Goal: Task Accomplishment & Management: Complete application form

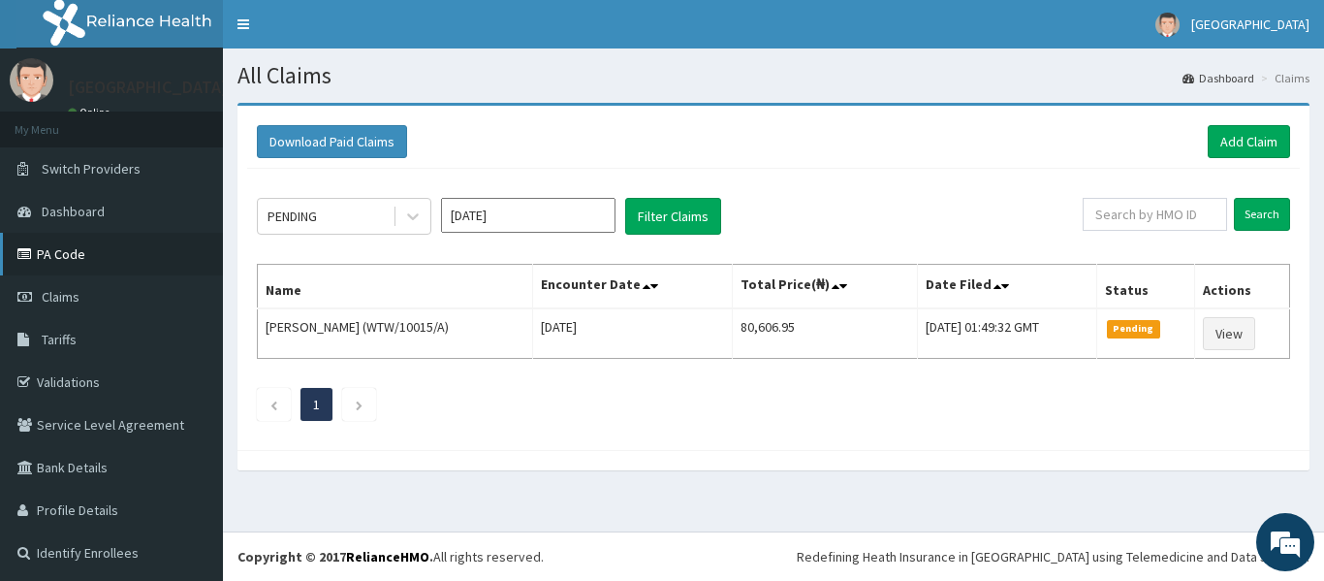
click at [87, 254] on link "PA Code" at bounding box center [111, 254] width 223 height 43
click at [1250, 138] on link "Add Claim" at bounding box center [1249, 141] width 82 height 33
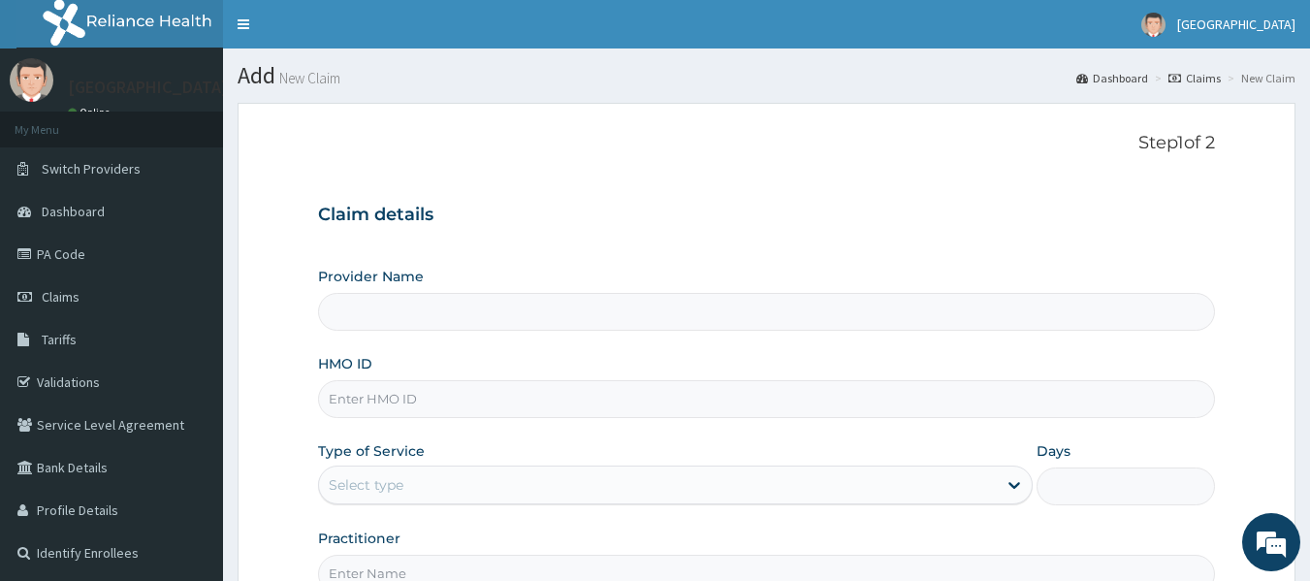
type input "[GEOGRAPHIC_DATA]"
click at [389, 401] on input "HMO ID" at bounding box center [767, 399] width 898 height 38
type input "MCZ/10002/A"
click at [698, 493] on div "Select type" at bounding box center [658, 484] width 678 height 31
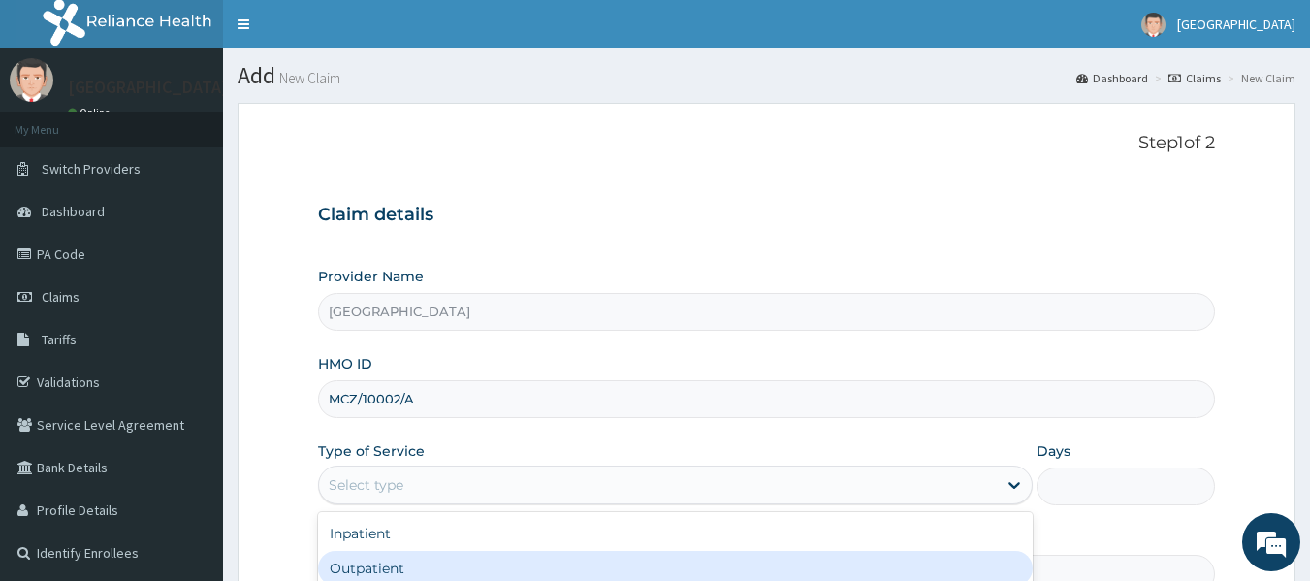
click at [571, 556] on div "Outpatient" at bounding box center [675, 568] width 714 height 35
type input "1"
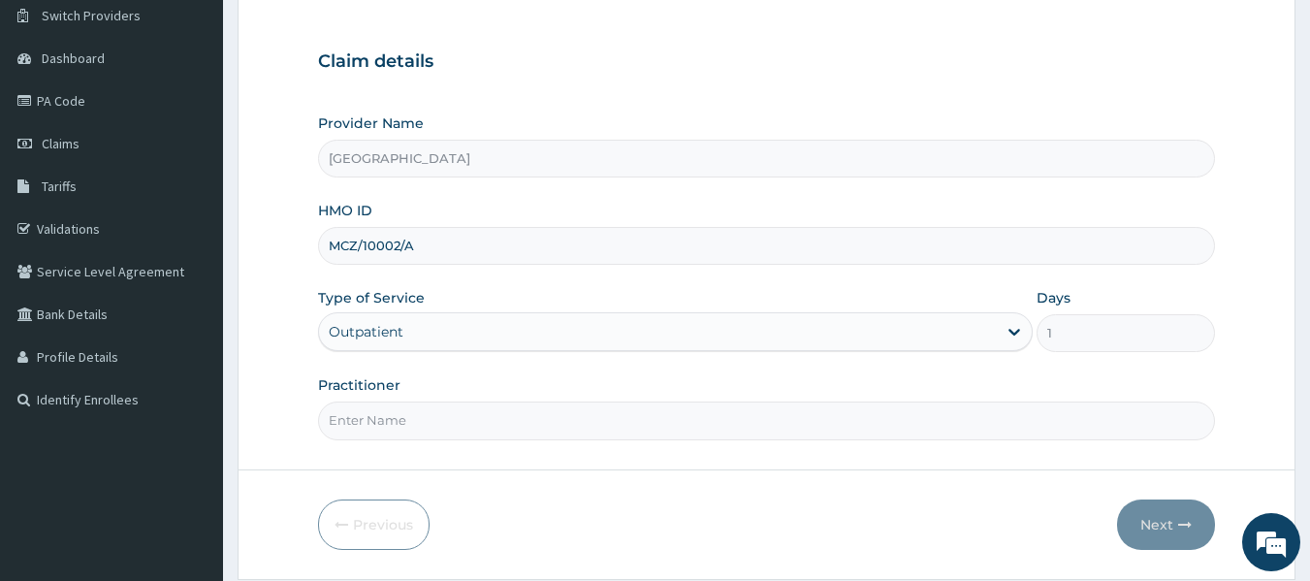
scroll to position [210, 0]
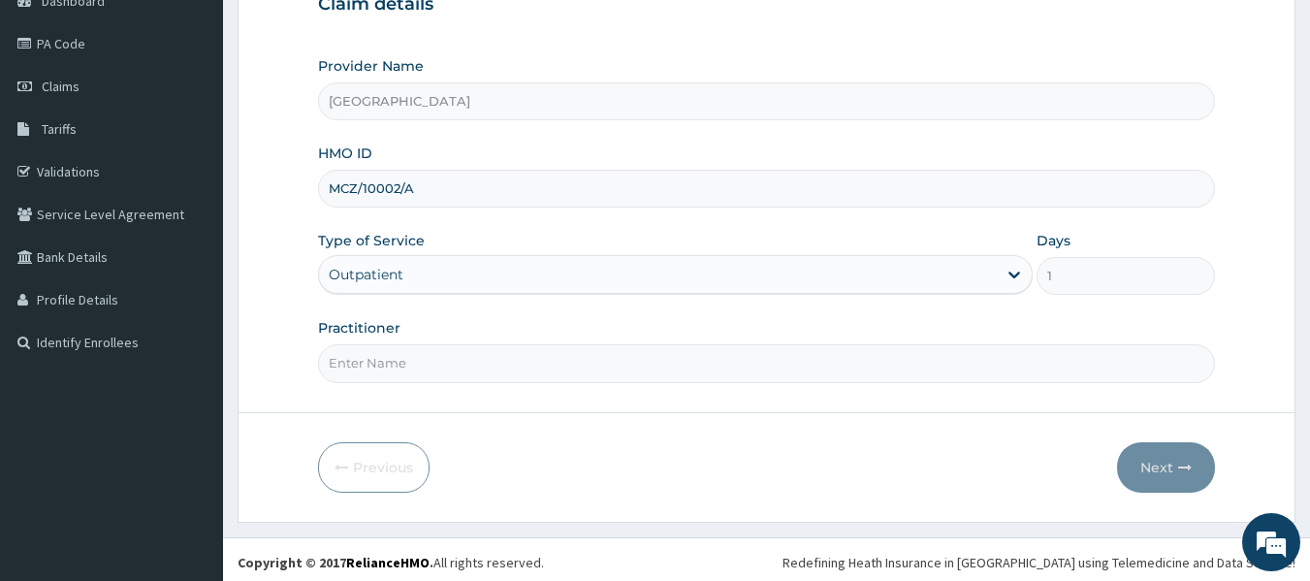
click at [632, 379] on input "Practitioner" at bounding box center [767, 363] width 898 height 38
type input "[PERSON_NAME]"
click at [1165, 460] on button "Next" at bounding box center [1166, 467] width 98 height 50
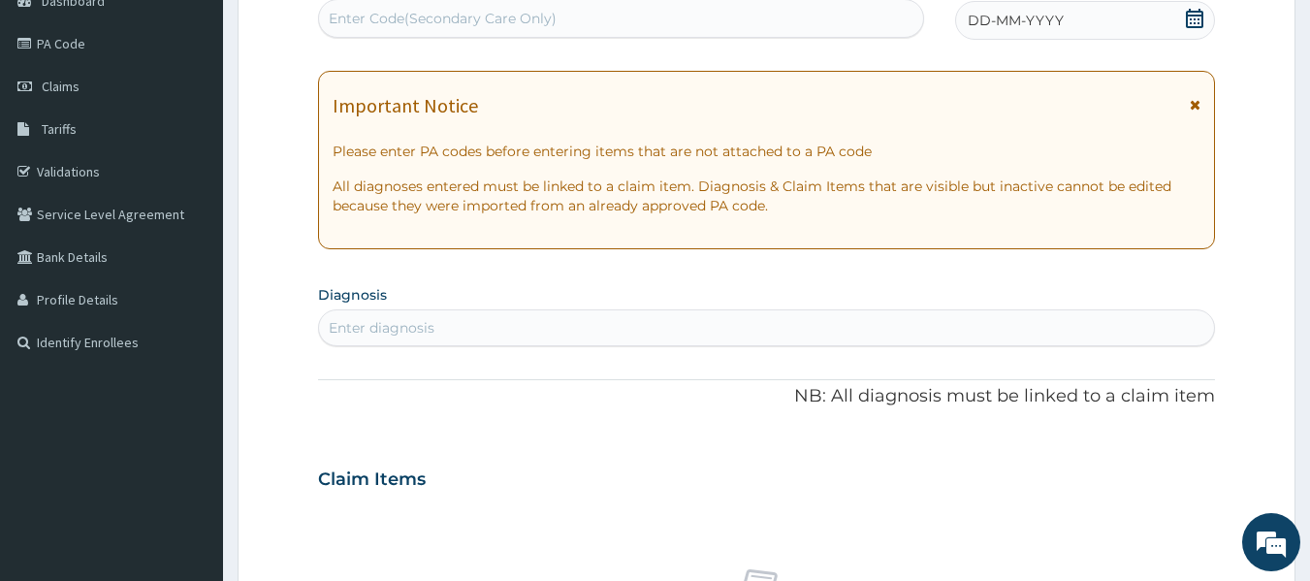
scroll to position [194, 0]
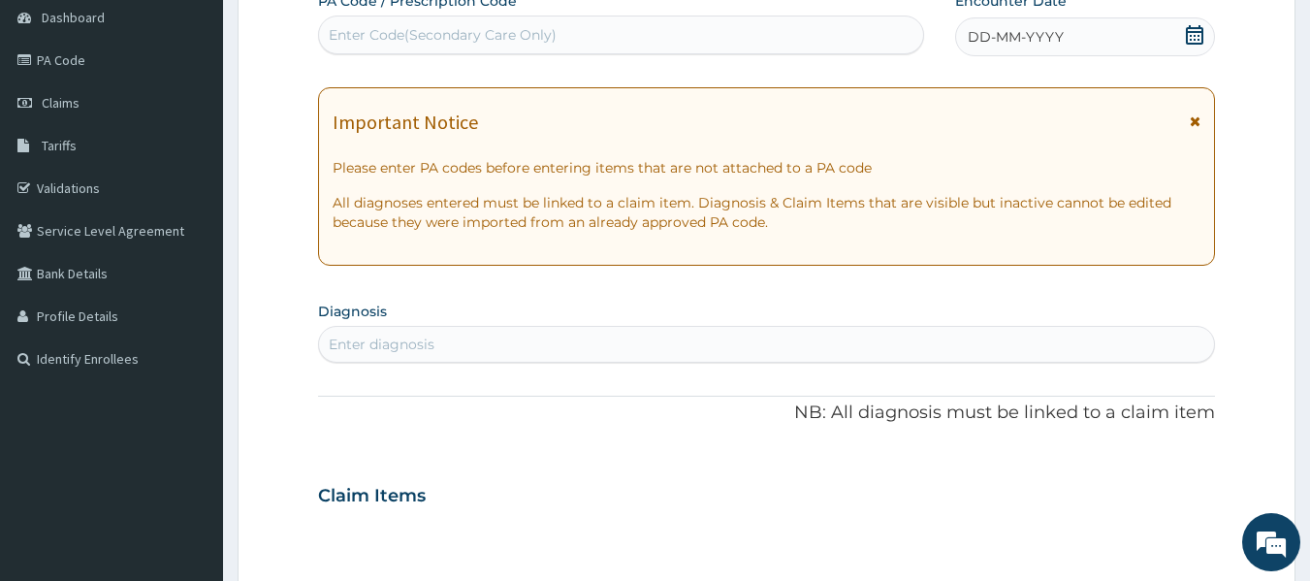
click at [621, 43] on div "Enter Code(Secondary Care Only)" at bounding box center [621, 34] width 605 height 31
type input "PA/DDCA4B"
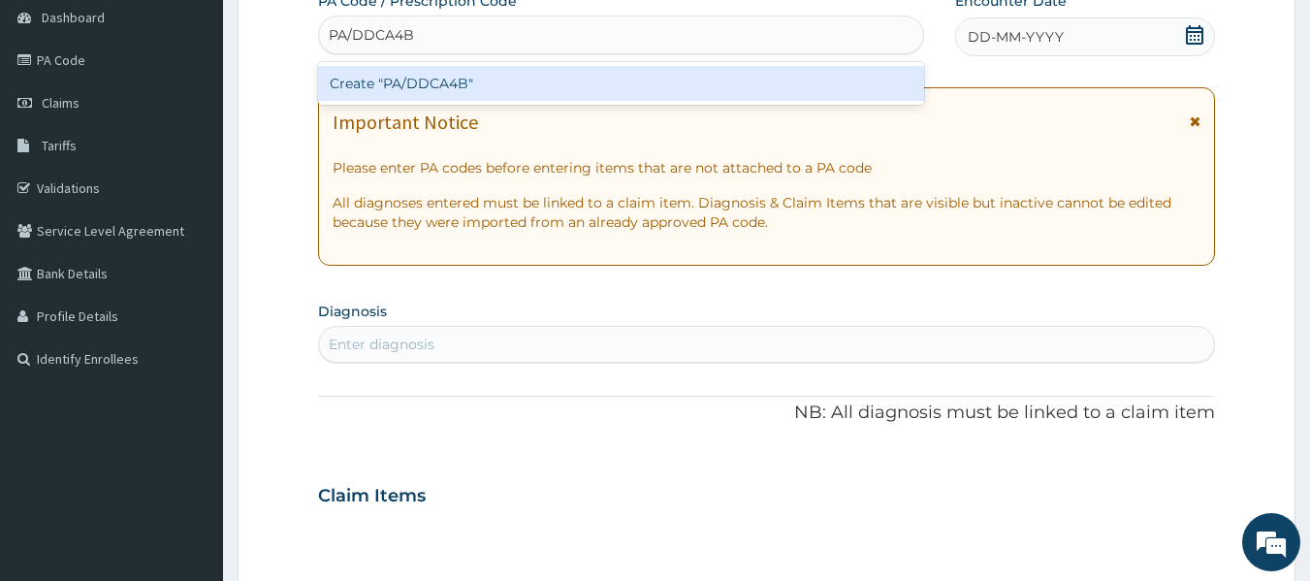
click at [540, 77] on div "Create "PA/DDCA4B"" at bounding box center [621, 83] width 607 height 35
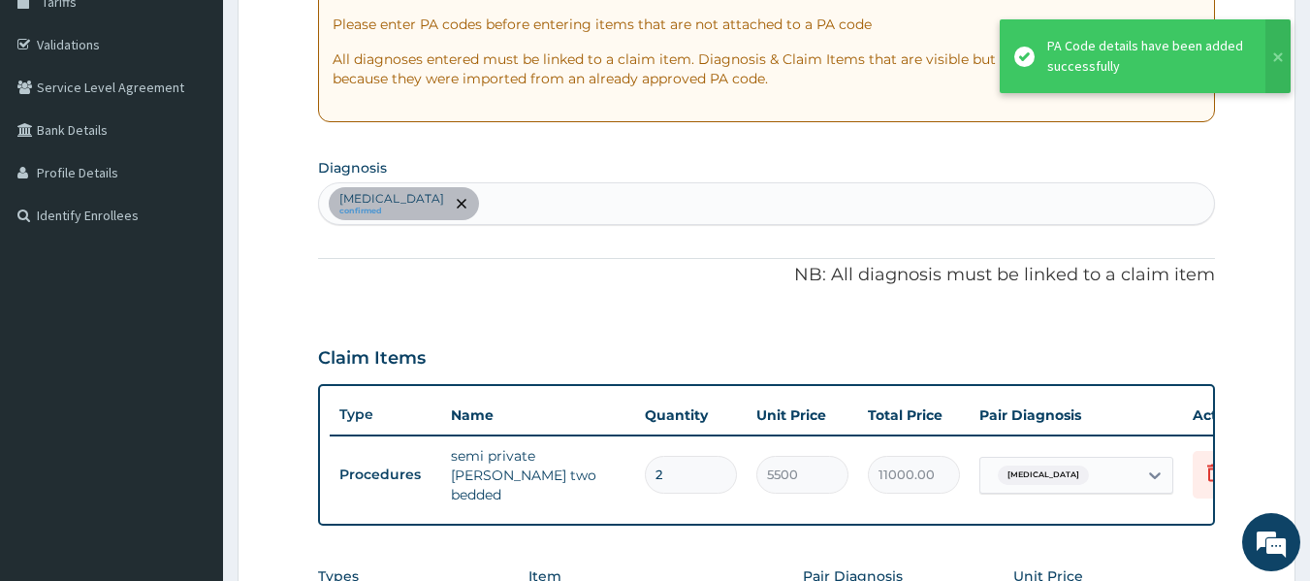
scroll to position [0, 0]
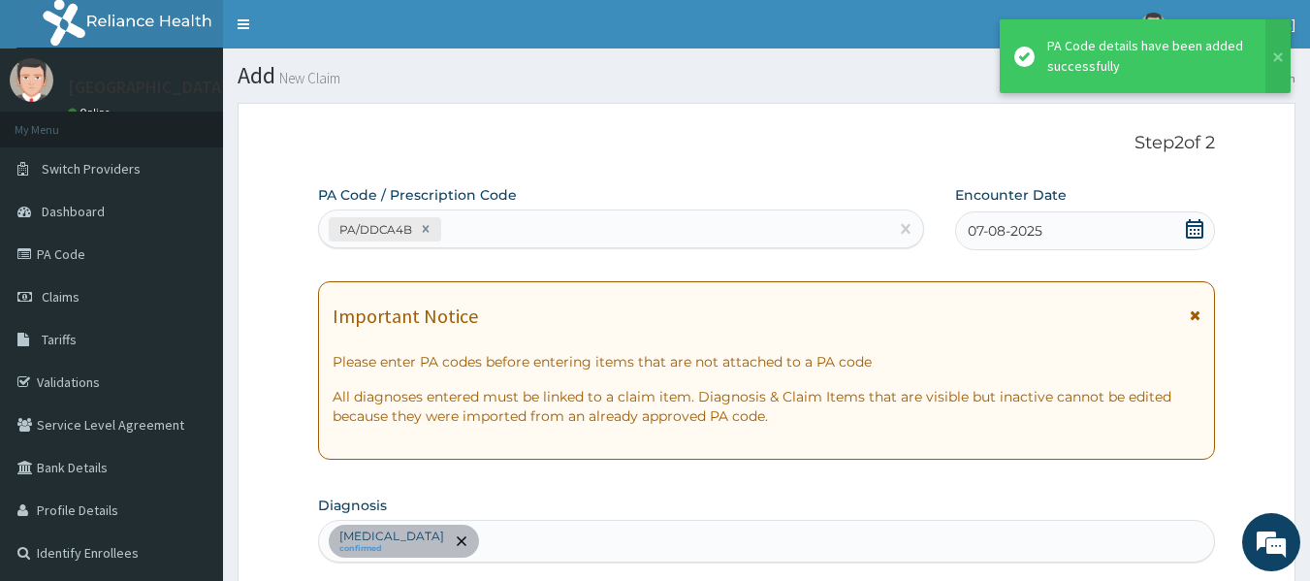
click at [499, 224] on div "PA/DDCA4B" at bounding box center [604, 229] width 570 height 32
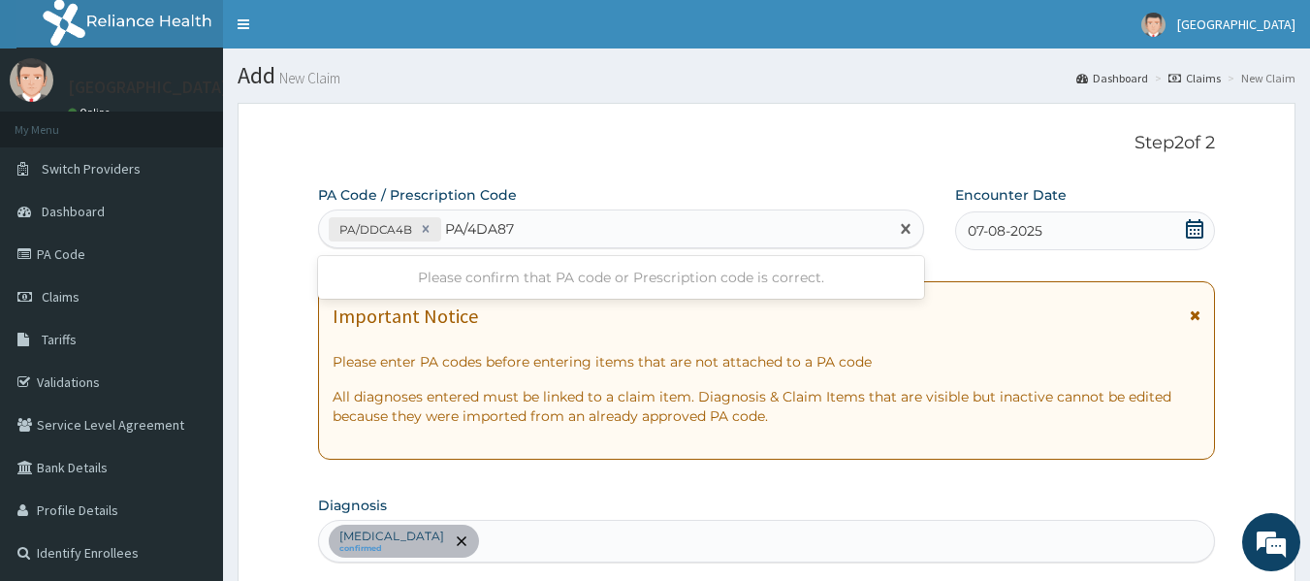
type input "PA/4DA87F"
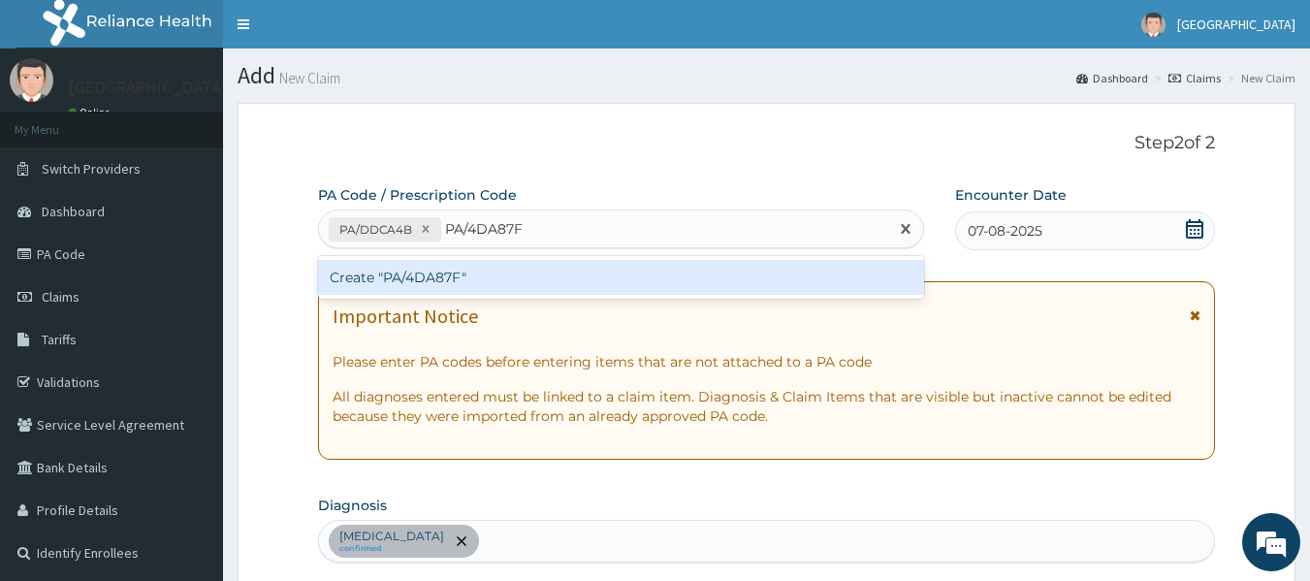
click at [511, 275] on div "Create "PA/4DA87F"" at bounding box center [621, 277] width 607 height 35
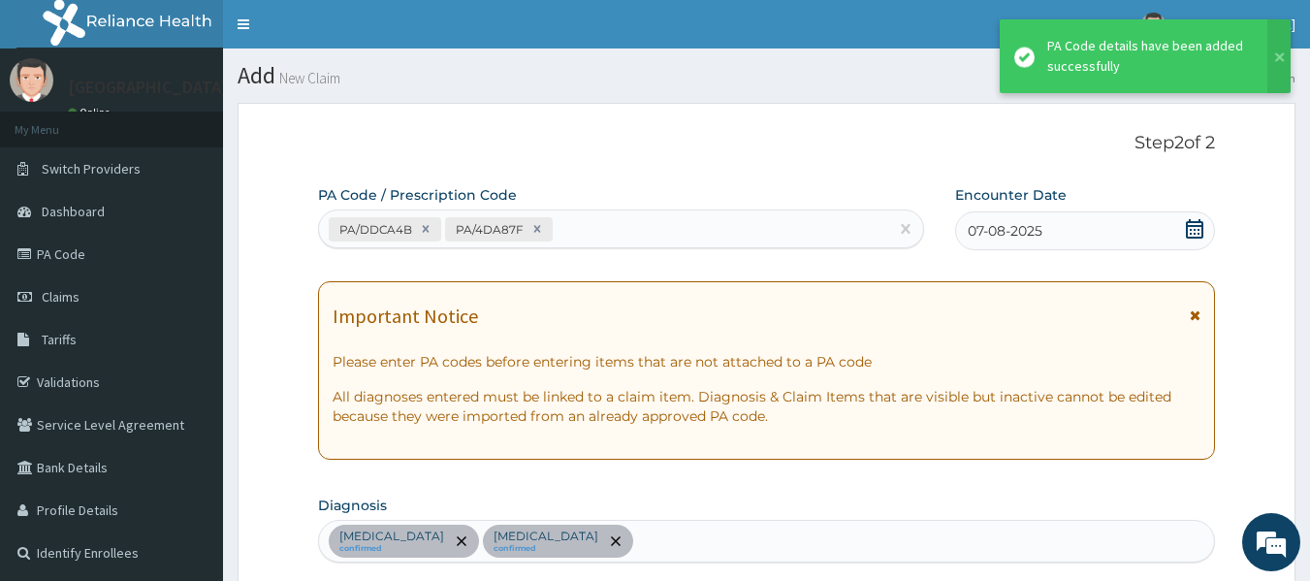
click at [580, 225] on div "PA/DDCA4B PA/4DA87F" at bounding box center [604, 229] width 570 height 32
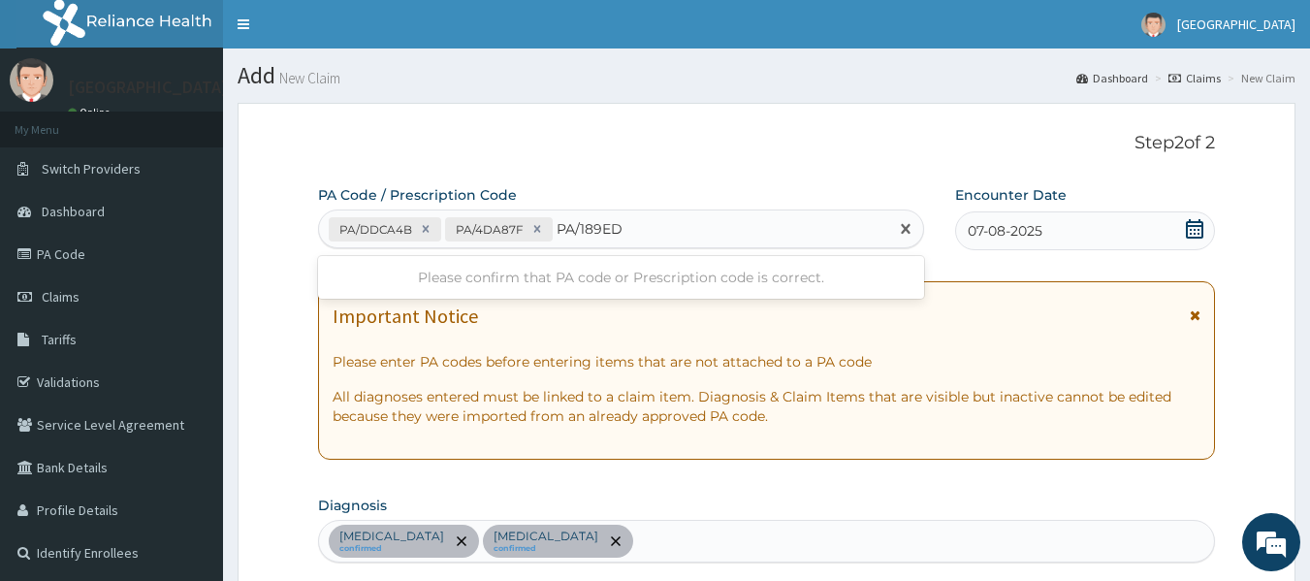
type input "PA/189ED8"
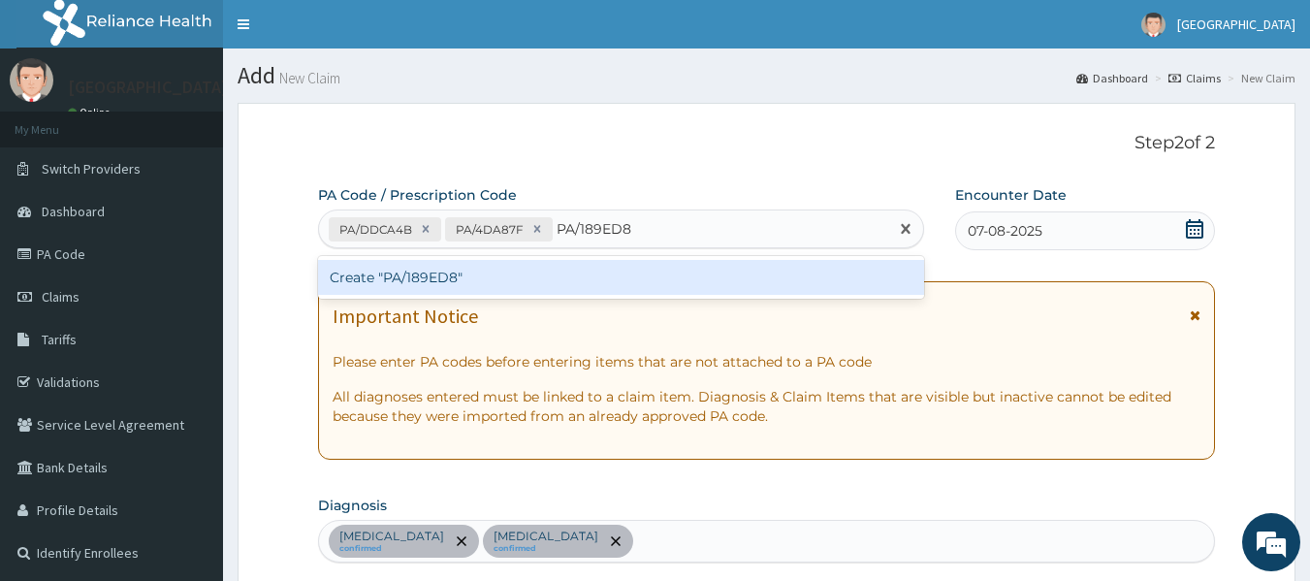
click at [591, 278] on div "Create "PA/189ED8"" at bounding box center [621, 277] width 607 height 35
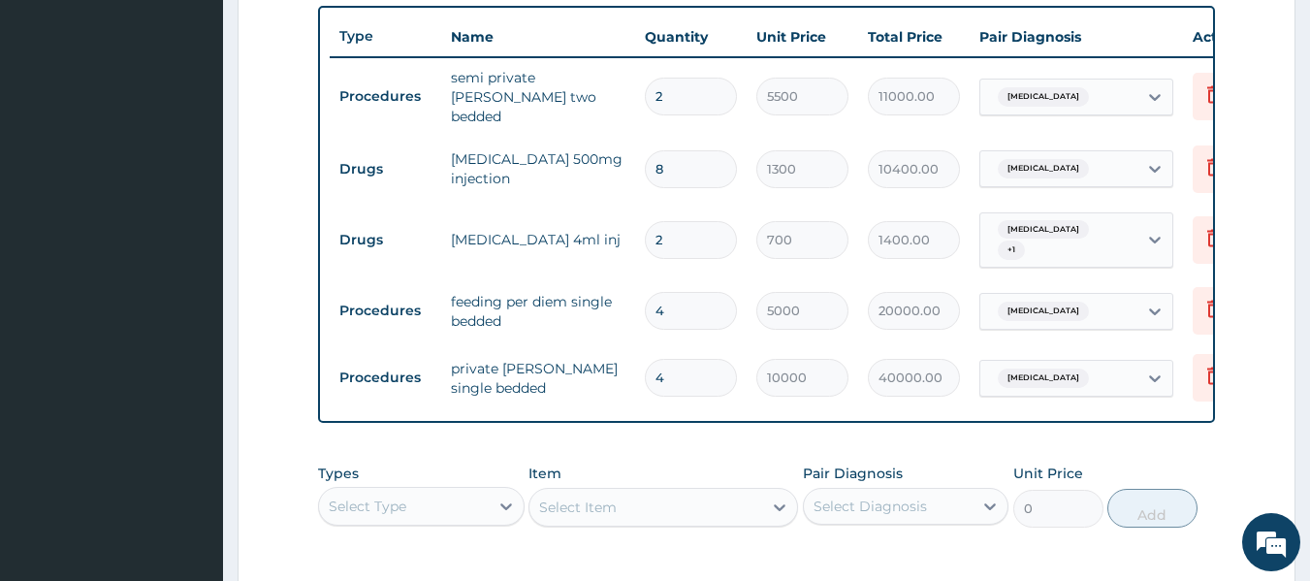
scroll to position [724, 0]
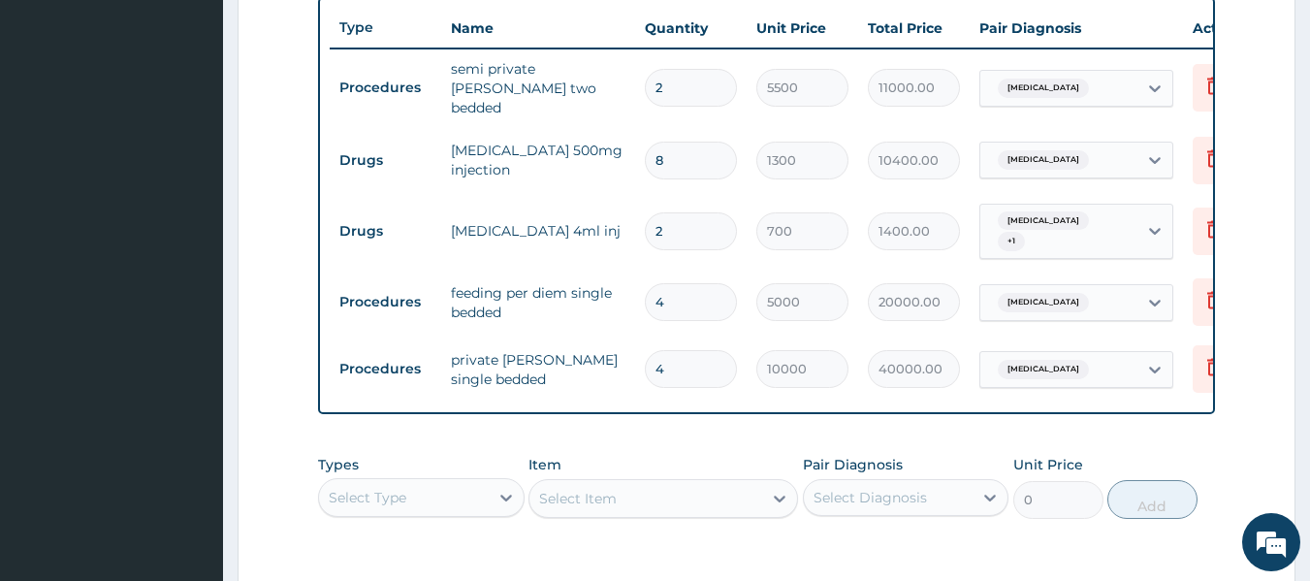
click at [419, 499] on div "Select Type" at bounding box center [404, 497] width 170 height 31
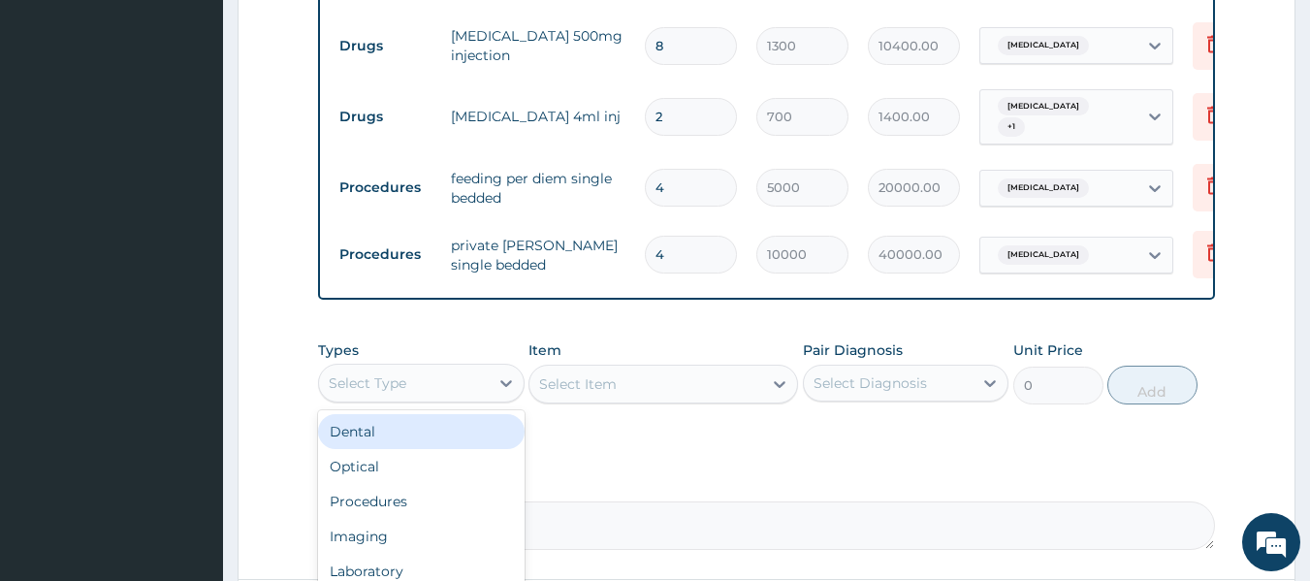
scroll to position [853, 0]
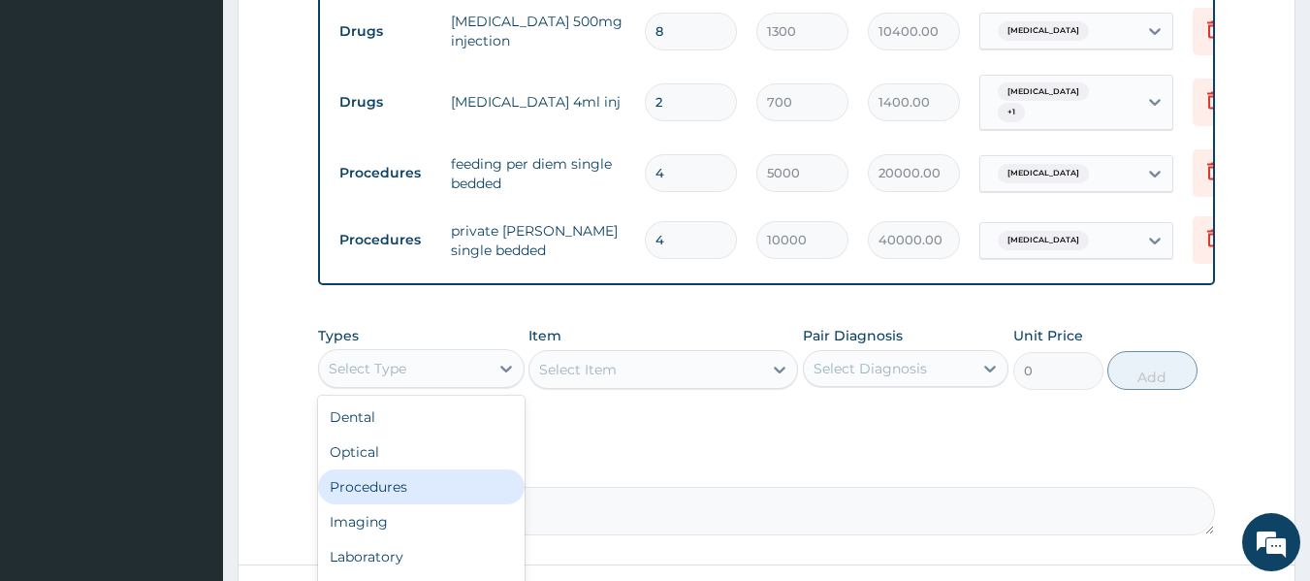
click at [397, 498] on div "Procedures" at bounding box center [421, 486] width 206 height 35
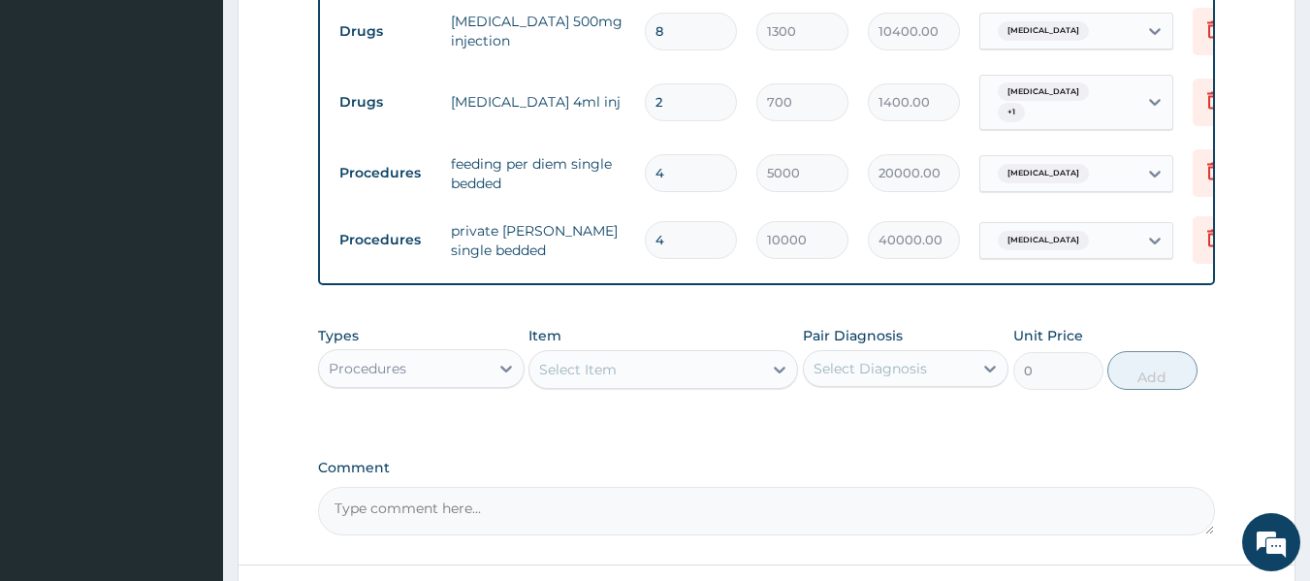
click at [689, 378] on div "Select Item" at bounding box center [645, 369] width 233 height 31
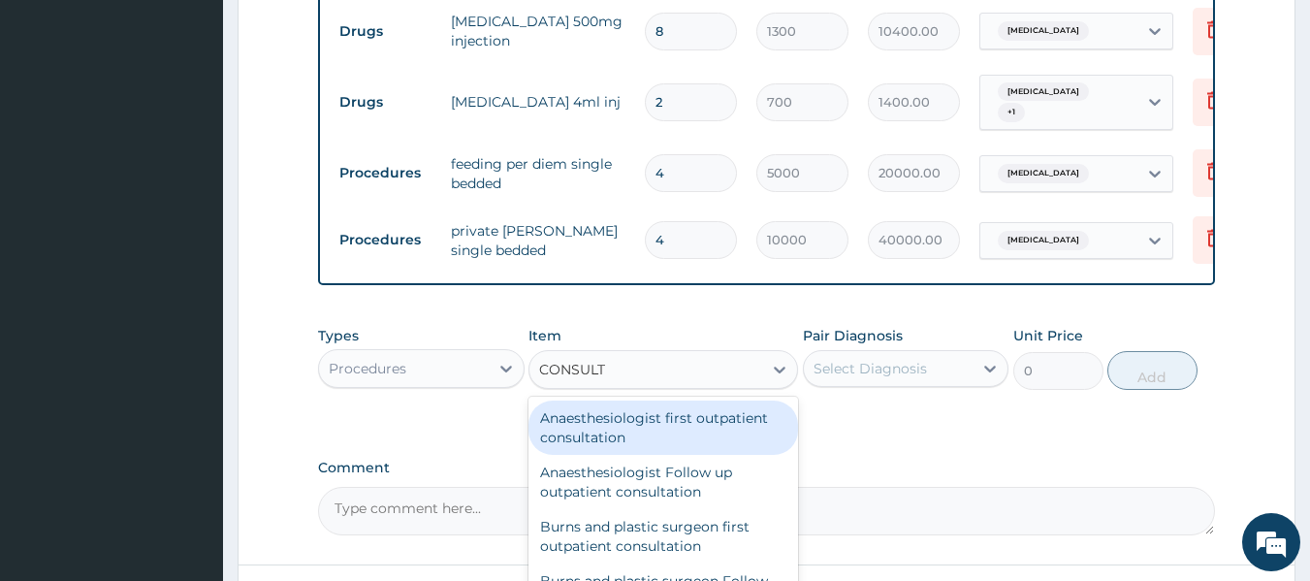
type input "CONSULTA"
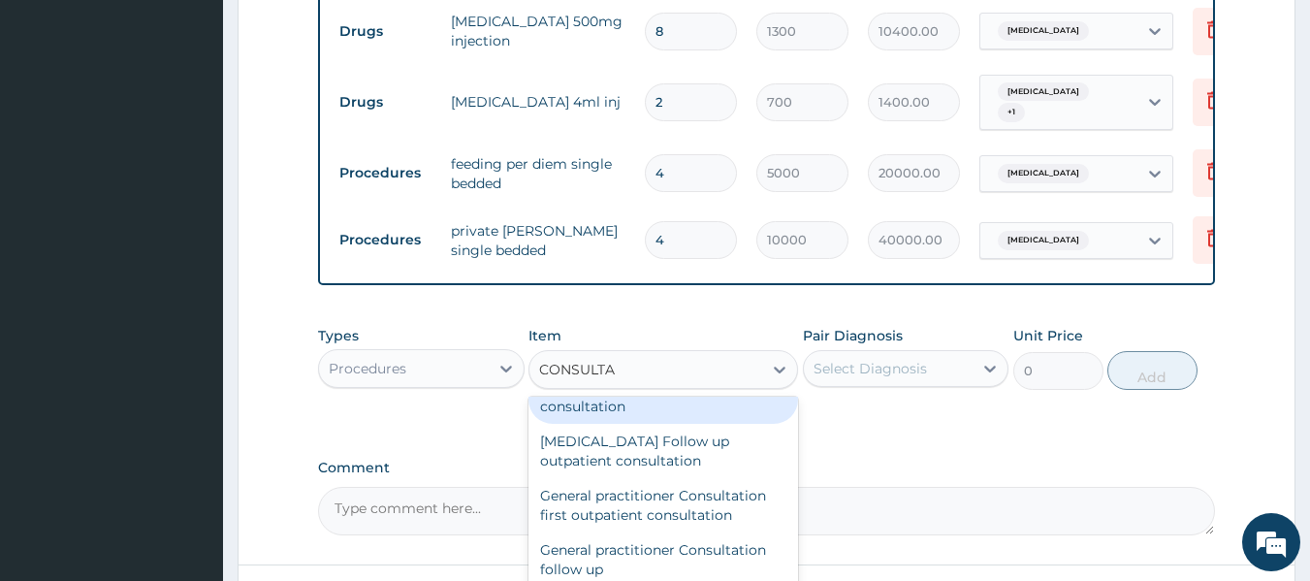
scroll to position [1034, 0]
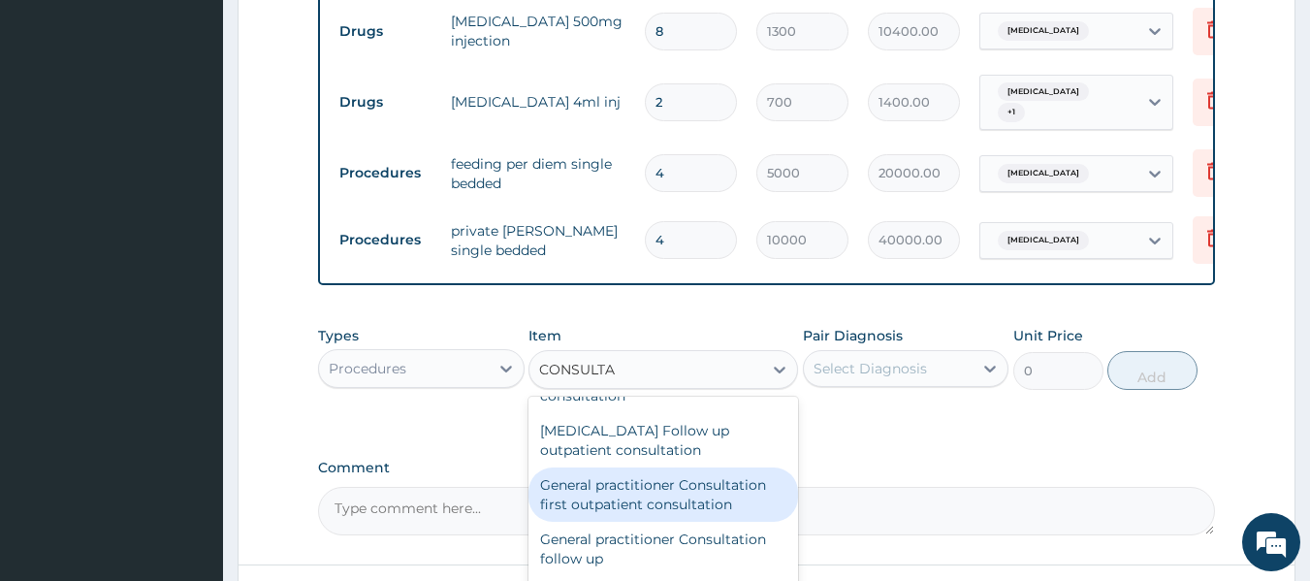
click at [665, 487] on div "General practitioner Consultation first outpatient consultation" at bounding box center [663, 494] width 270 height 54
type input "3000"
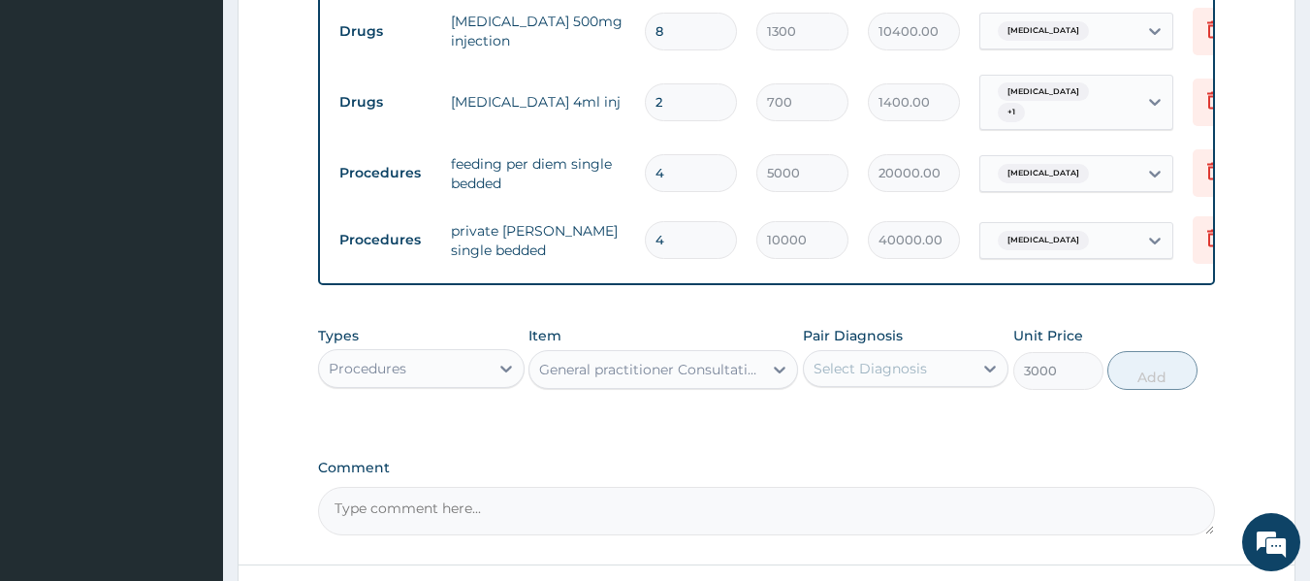
click at [950, 366] on div "Select Diagnosis" at bounding box center [889, 368] width 170 height 31
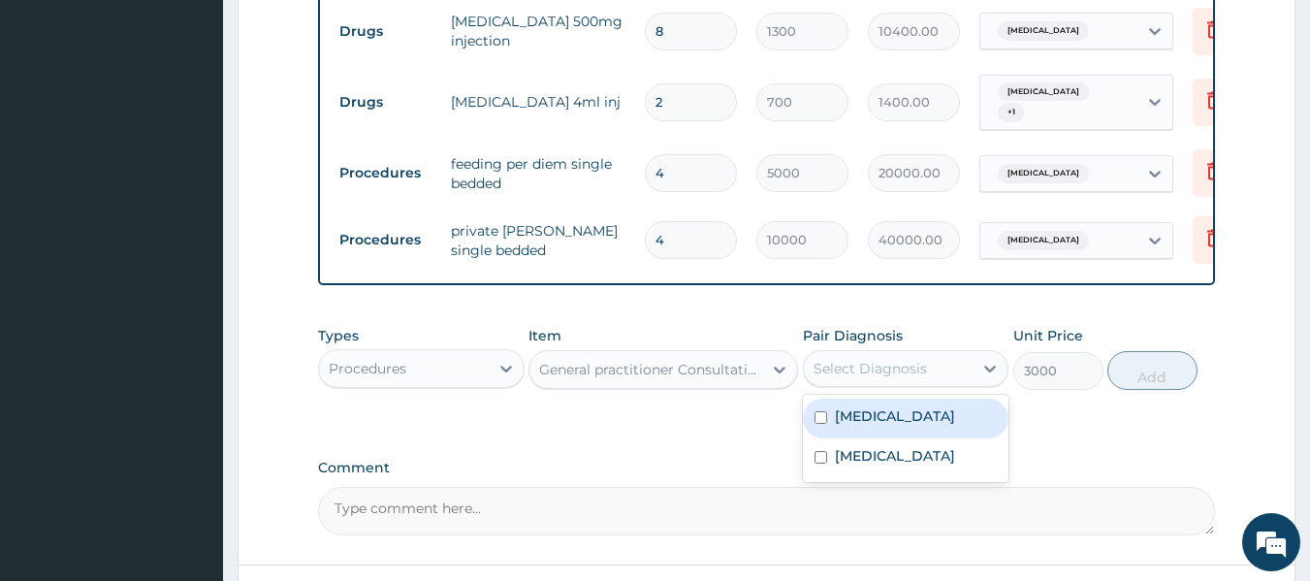
click at [818, 422] on input "checkbox" at bounding box center [820, 417] width 13 height 13
checkbox input "true"
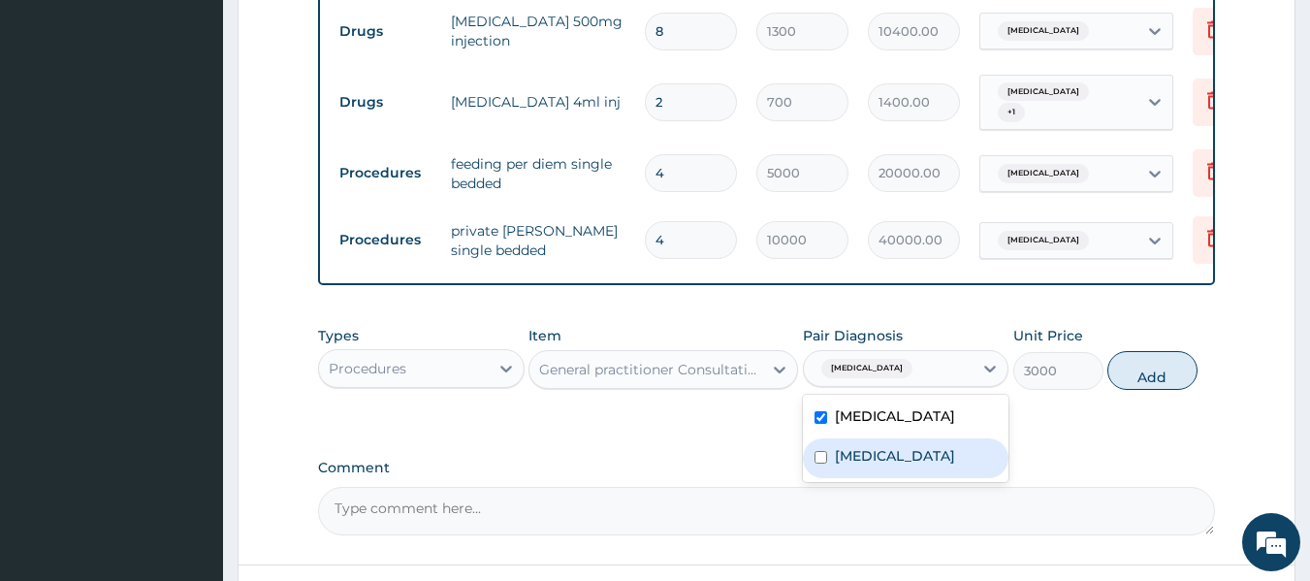
click at [820, 463] on input "checkbox" at bounding box center [820, 457] width 13 height 13
checkbox input "true"
click at [1149, 381] on button "Add" at bounding box center [1152, 370] width 90 height 39
type input "0"
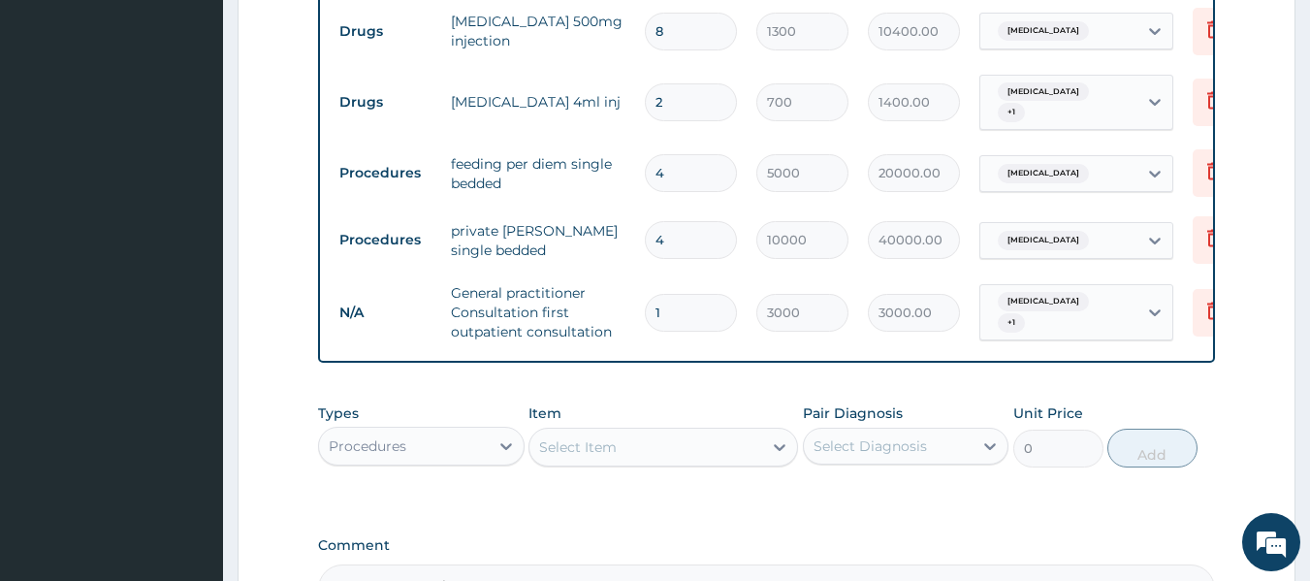
click at [453, 446] on div "Procedures" at bounding box center [404, 445] width 170 height 31
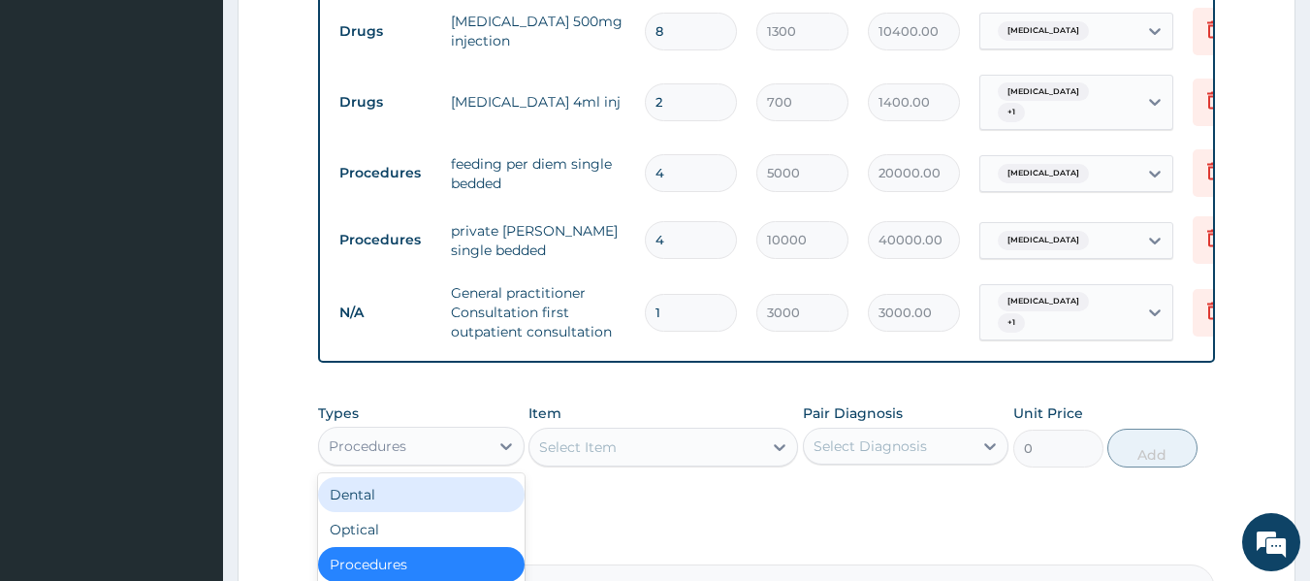
scroll to position [66, 0]
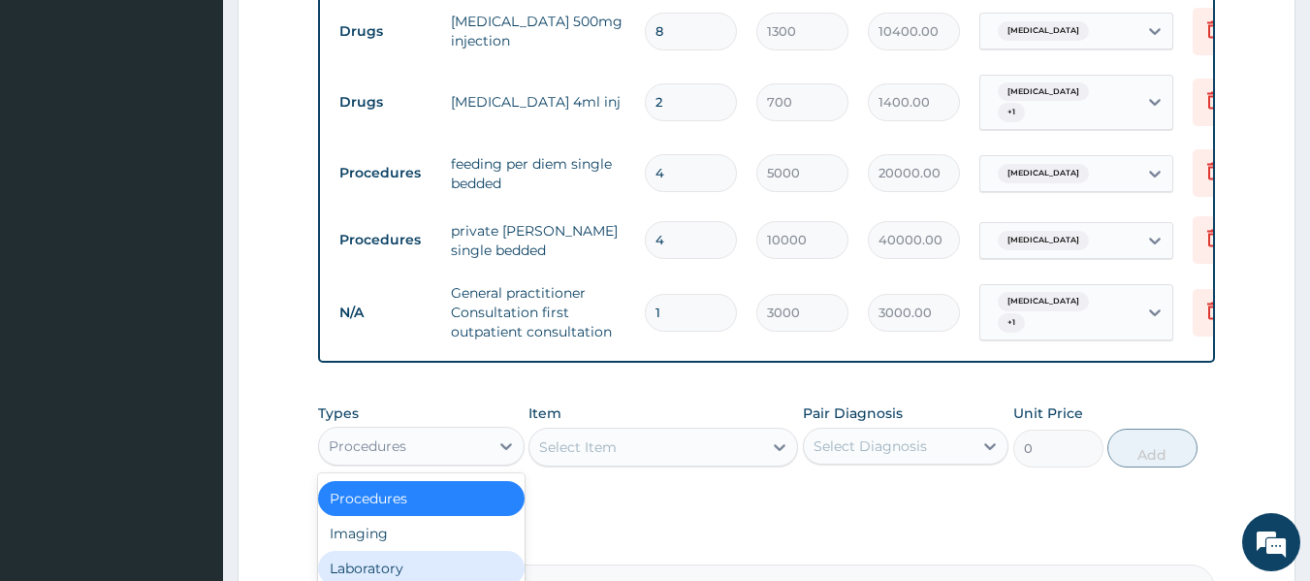
click at [417, 574] on div "Laboratory" at bounding box center [421, 568] width 206 height 35
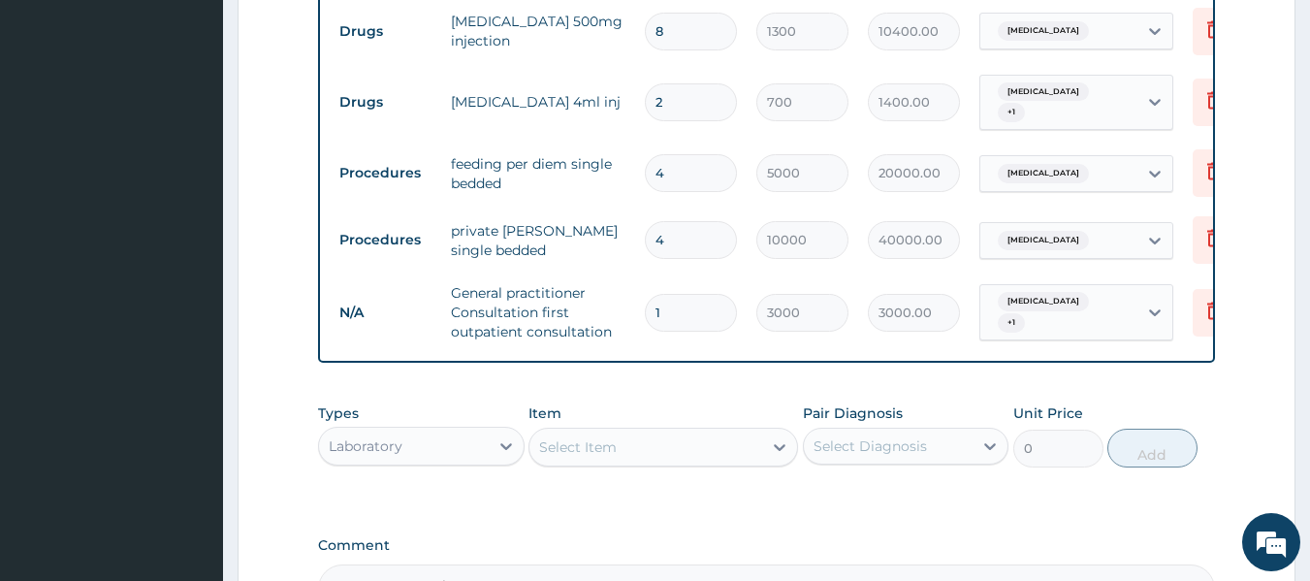
click at [714, 453] on div "Select Item" at bounding box center [645, 446] width 233 height 31
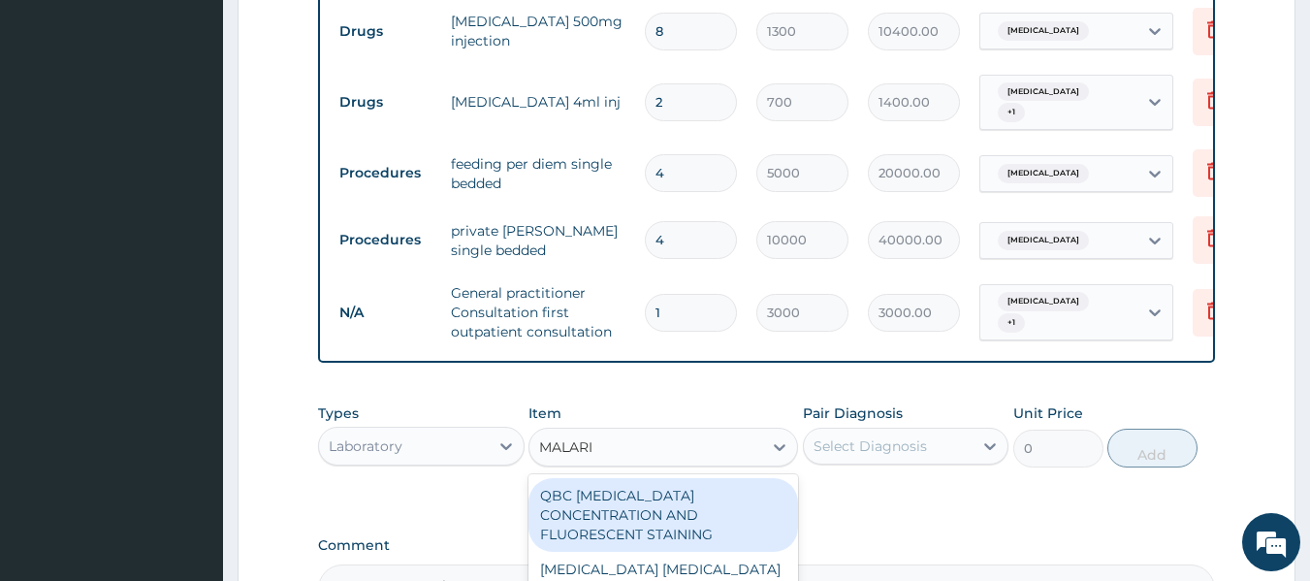
type input "[MEDICAL_DATA]"
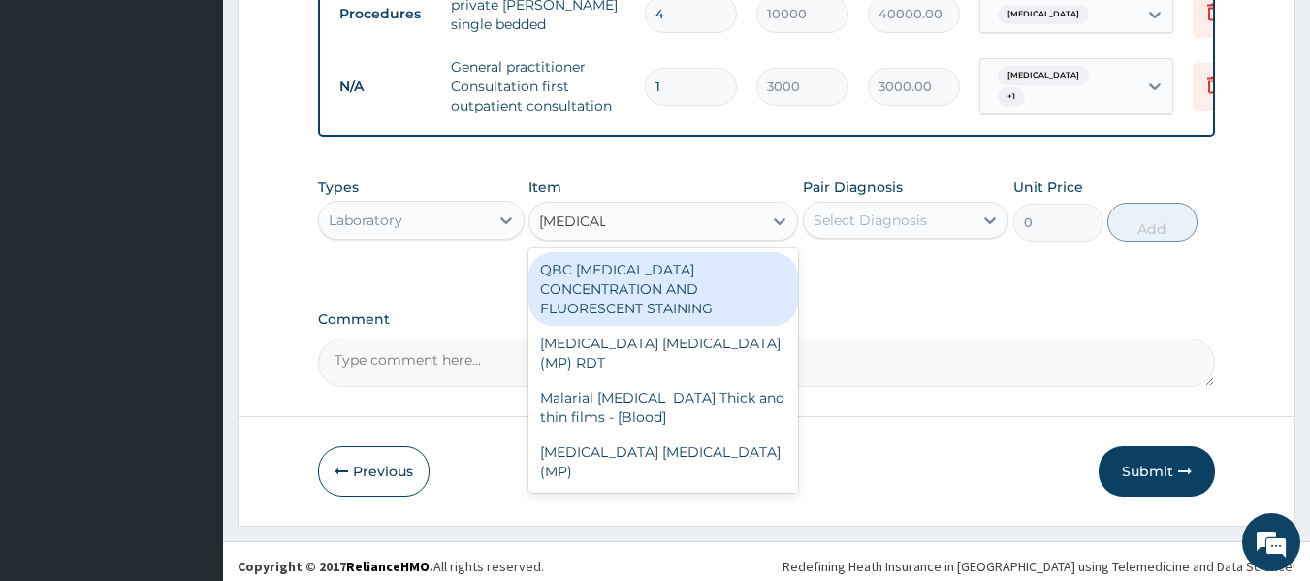
scroll to position [1080, 0]
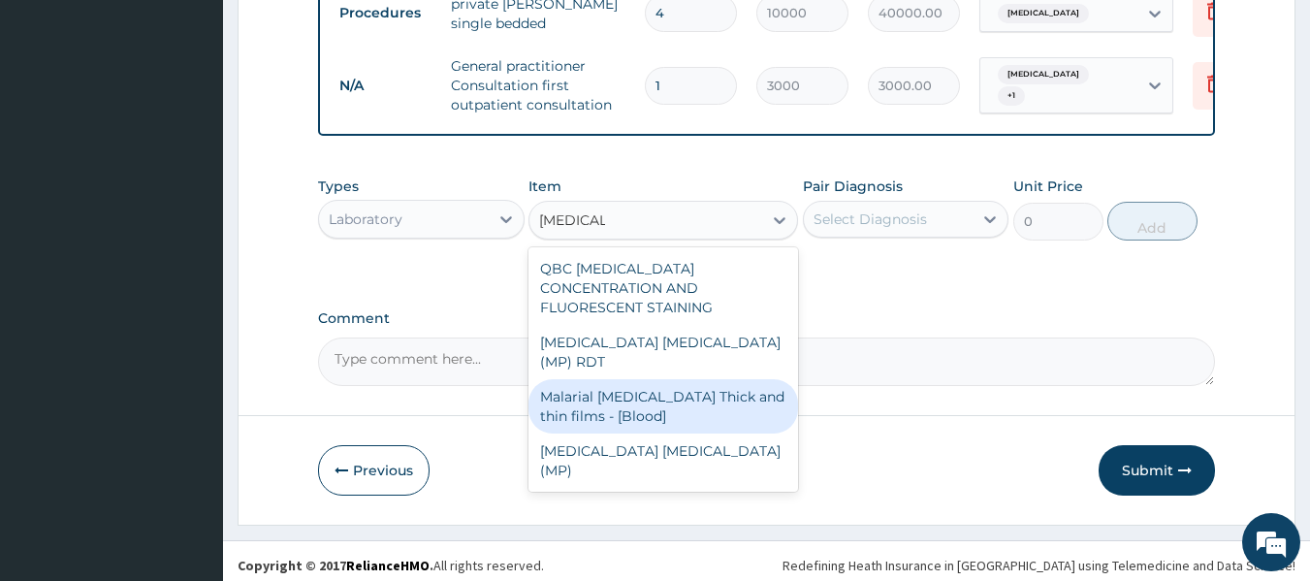
click at [645, 384] on div "Malarial [MEDICAL_DATA] Thick and thin films - [Blood]" at bounding box center [663, 406] width 270 height 54
type input "1500"
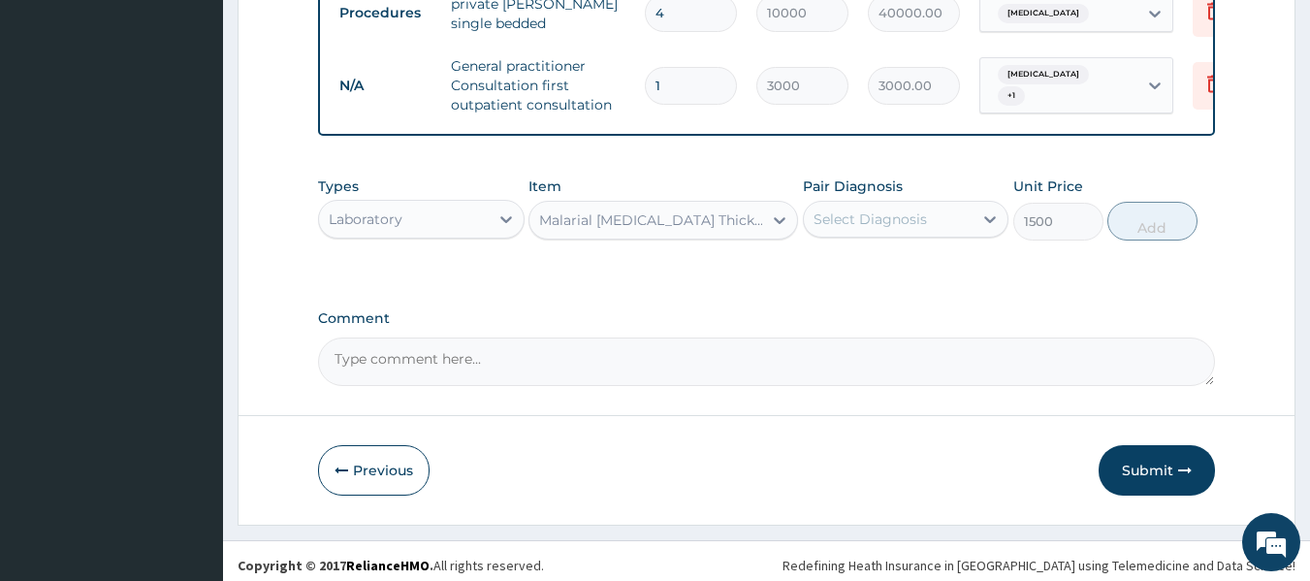
click at [939, 208] on div "Select Diagnosis" at bounding box center [889, 219] width 170 height 31
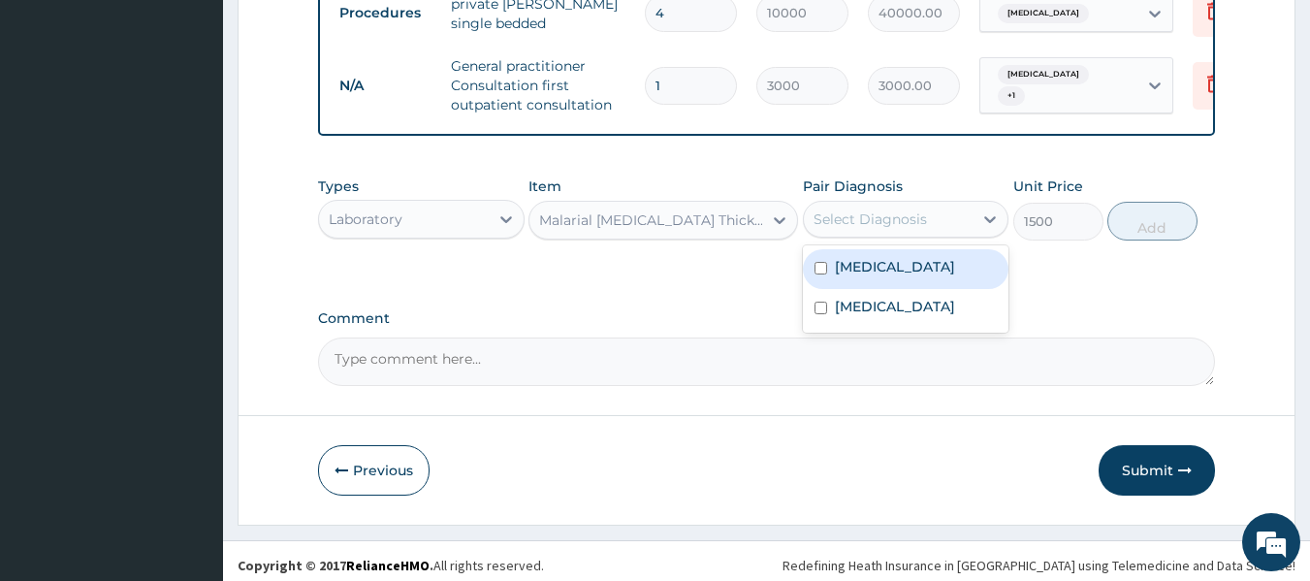
click at [825, 273] on input "checkbox" at bounding box center [820, 268] width 13 height 13
checkbox input "true"
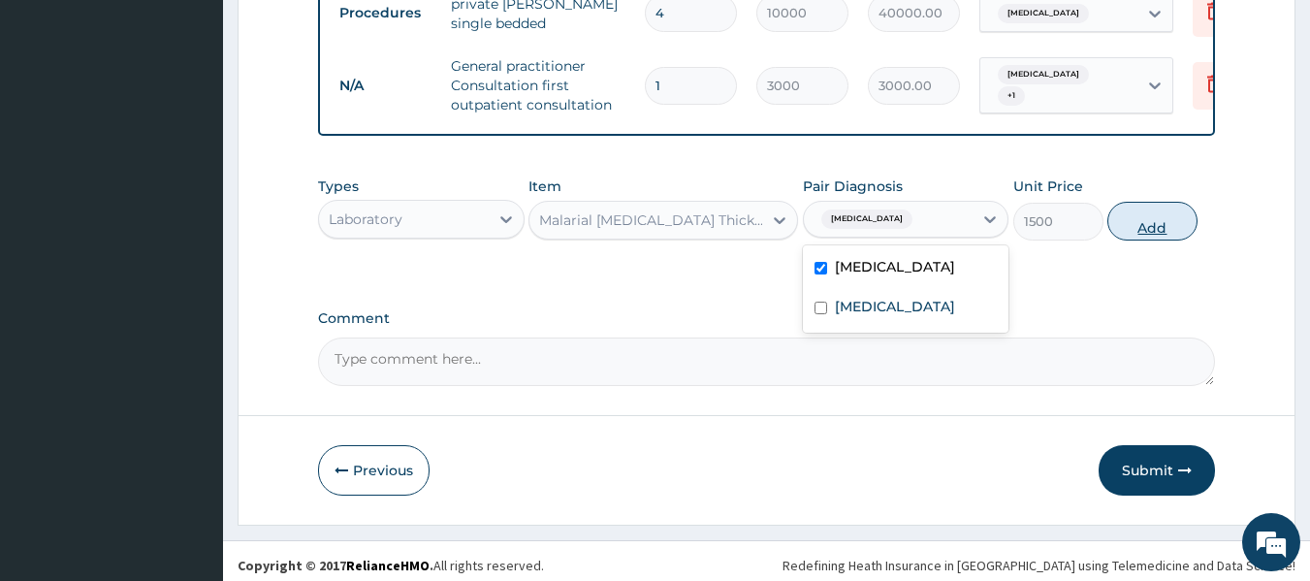
click at [1145, 229] on button "Add" at bounding box center [1152, 221] width 90 height 39
type input "0"
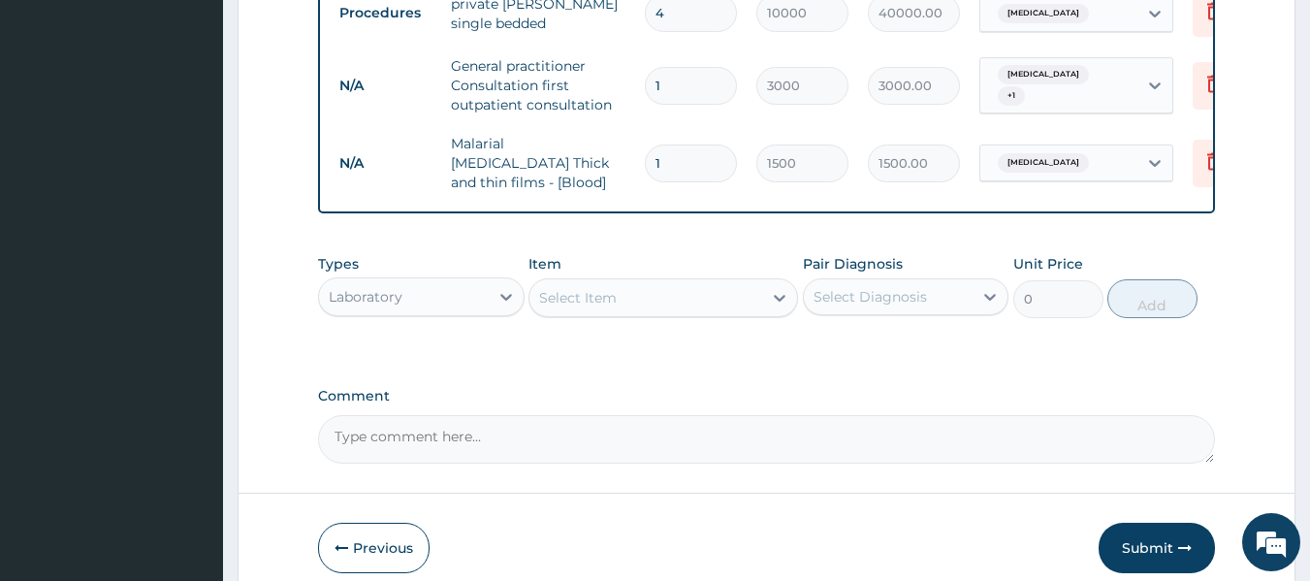
click at [695, 304] on div "Select Item" at bounding box center [645, 297] width 233 height 31
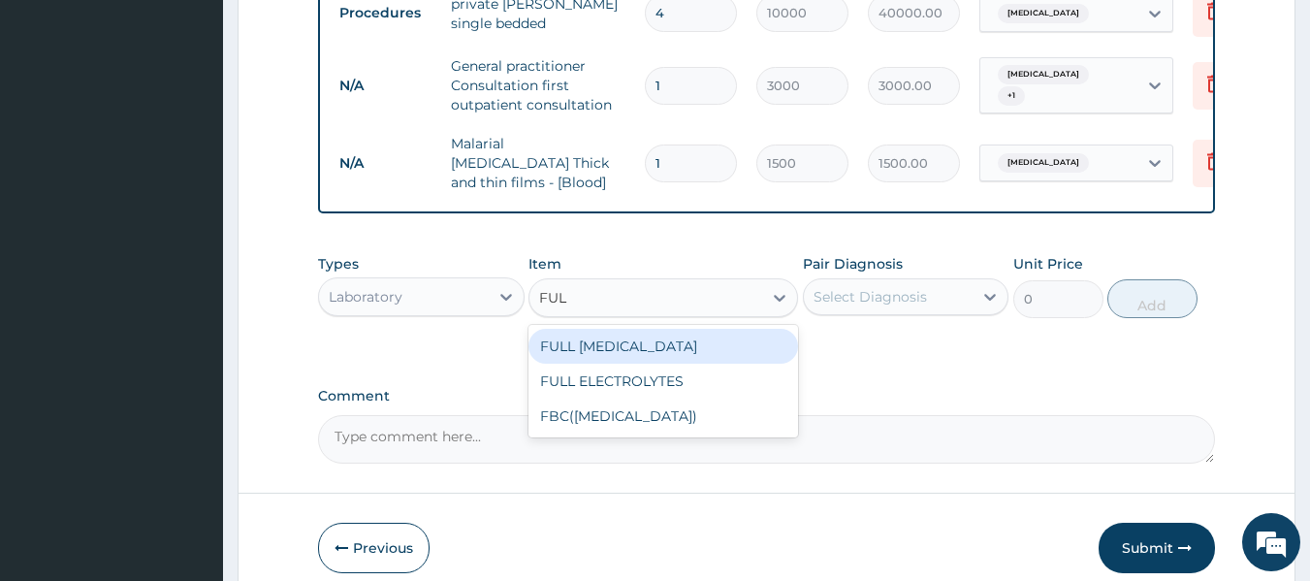
type input "FULL"
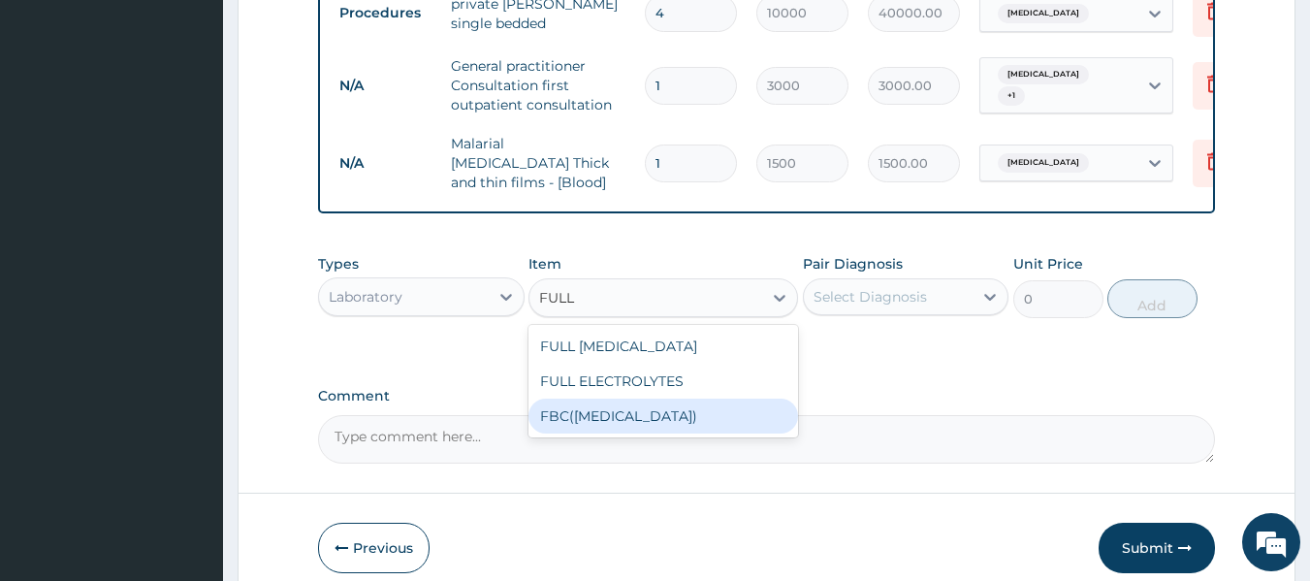
click at [676, 414] on div "FBC([MEDICAL_DATA])" at bounding box center [663, 415] width 270 height 35
type input "3500"
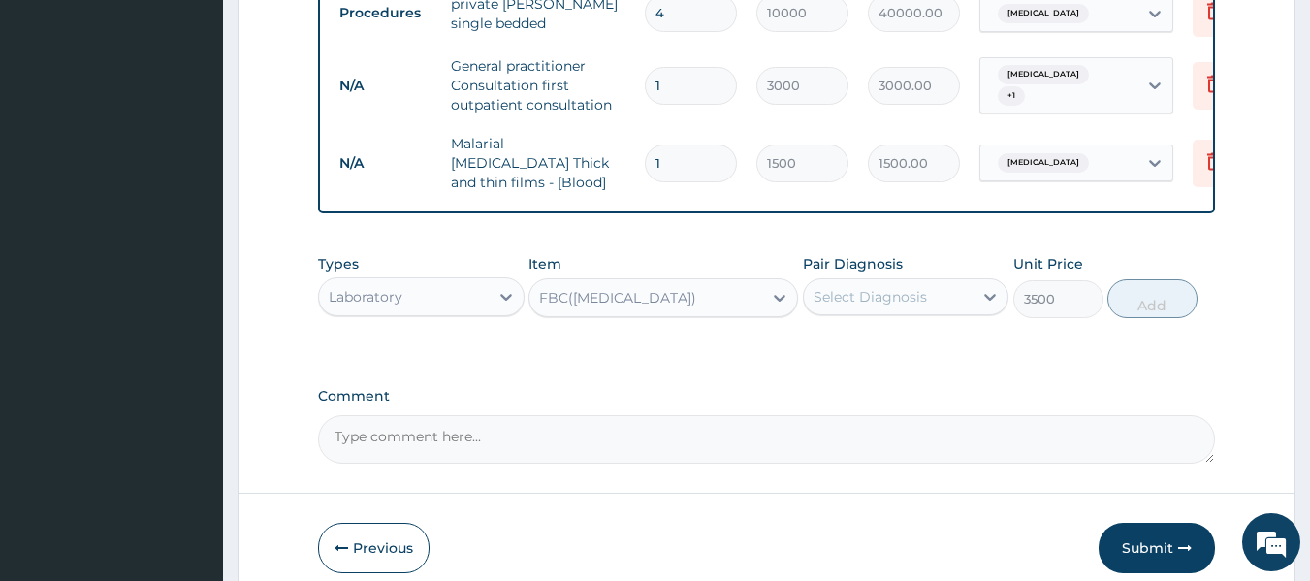
click at [888, 302] on div "Select Diagnosis" at bounding box center [889, 296] width 170 height 31
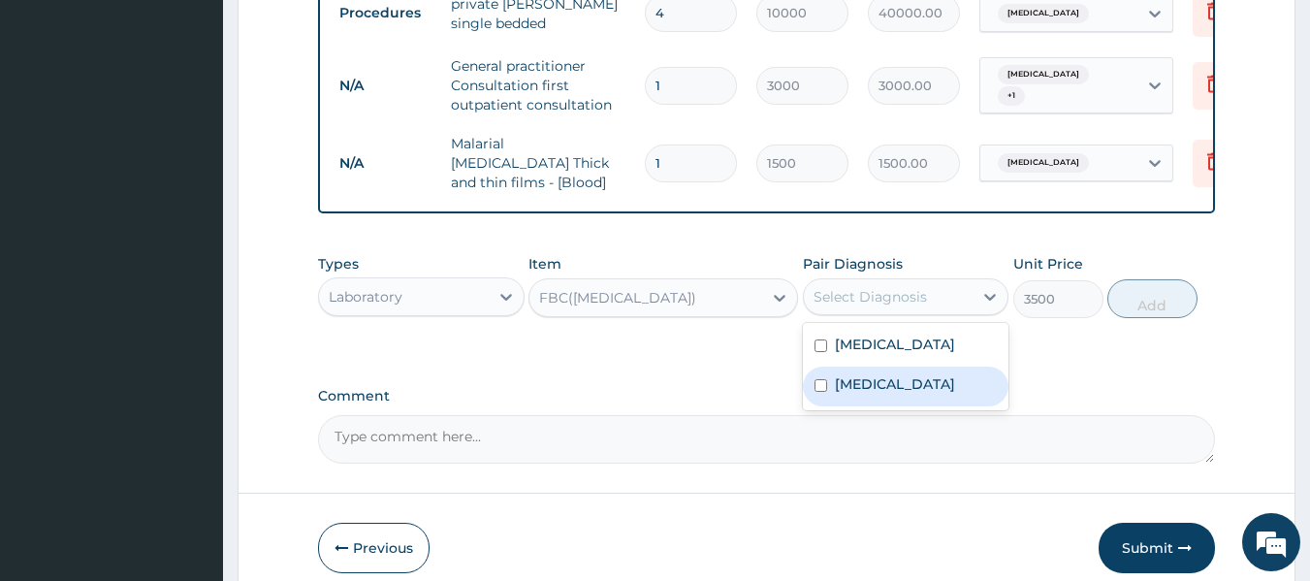
click at [824, 386] on input "checkbox" at bounding box center [820, 385] width 13 height 13
checkbox input "true"
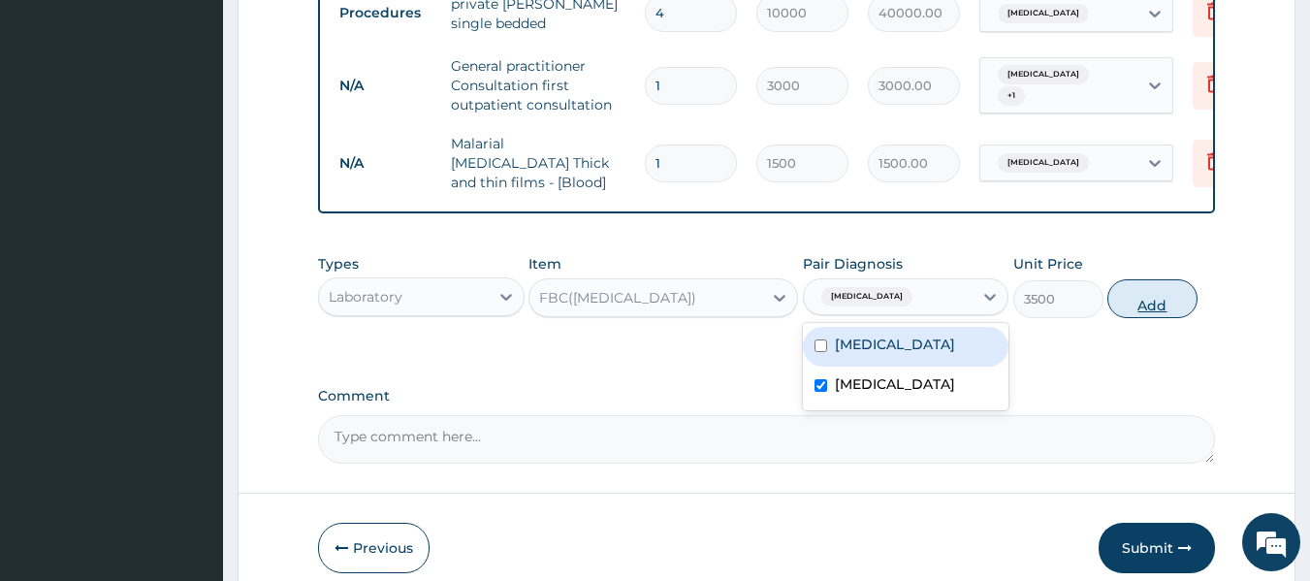
click at [1147, 296] on button "Add" at bounding box center [1152, 298] width 90 height 39
type input "0"
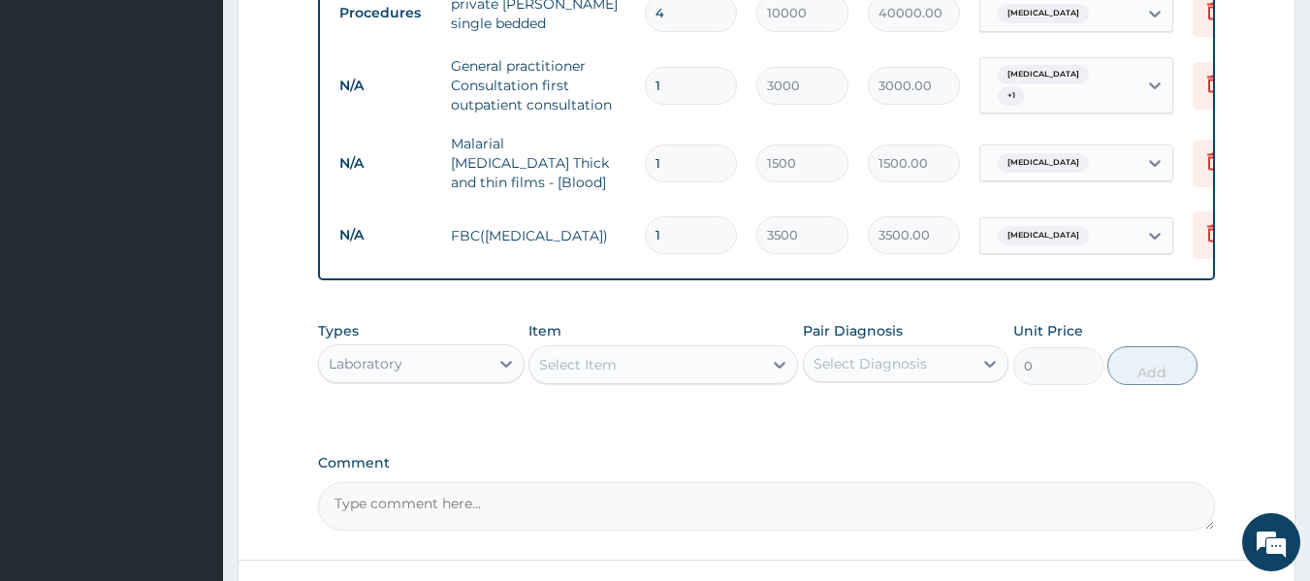
click at [470, 361] on div "Laboratory" at bounding box center [404, 363] width 170 height 31
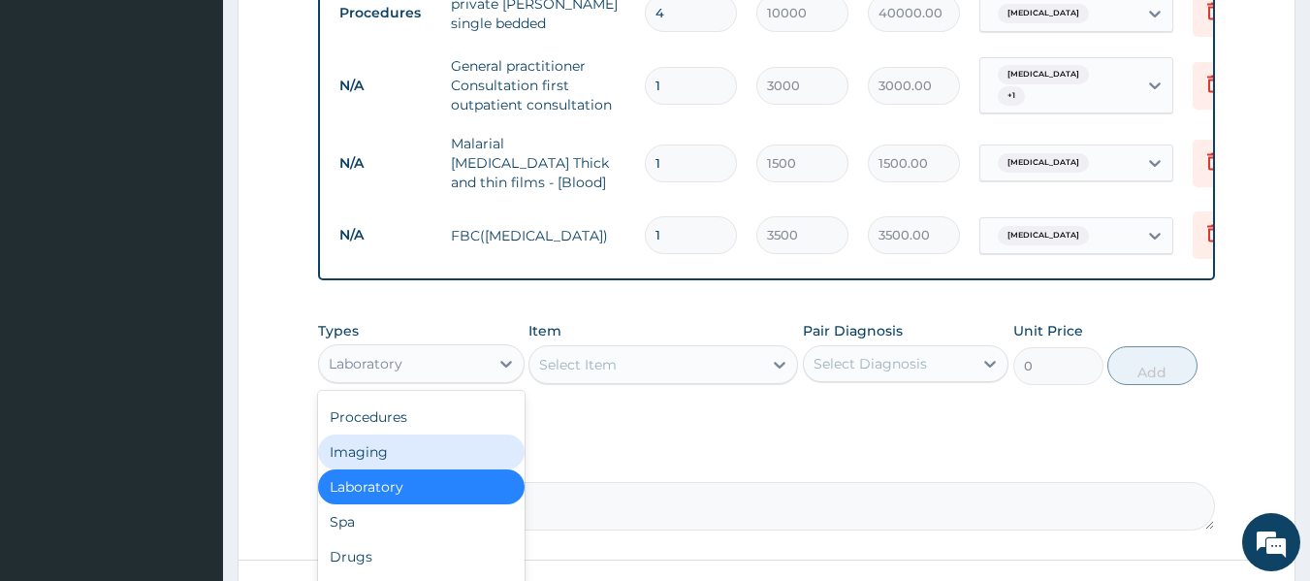
scroll to position [66, 0]
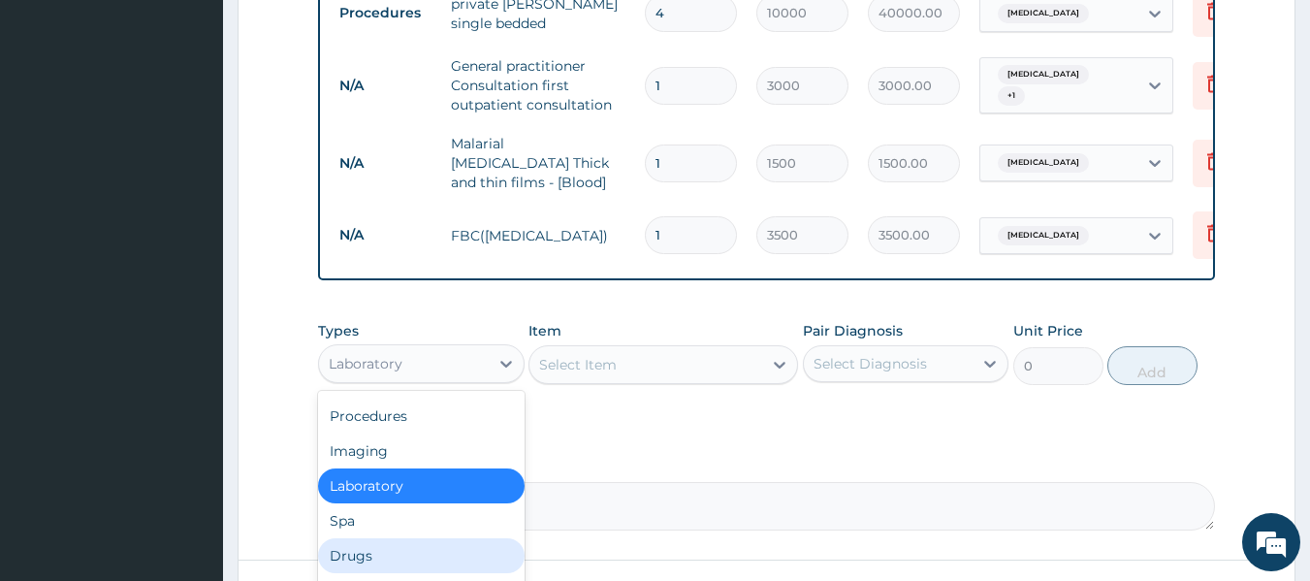
click at [399, 538] on div "Drugs" at bounding box center [421, 555] width 206 height 35
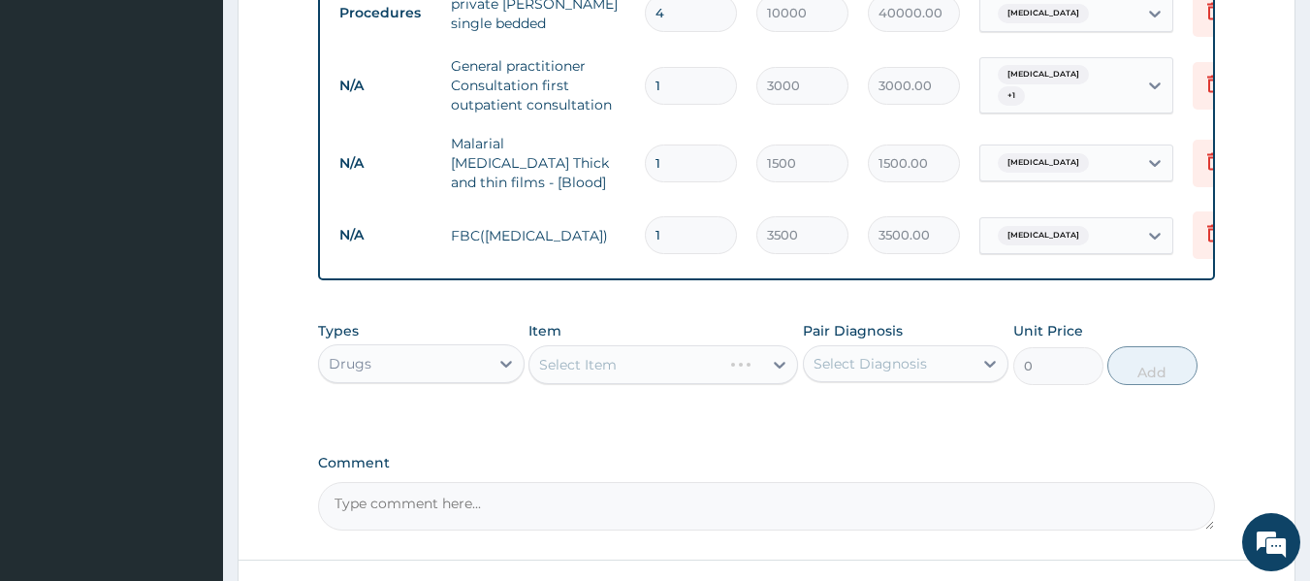
click at [674, 357] on div "Select Item" at bounding box center [663, 364] width 270 height 39
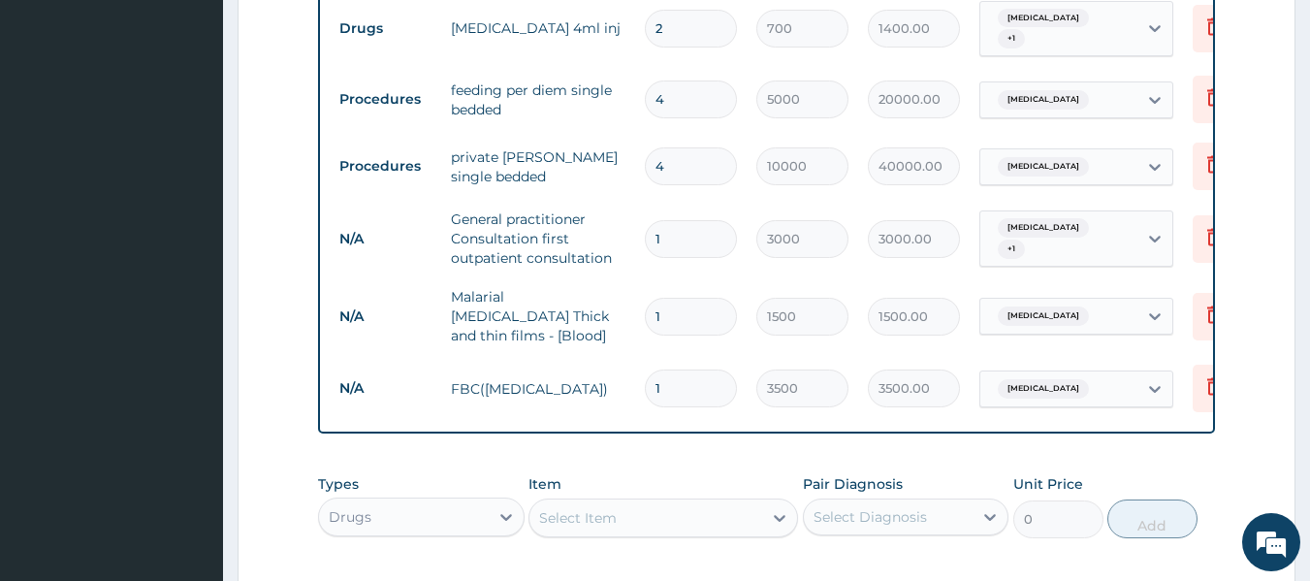
scroll to position [950, 0]
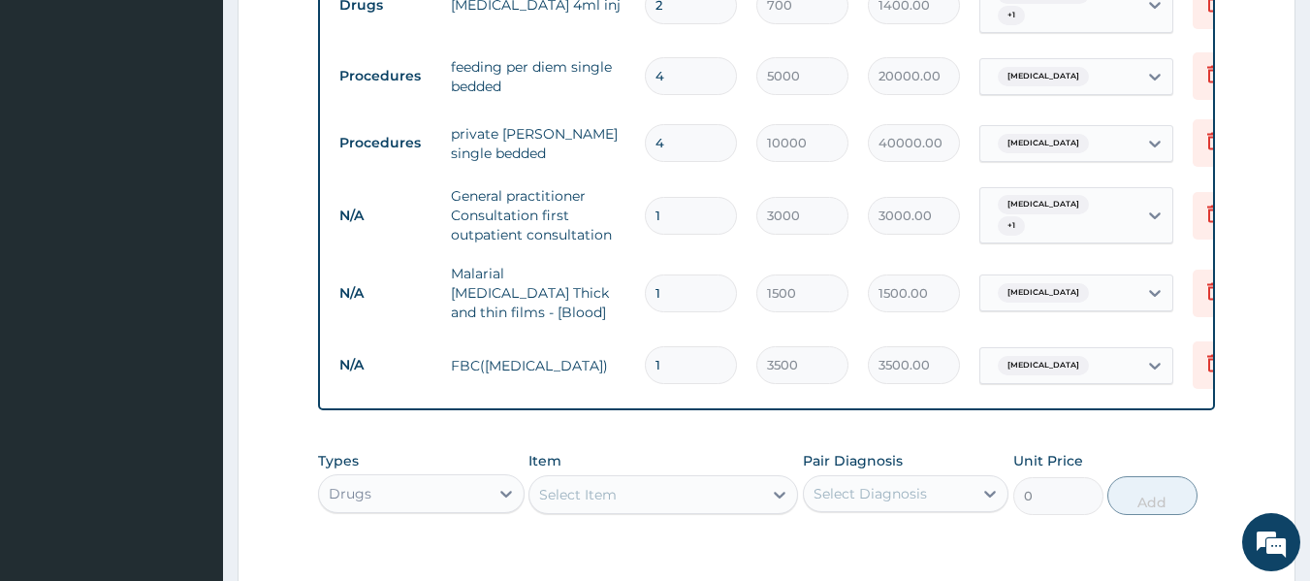
click at [655, 495] on div "Select Item" at bounding box center [645, 494] width 233 height 31
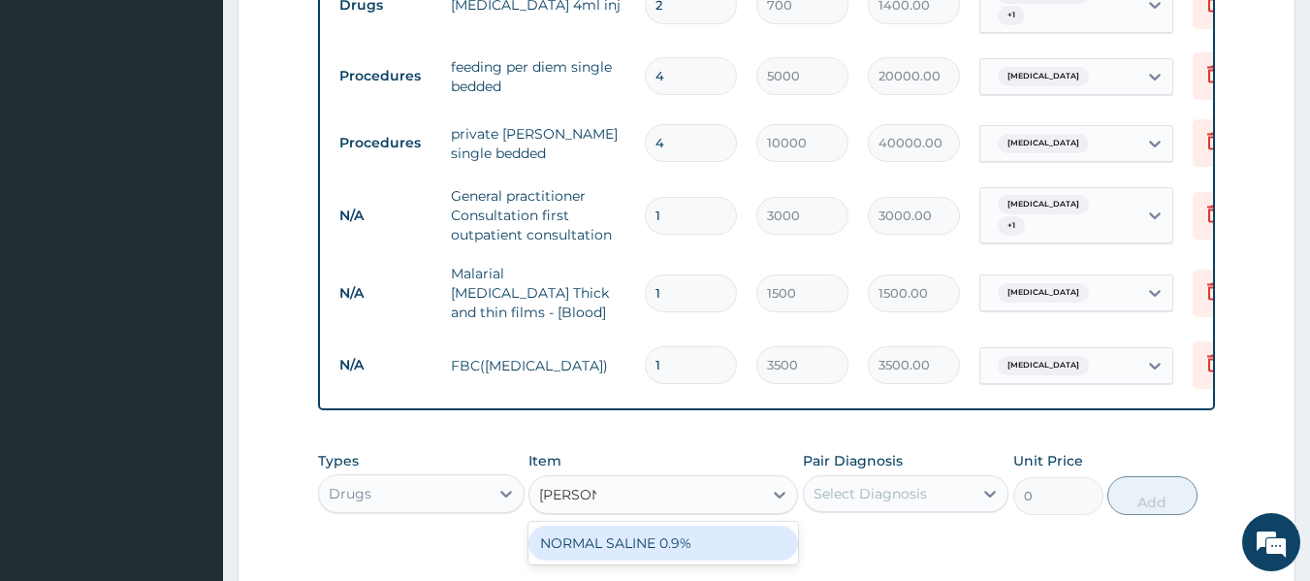
type input "NORMAL"
click at [674, 531] on div "NORMAL SALINE 0.9%" at bounding box center [663, 542] width 270 height 35
type input "1312.5"
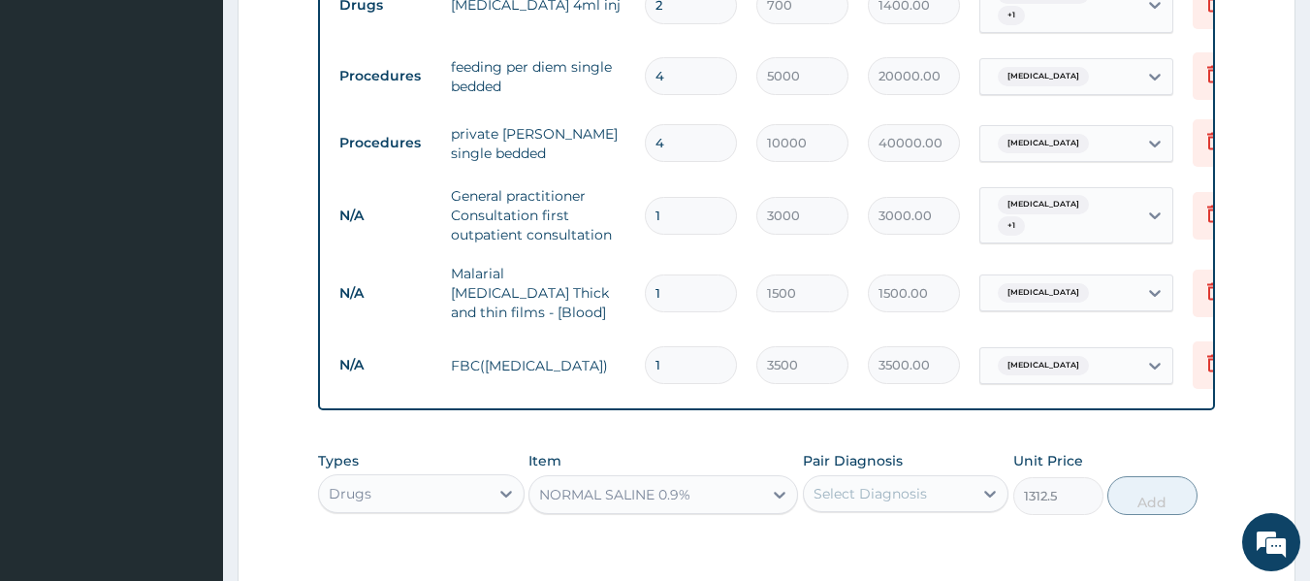
click at [872, 486] on div "Select Diagnosis" at bounding box center [869, 493] width 113 height 19
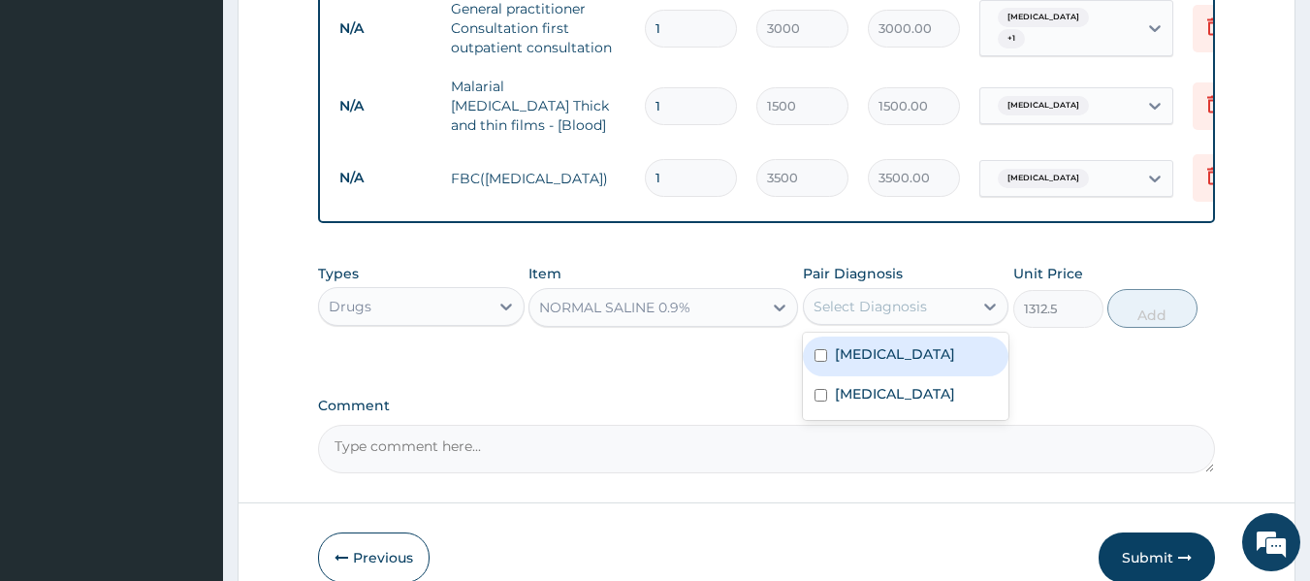
scroll to position [1144, 0]
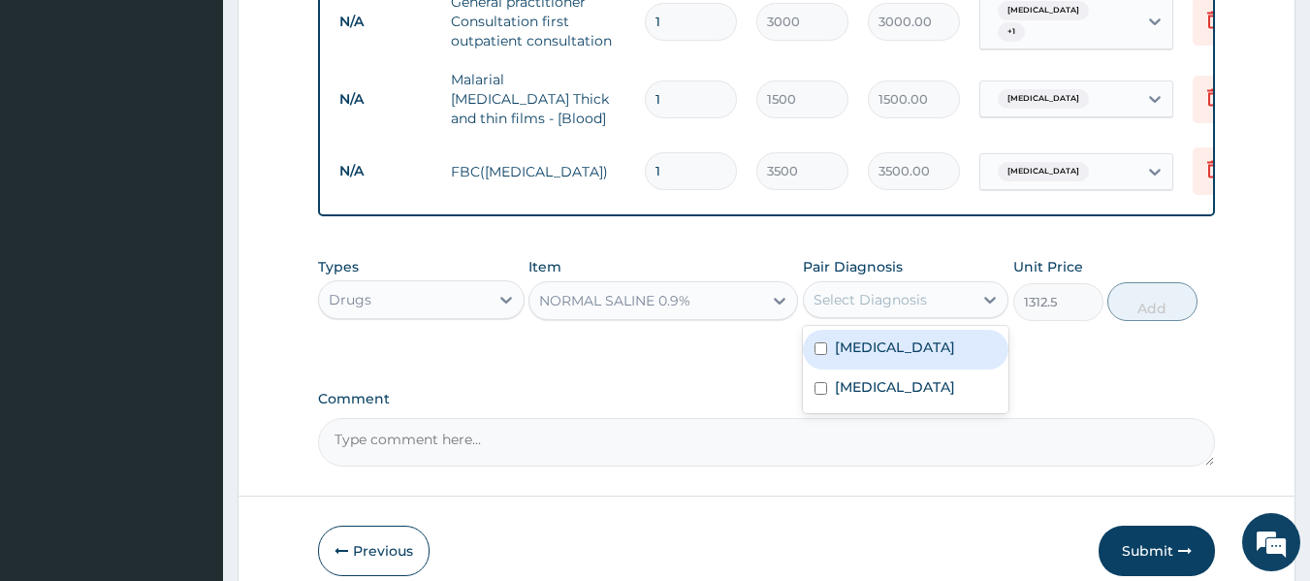
click at [825, 342] on input "checkbox" at bounding box center [820, 348] width 13 height 13
checkbox input "true"
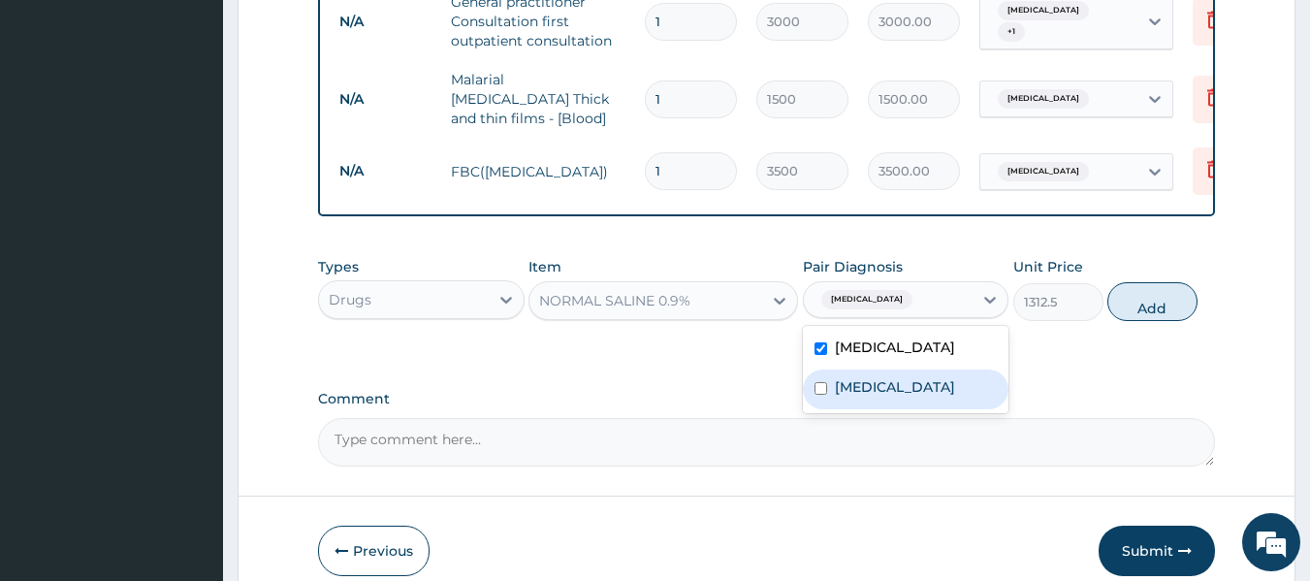
click at [821, 388] on input "checkbox" at bounding box center [820, 388] width 13 height 13
checkbox input "true"
click at [1156, 296] on button "Add" at bounding box center [1152, 301] width 90 height 39
type input "0"
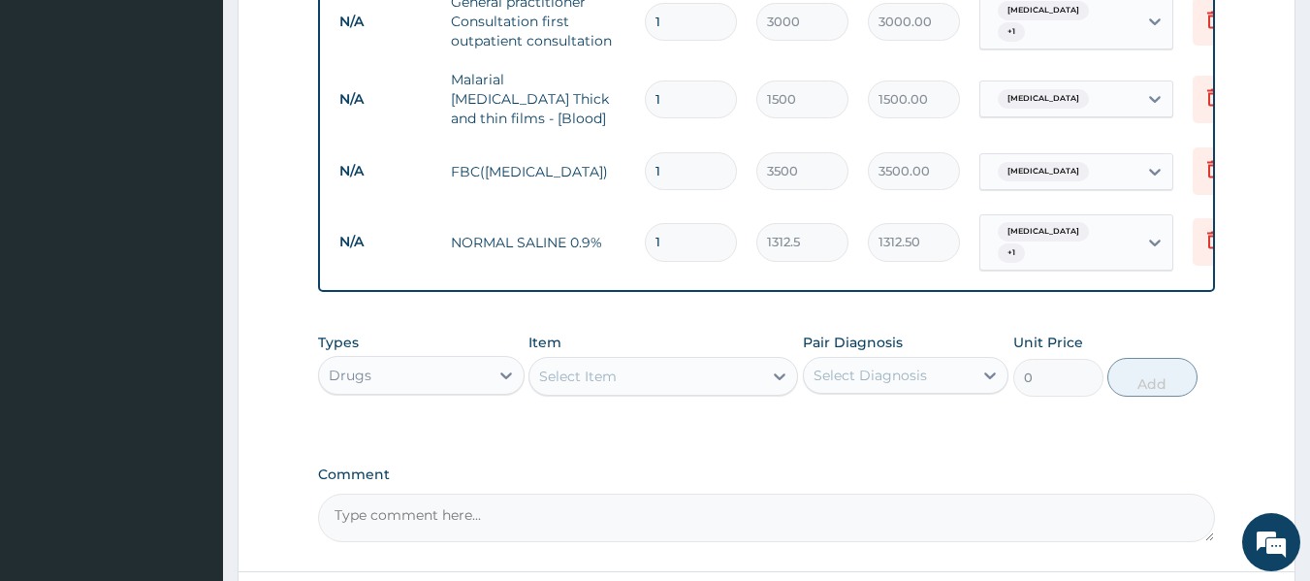
click at [666, 363] on div "Select Item" at bounding box center [645, 376] width 233 height 31
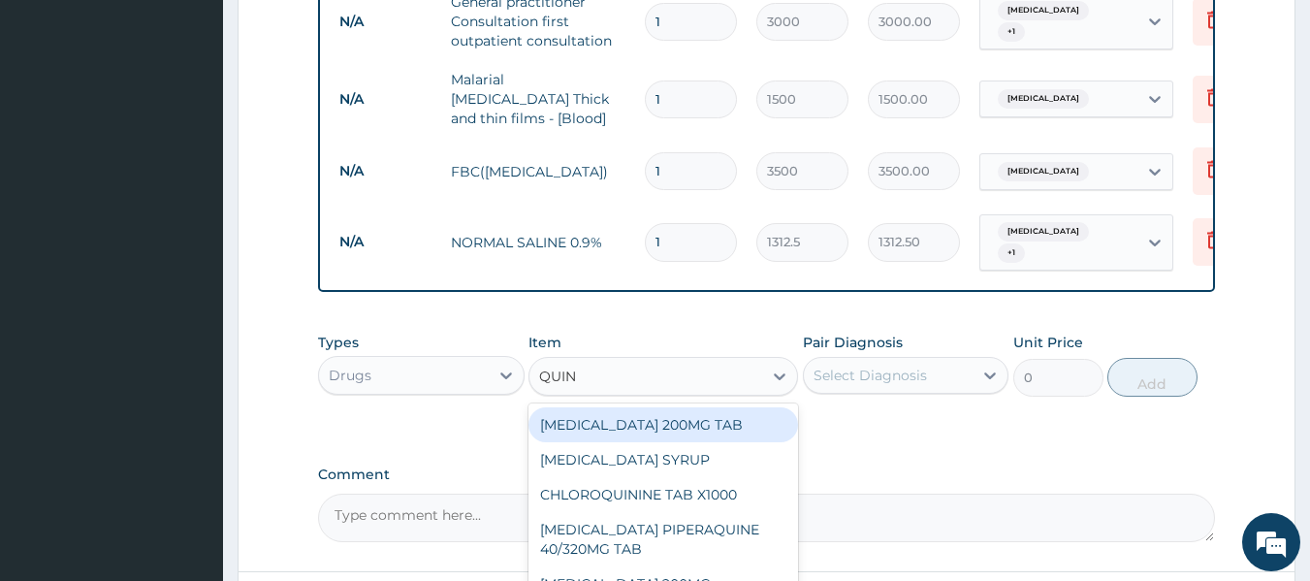
type input "QUINI"
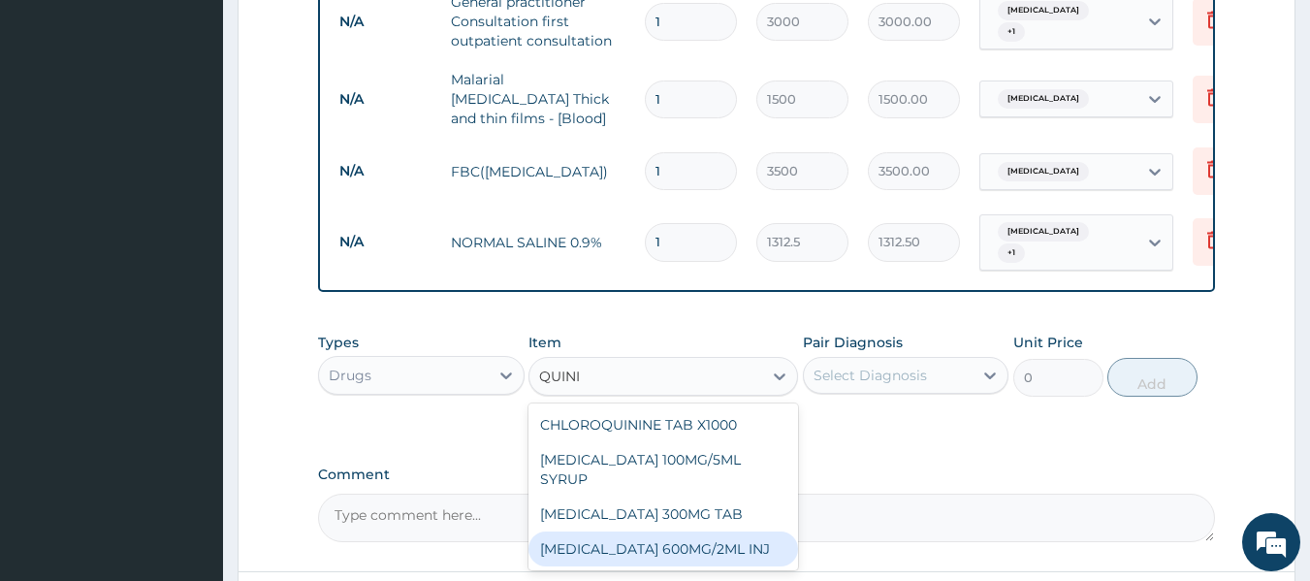
click at [630, 531] on div "[MEDICAL_DATA] 600MG/2ML INJ" at bounding box center [663, 548] width 270 height 35
type input "2100"
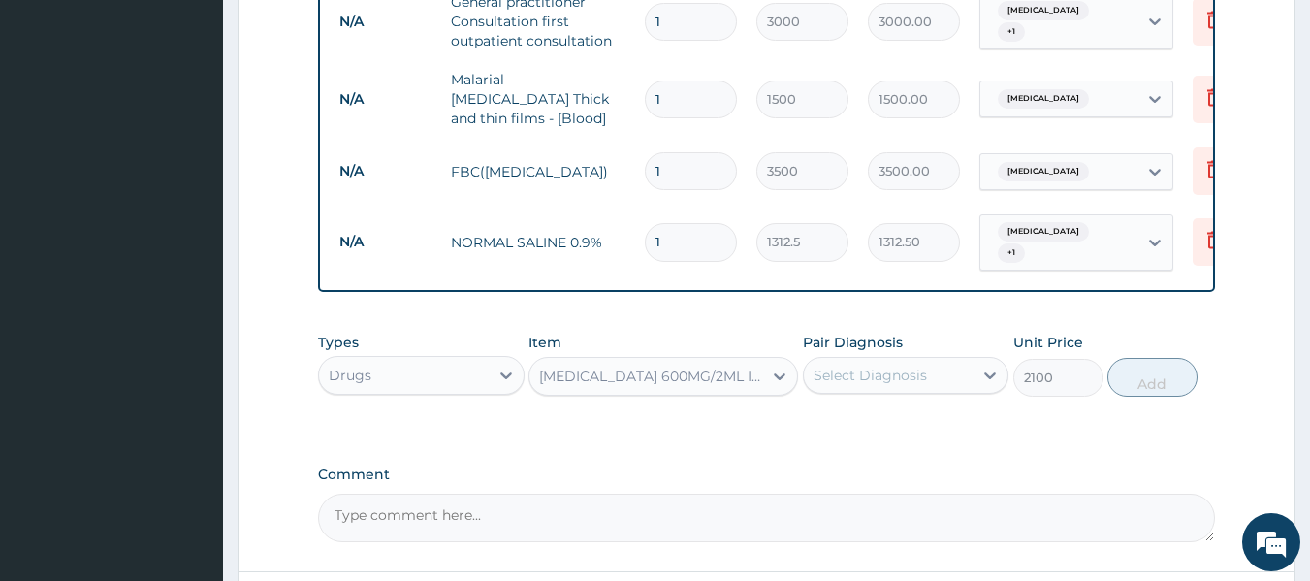
click at [957, 360] on div "Select Diagnosis" at bounding box center [889, 375] width 170 height 31
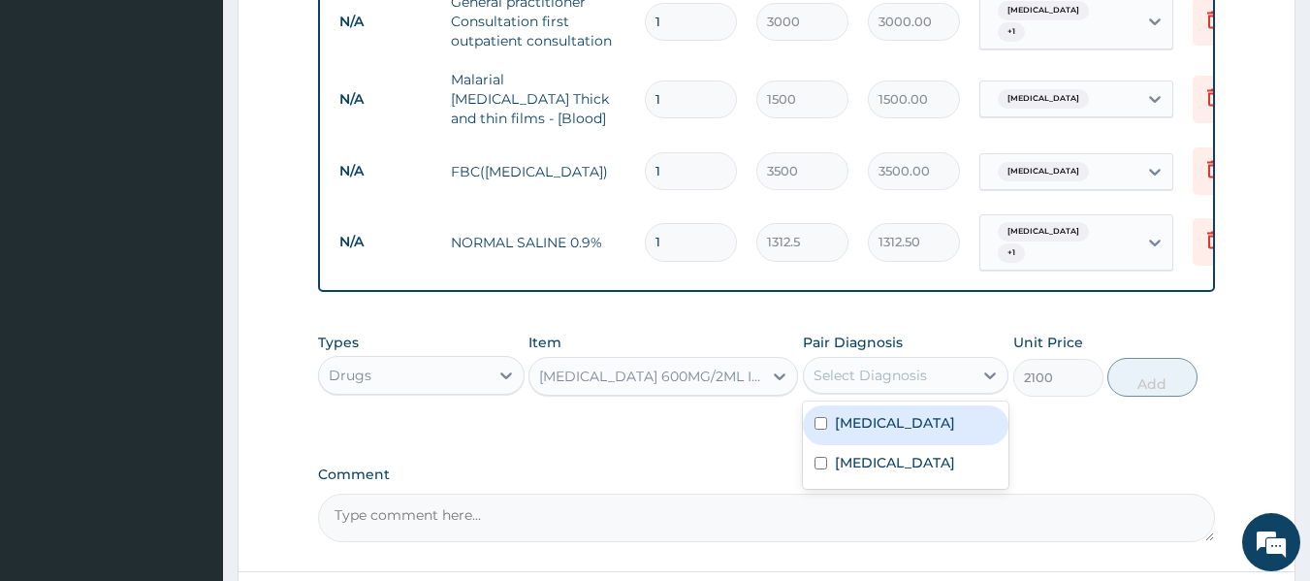
click at [816, 417] on input "checkbox" at bounding box center [820, 423] width 13 height 13
checkbox input "true"
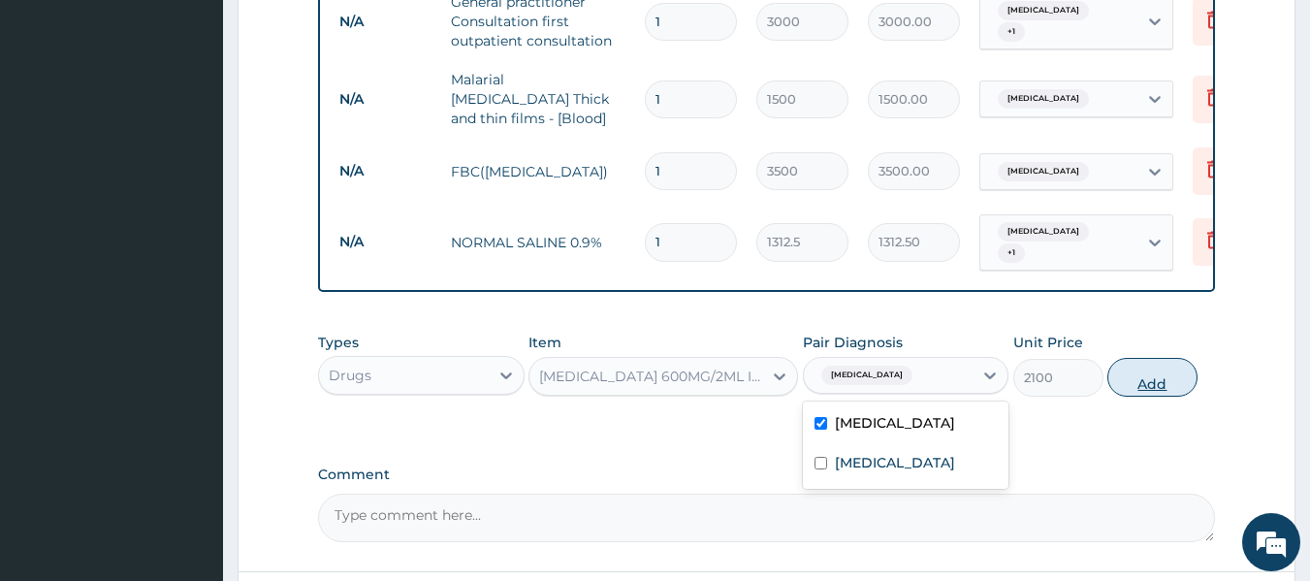
click at [1158, 363] on button "Add" at bounding box center [1152, 377] width 90 height 39
type input "0"
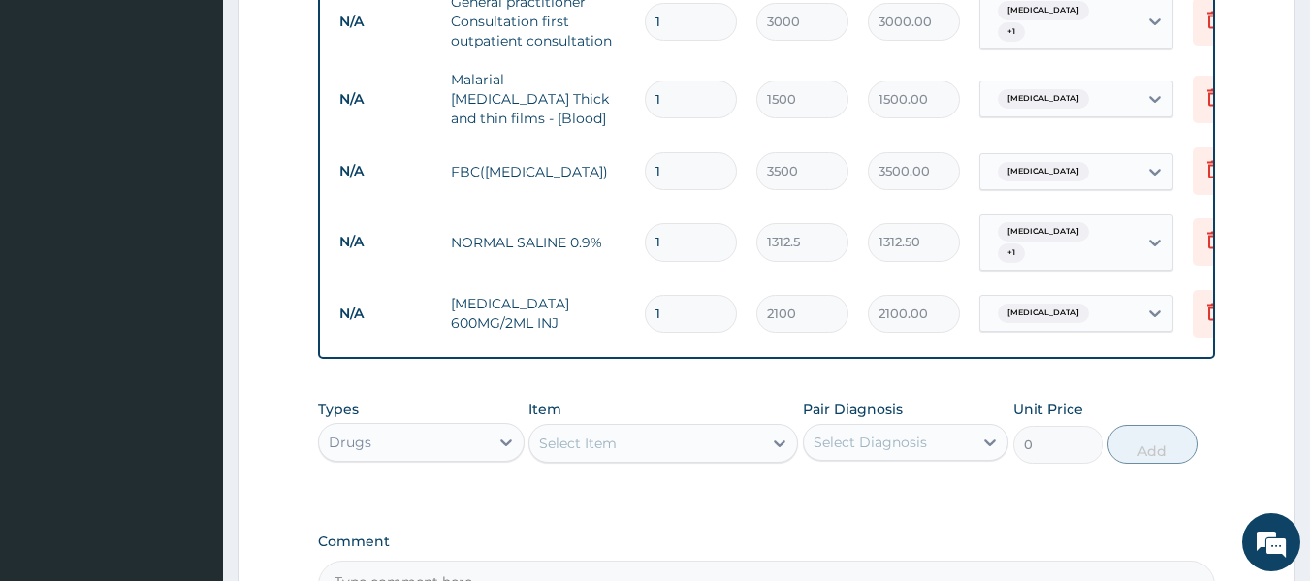
click at [686, 428] on div "Select Item" at bounding box center [645, 443] width 233 height 31
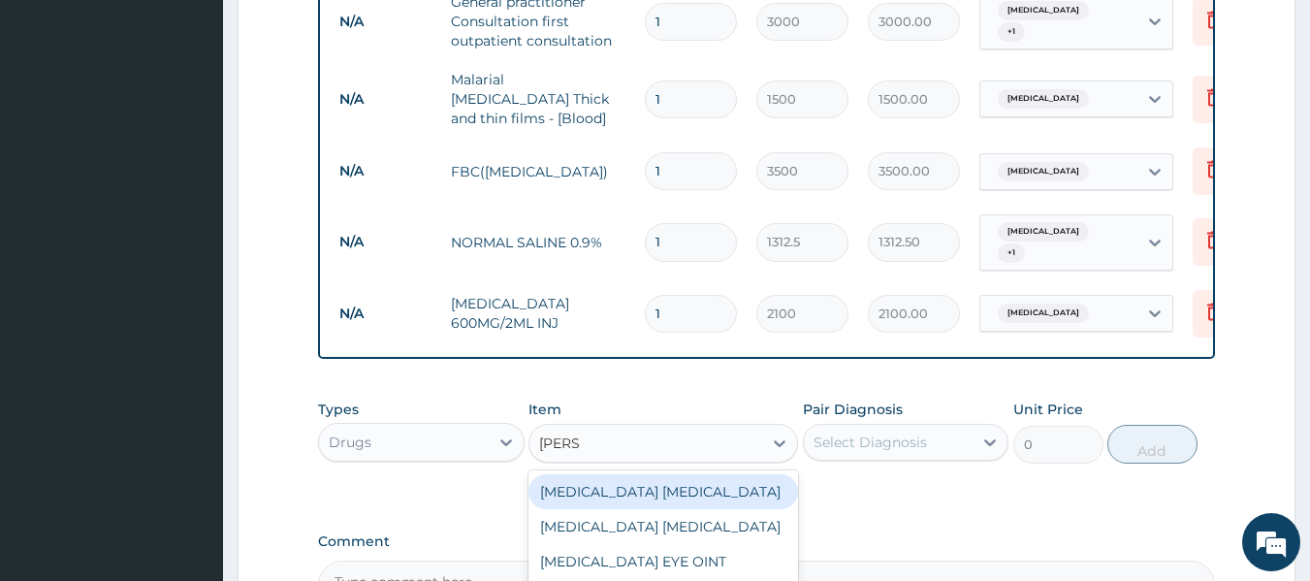
type input "LORAT"
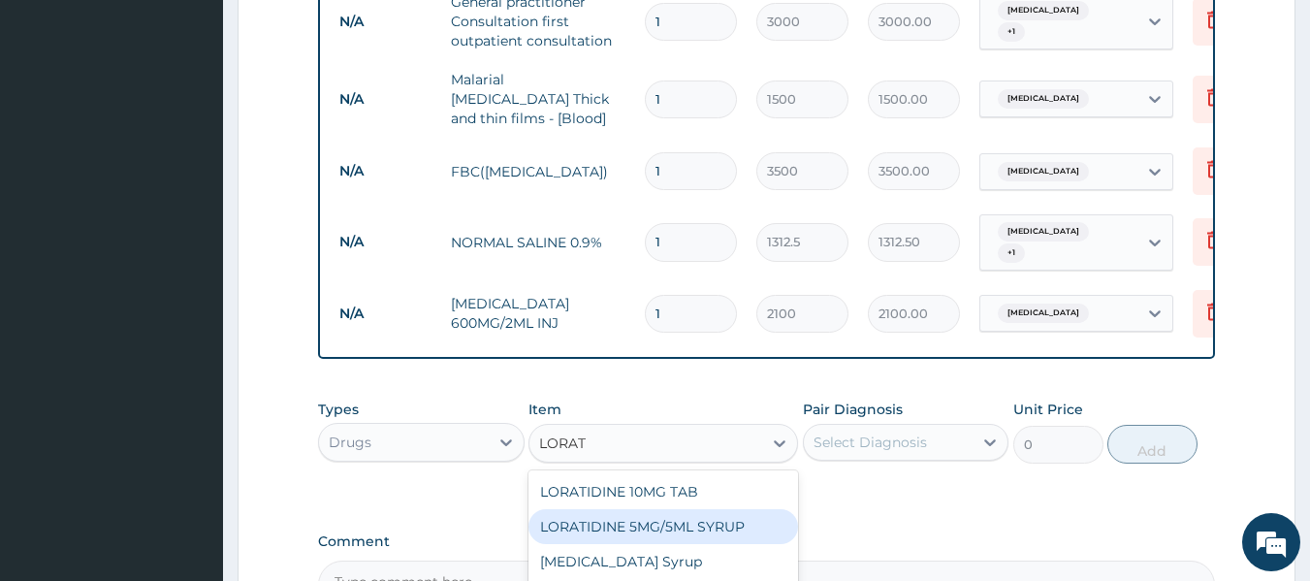
click at [692, 511] on div "LORATIDINE 5MG/5ML SYRUP" at bounding box center [663, 526] width 270 height 35
type input "630"
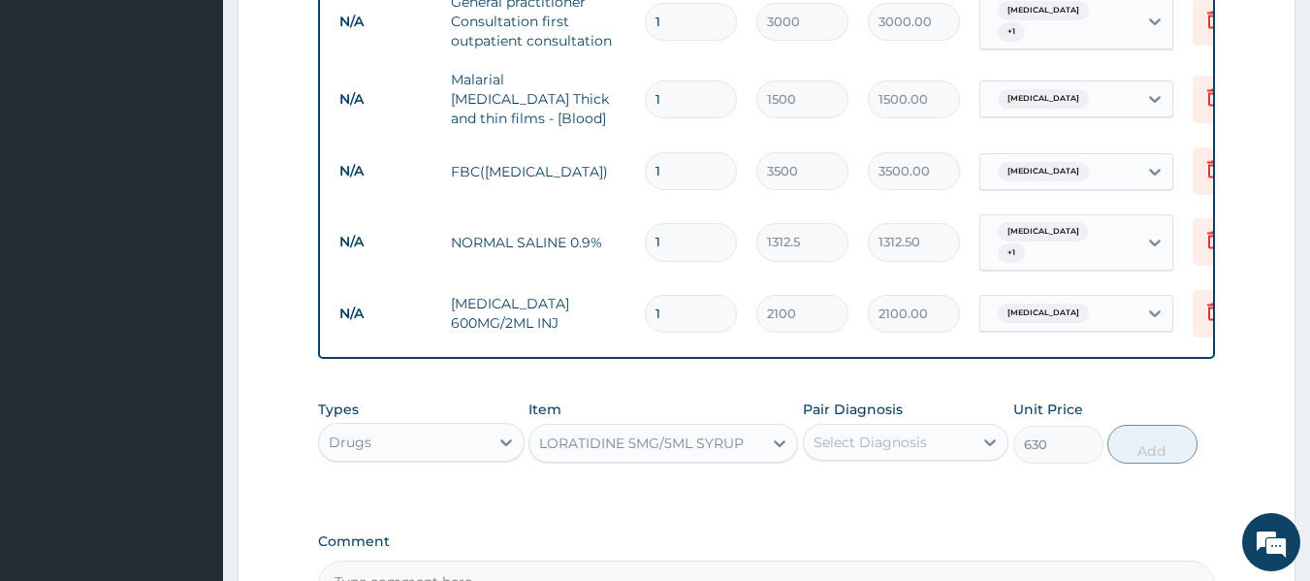
click at [699, 433] on div "LORATIDINE 5MG/5ML SYRUP" at bounding box center [641, 442] width 205 height 19
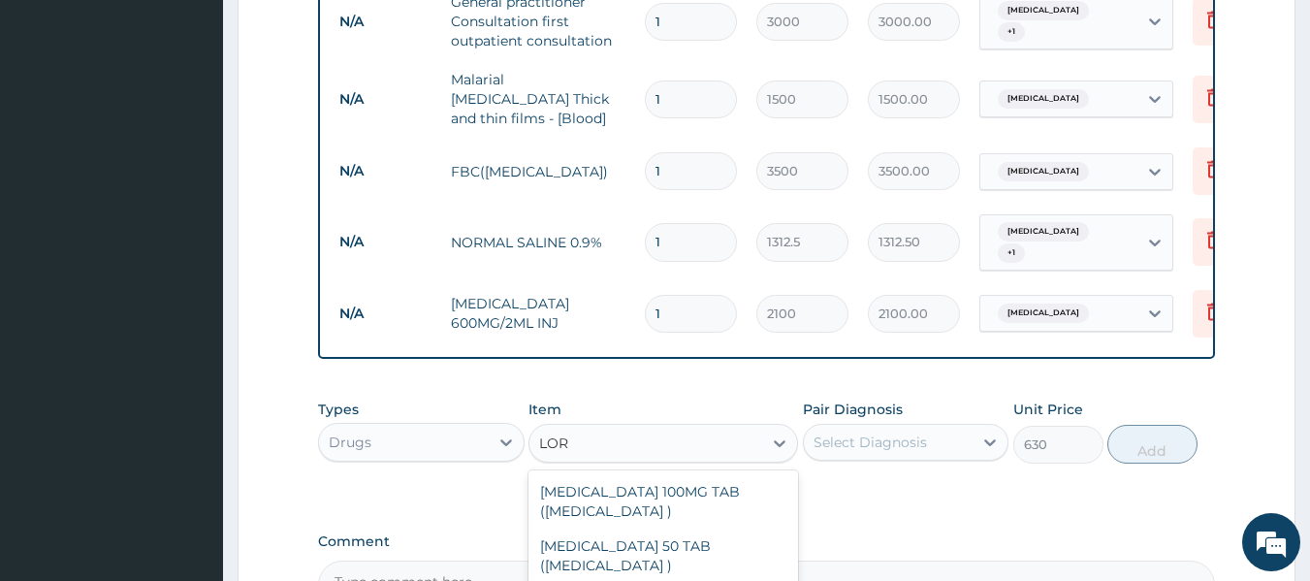
scroll to position [1024, 0]
type input "LORAT"
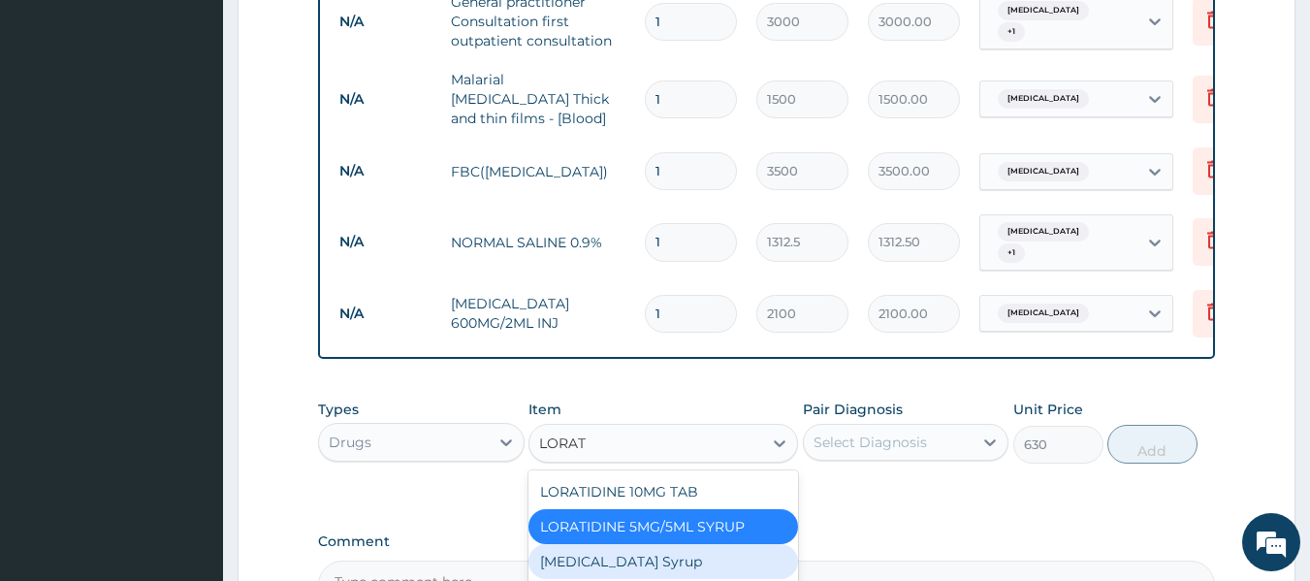
click at [669, 544] on div "[MEDICAL_DATA] Syrup" at bounding box center [663, 561] width 270 height 35
type input "1700"
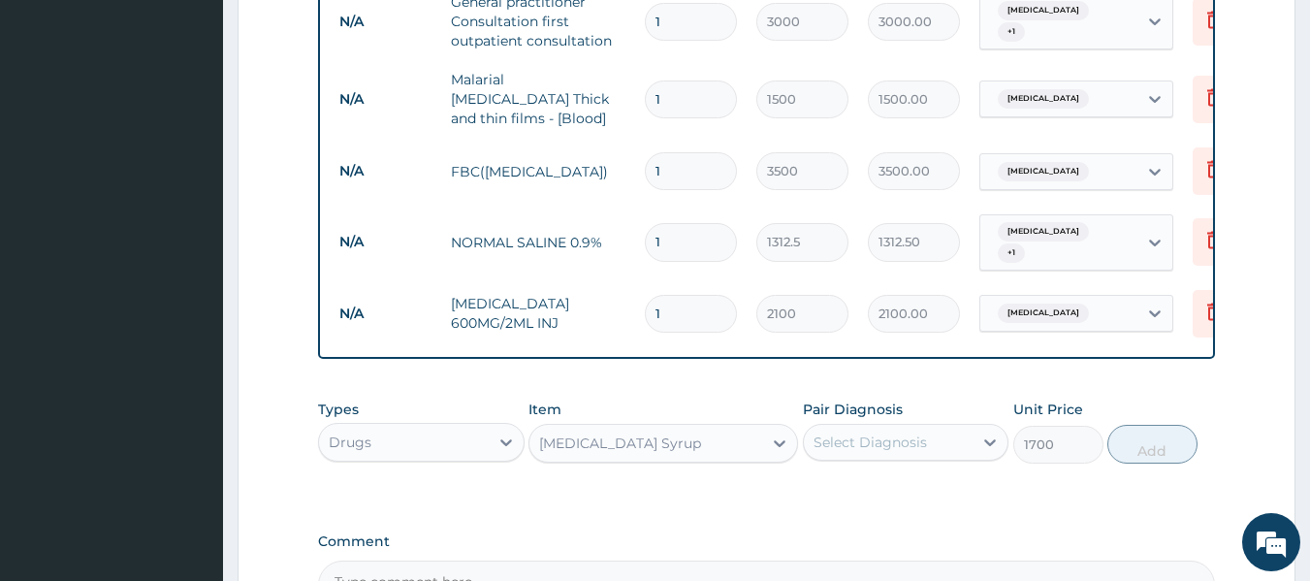
click at [937, 427] on div "Select Diagnosis" at bounding box center [889, 442] width 170 height 31
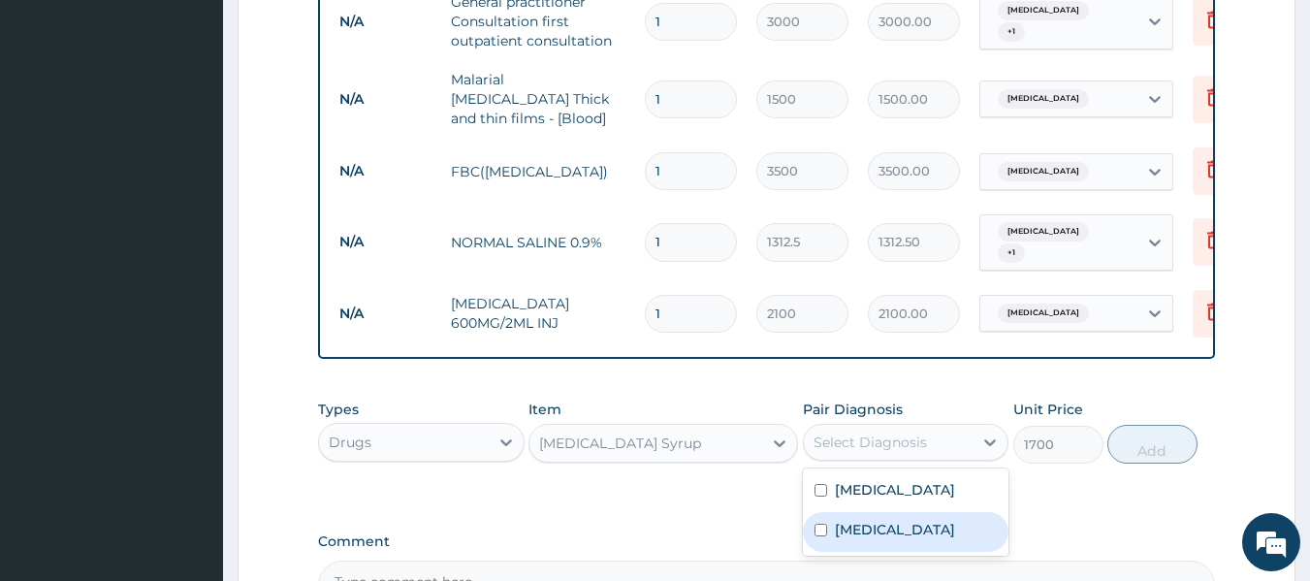
click at [822, 524] on input "checkbox" at bounding box center [820, 530] width 13 height 13
checkbox input "true"
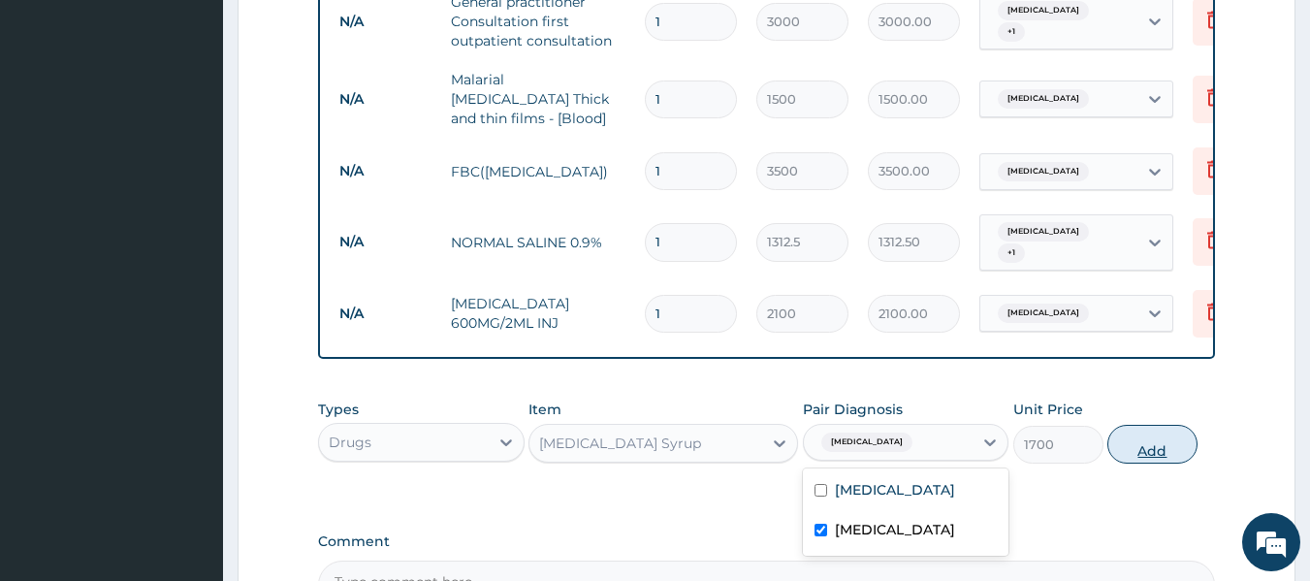
click at [1151, 426] on button "Add" at bounding box center [1152, 444] width 90 height 39
type input "0"
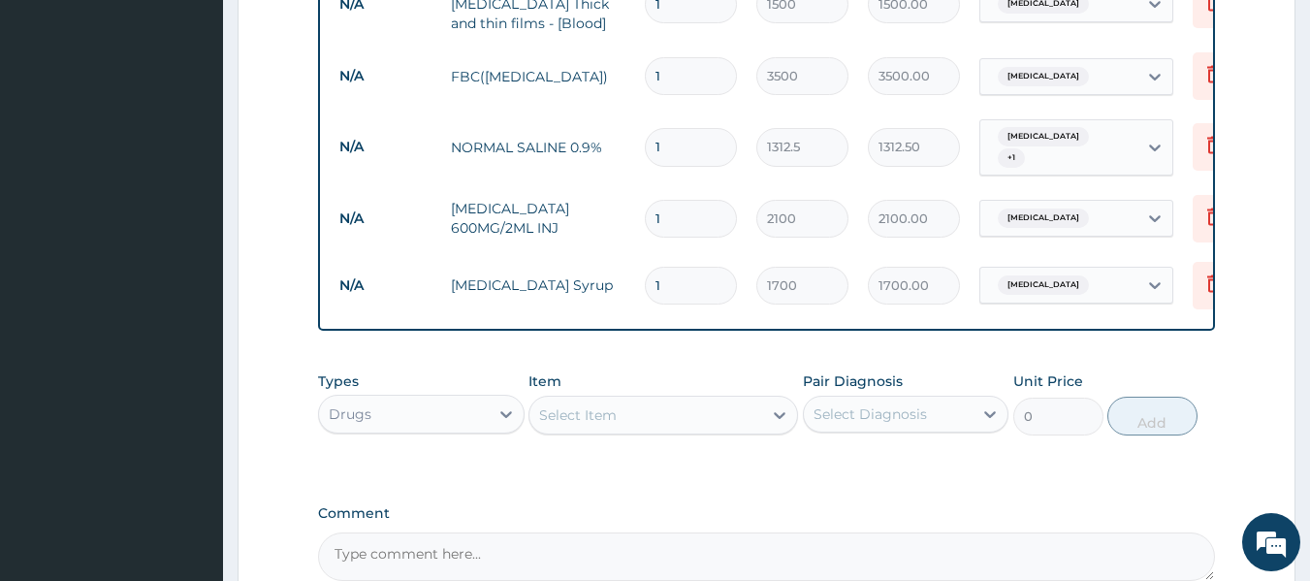
scroll to position [1241, 0]
click at [744, 399] on div "Select Item" at bounding box center [645, 412] width 233 height 31
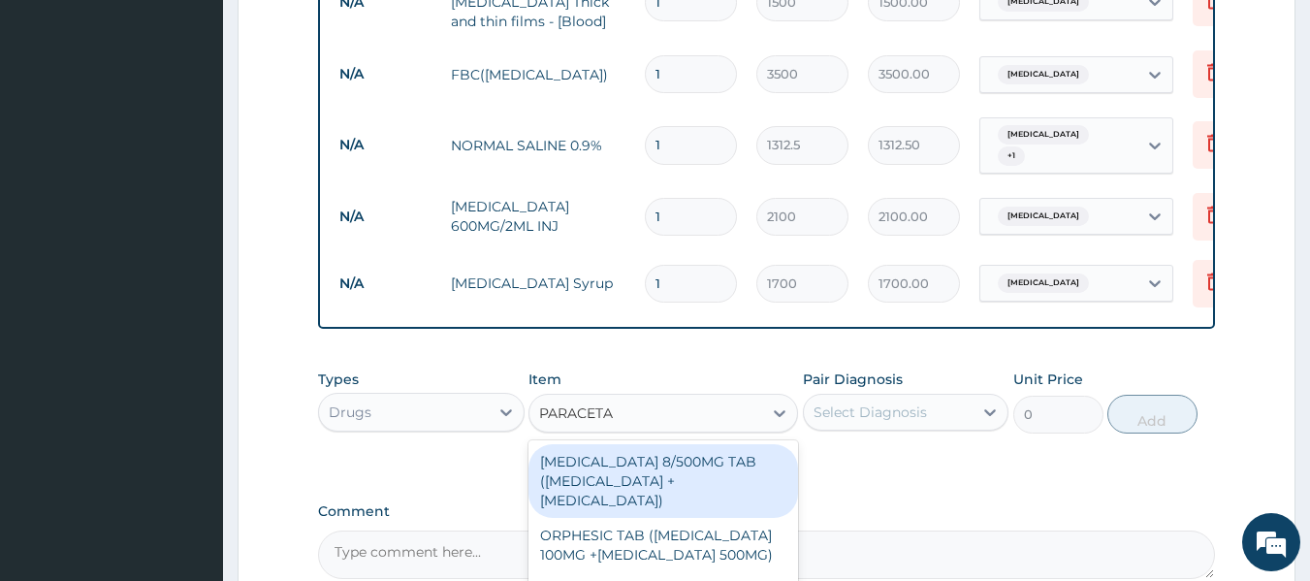
type input "PARACETAM"
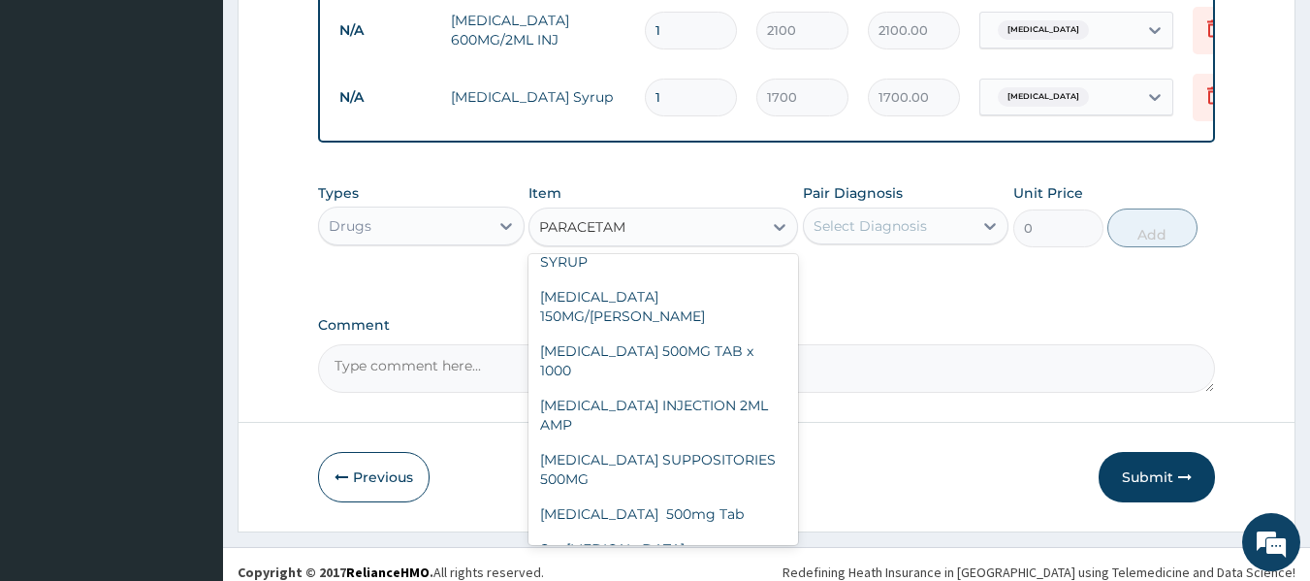
scroll to position [310, 0]
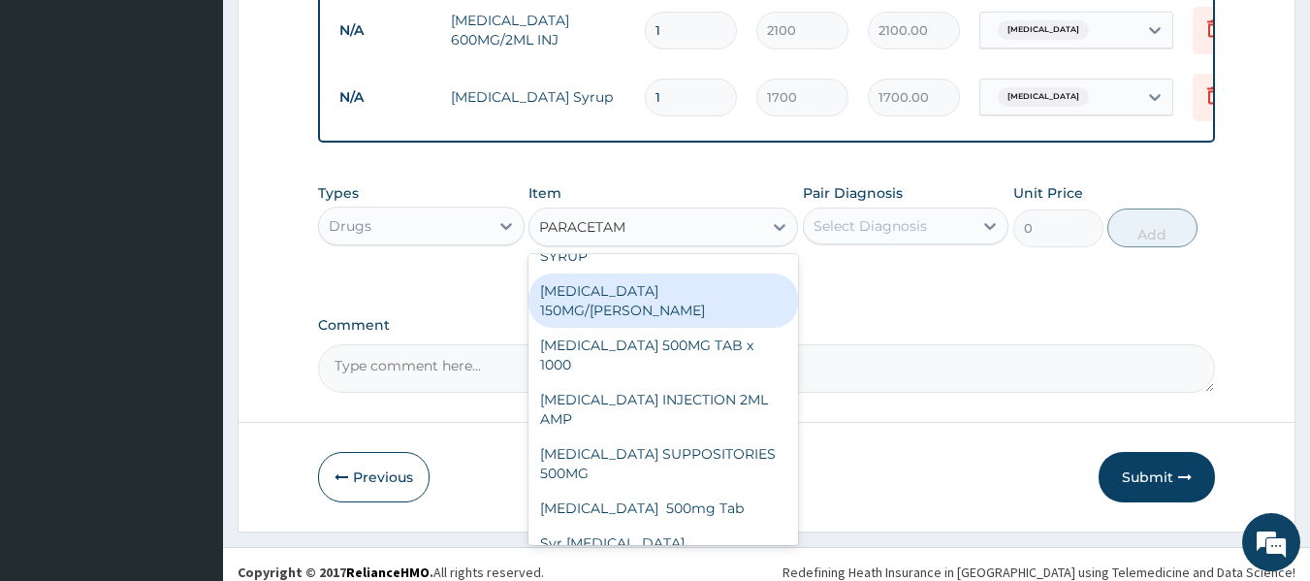
click at [703, 282] on div "[MEDICAL_DATA] 150MG/[PERSON_NAME]" at bounding box center [663, 300] width 270 height 54
type input "724.5"
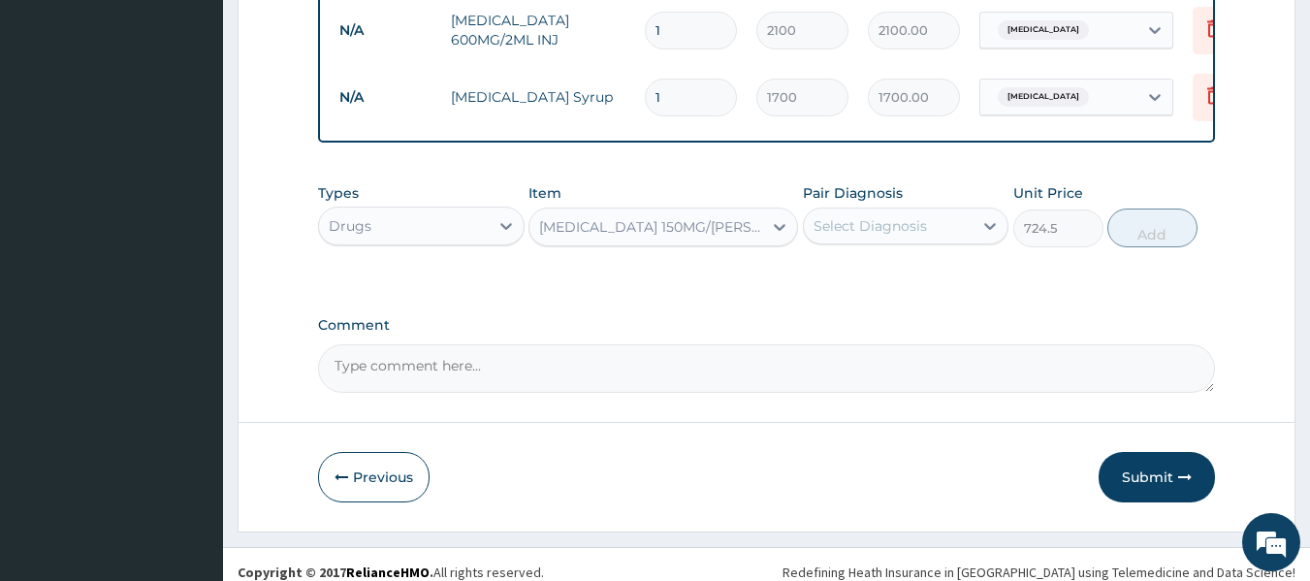
click at [757, 213] on div "[MEDICAL_DATA] 150MG/[PERSON_NAME]" at bounding box center [645, 226] width 233 height 31
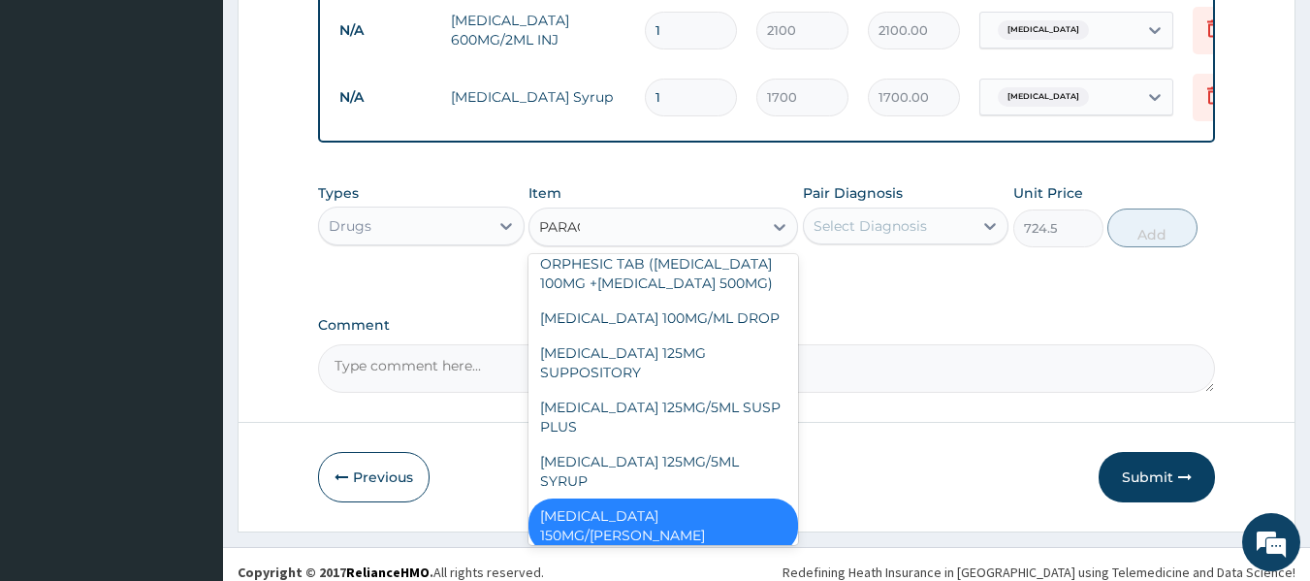
scroll to position [85, 0]
type input "PARACE"
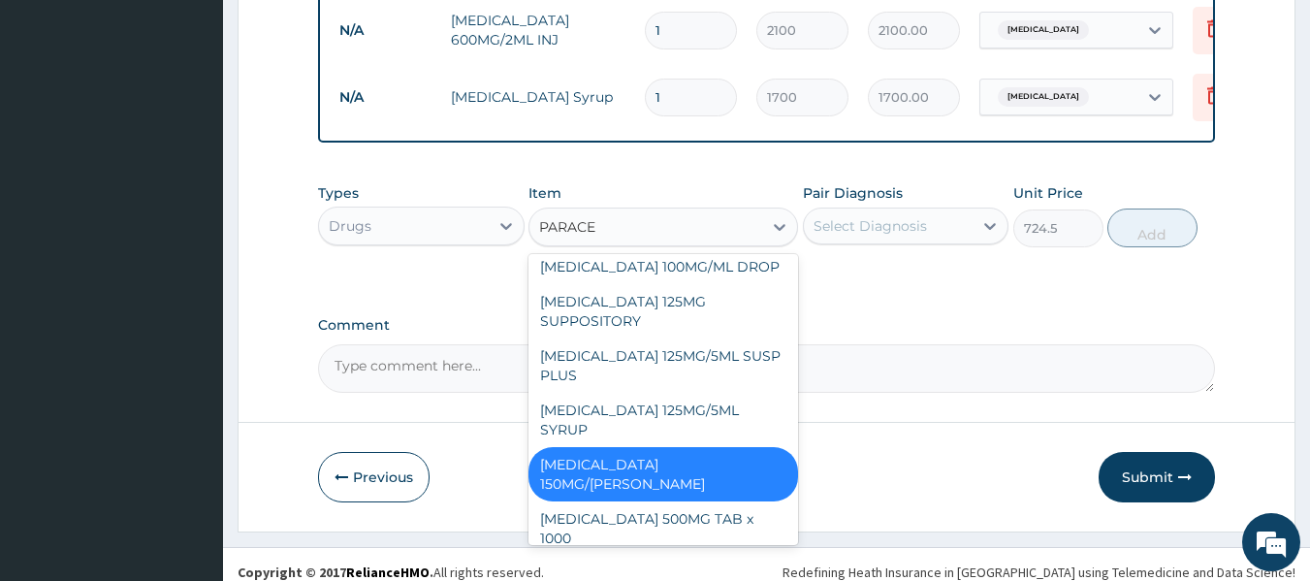
scroll to position [310, 0]
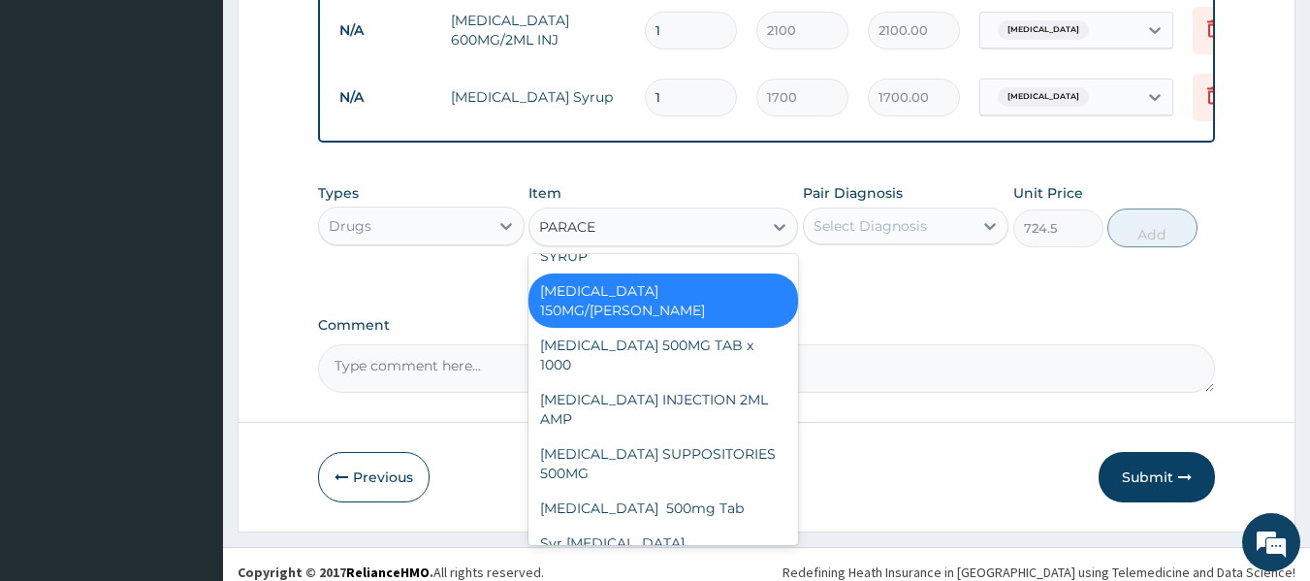
click at [693, 275] on div "[MEDICAL_DATA] 150MG/[PERSON_NAME]" at bounding box center [663, 300] width 270 height 54
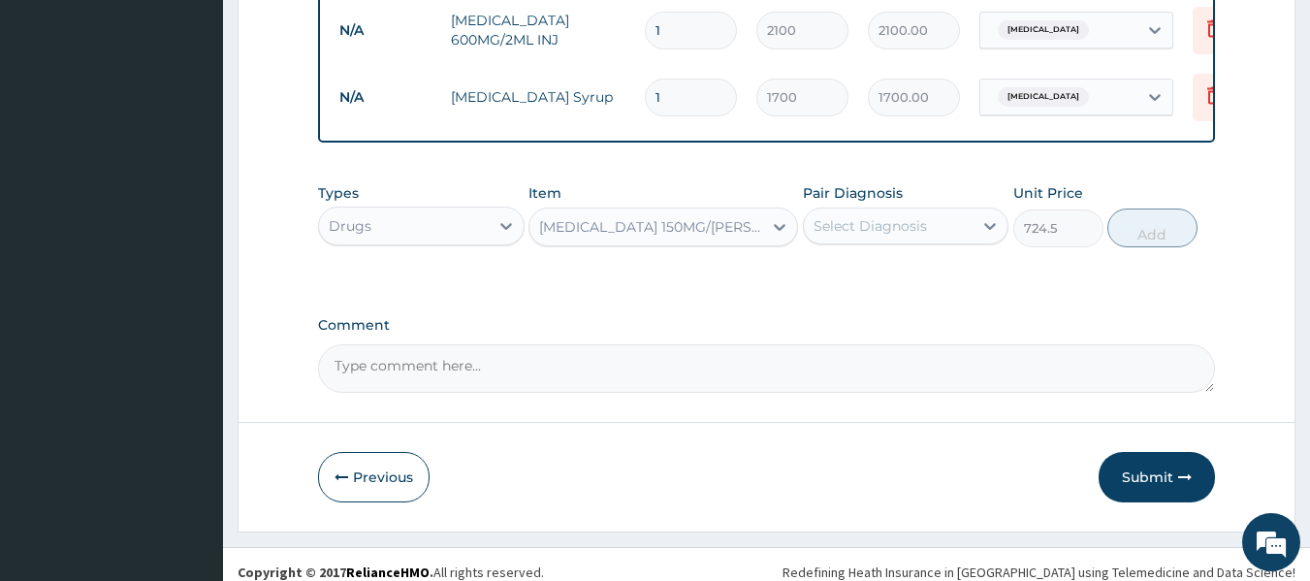
click at [956, 214] on div "Select Diagnosis" at bounding box center [889, 225] width 170 height 31
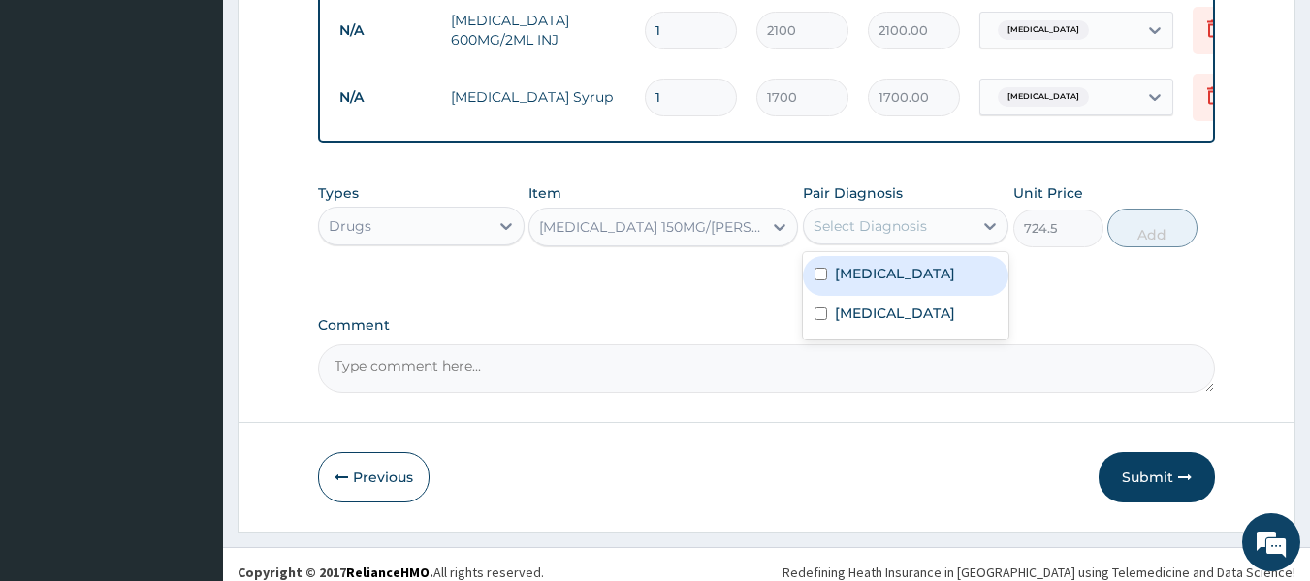
click at [817, 268] on input "checkbox" at bounding box center [820, 274] width 13 height 13
checkbox input "true"
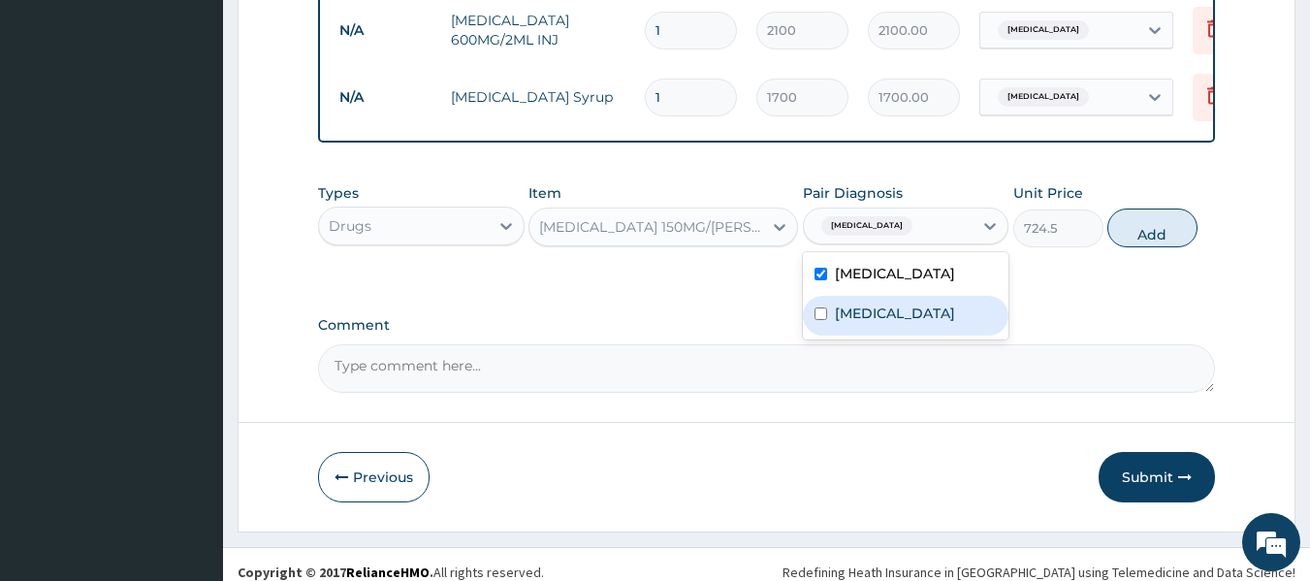
click at [818, 307] on input "checkbox" at bounding box center [820, 313] width 13 height 13
checkbox input "true"
click at [1144, 210] on button "Add" at bounding box center [1152, 227] width 90 height 39
type input "0"
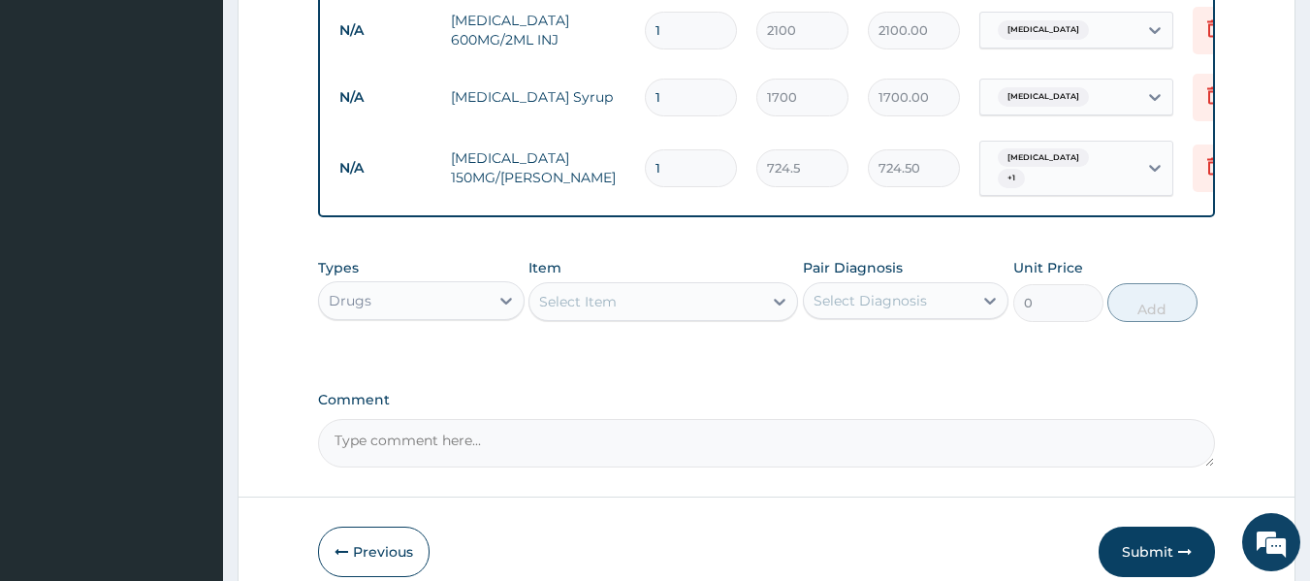
type input "14"
type input "10143.00"
type input "14"
click at [702, 286] on div "Select Item" at bounding box center [645, 301] width 233 height 31
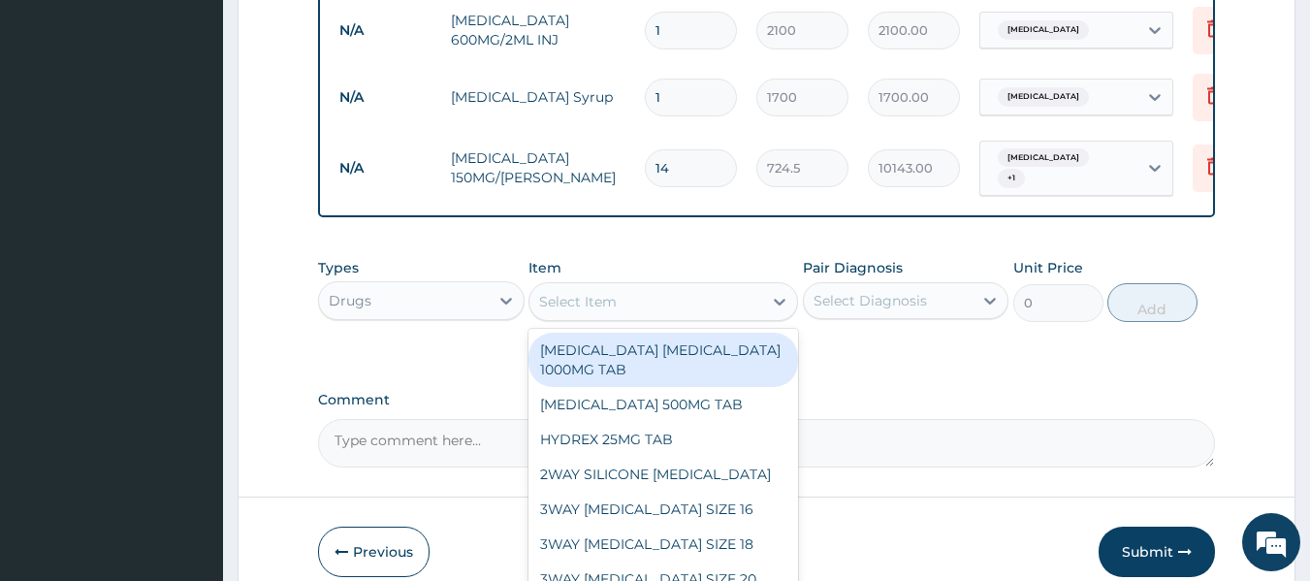
click at [702, 286] on div "Select Item" at bounding box center [645, 301] width 233 height 31
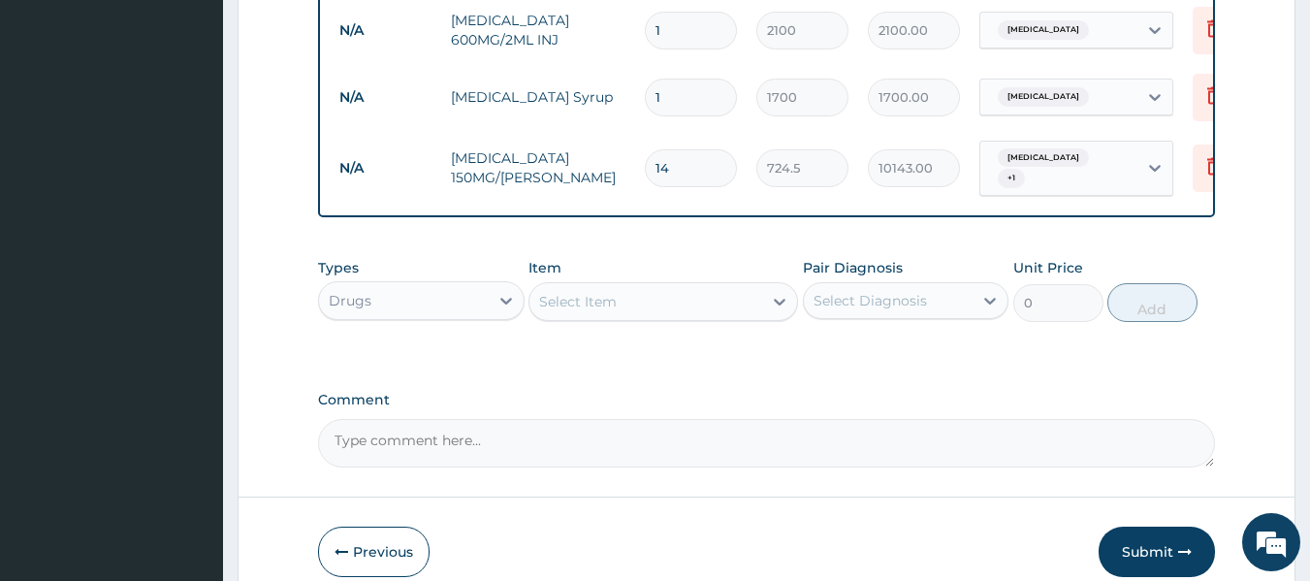
click at [702, 286] on div "Select Item" at bounding box center [645, 301] width 233 height 31
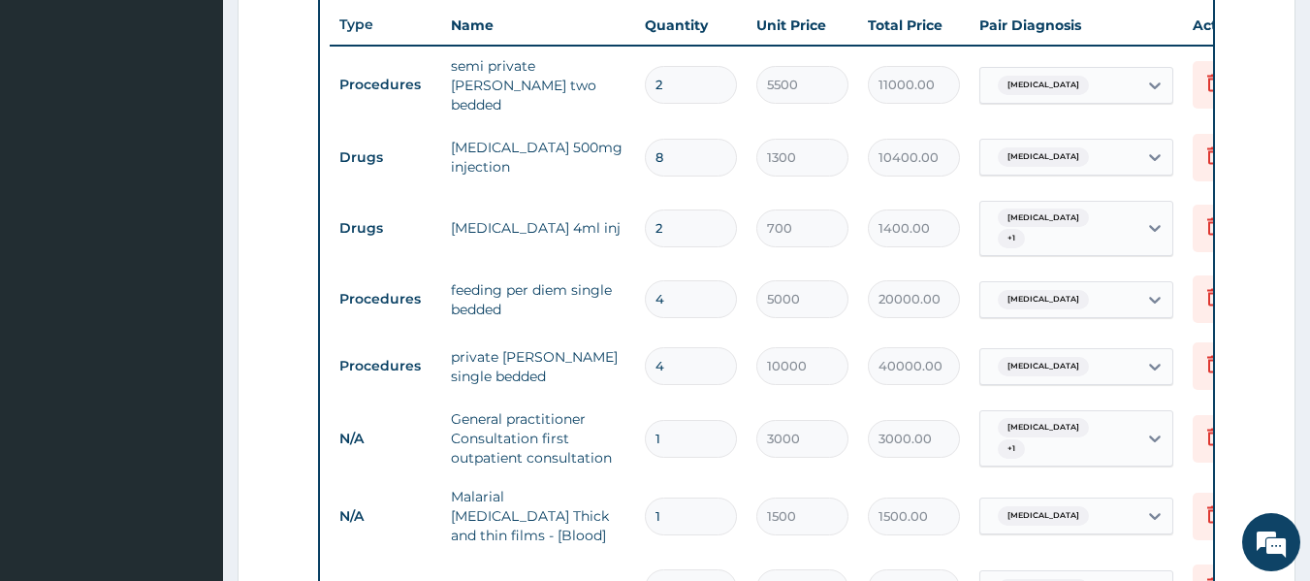
scroll to position [732, 0]
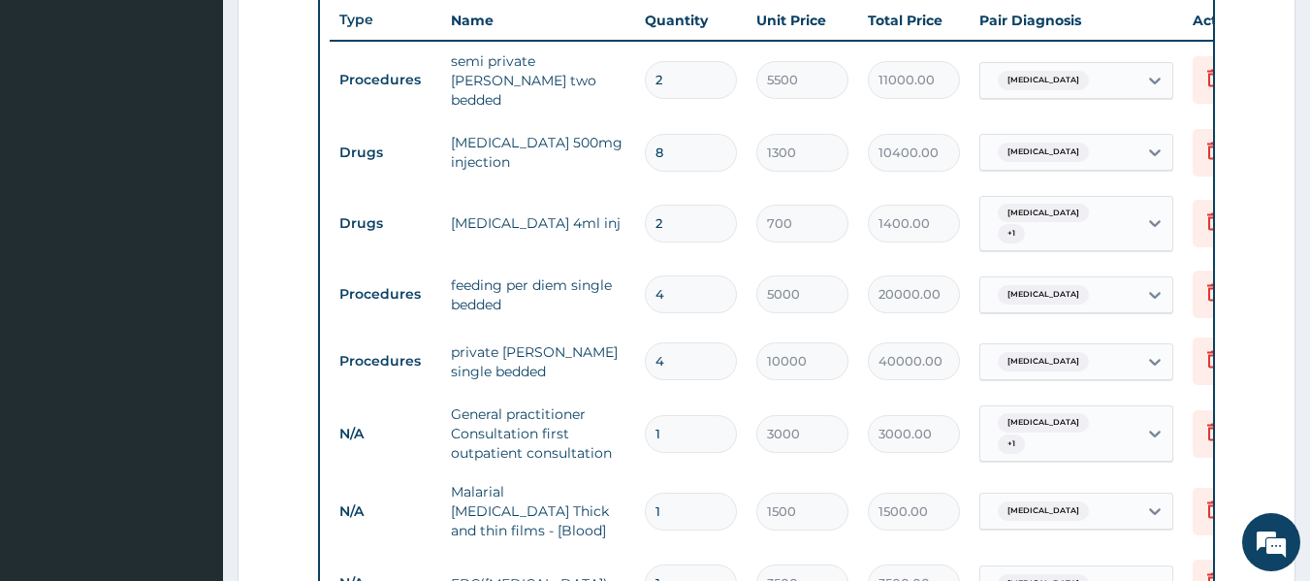
click at [707, 145] on input "8" at bounding box center [691, 153] width 92 height 38
type input "0.00"
type input "4"
type input "5200.00"
type input "1"
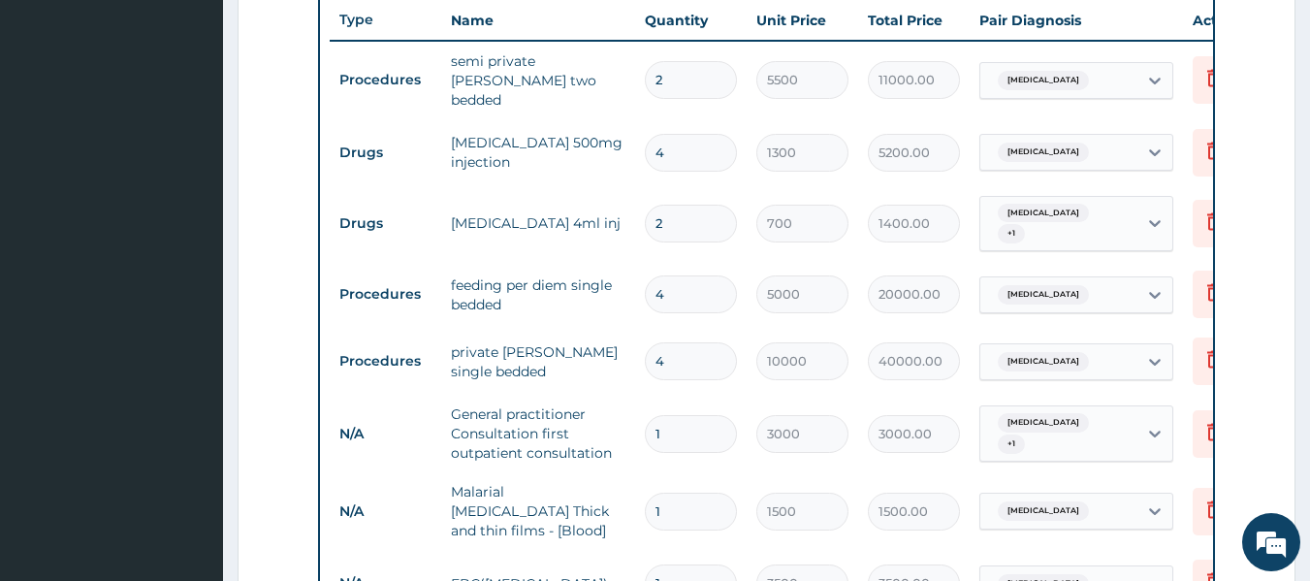
type input "1300.00"
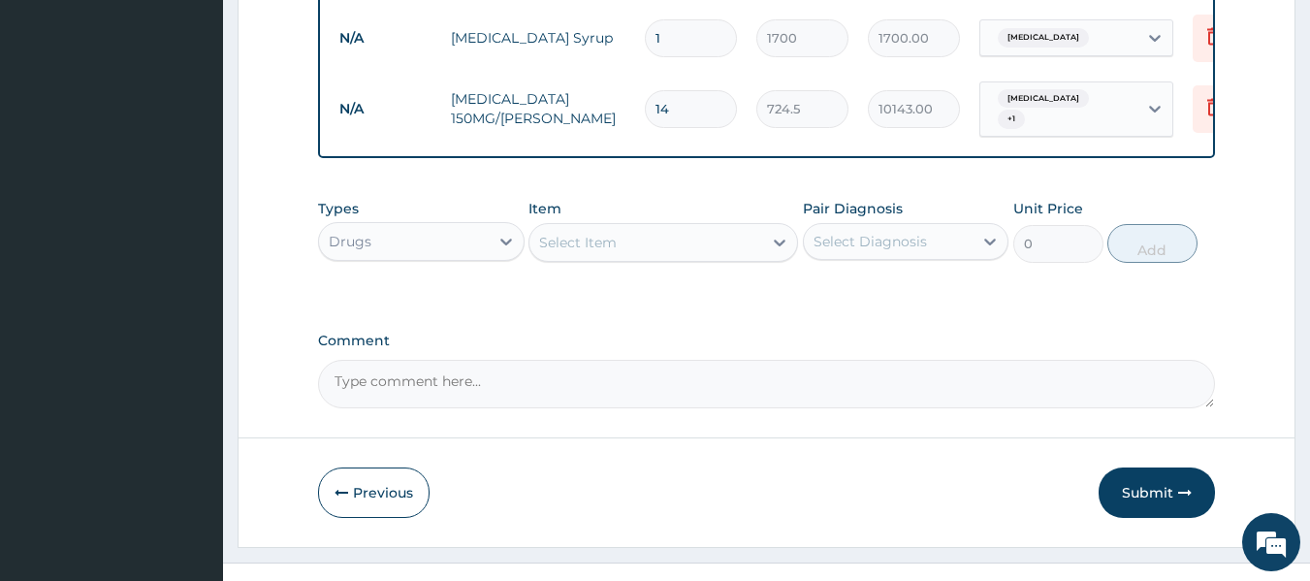
scroll to position [1492, 0]
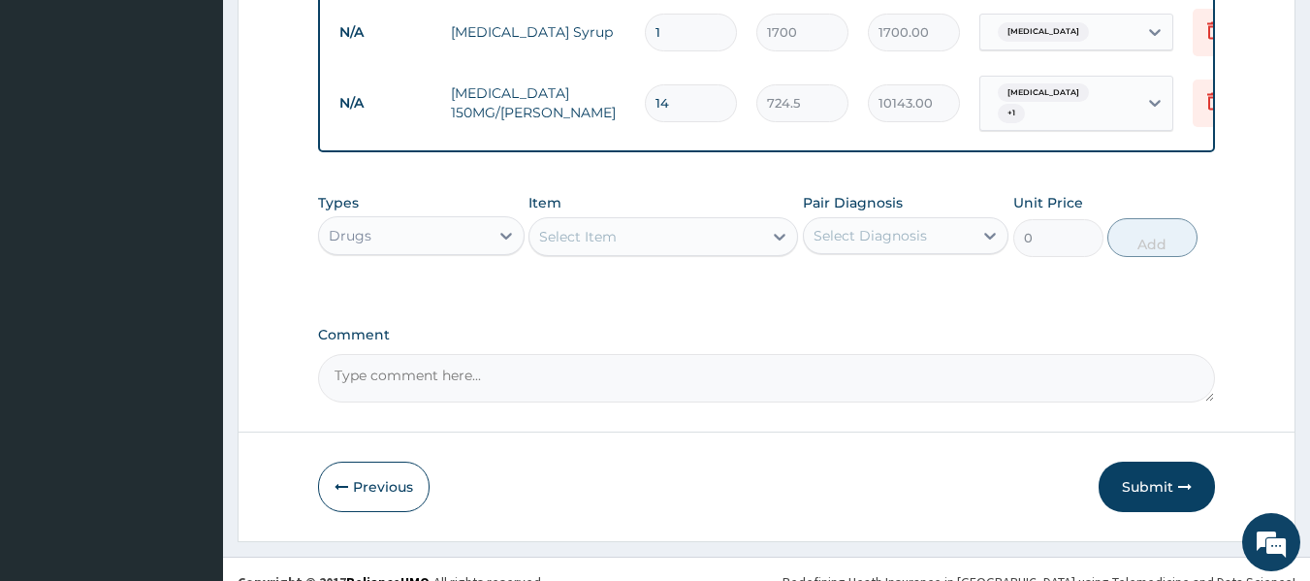
type input "1"
click at [661, 221] on div "Select Item" at bounding box center [645, 236] width 233 height 31
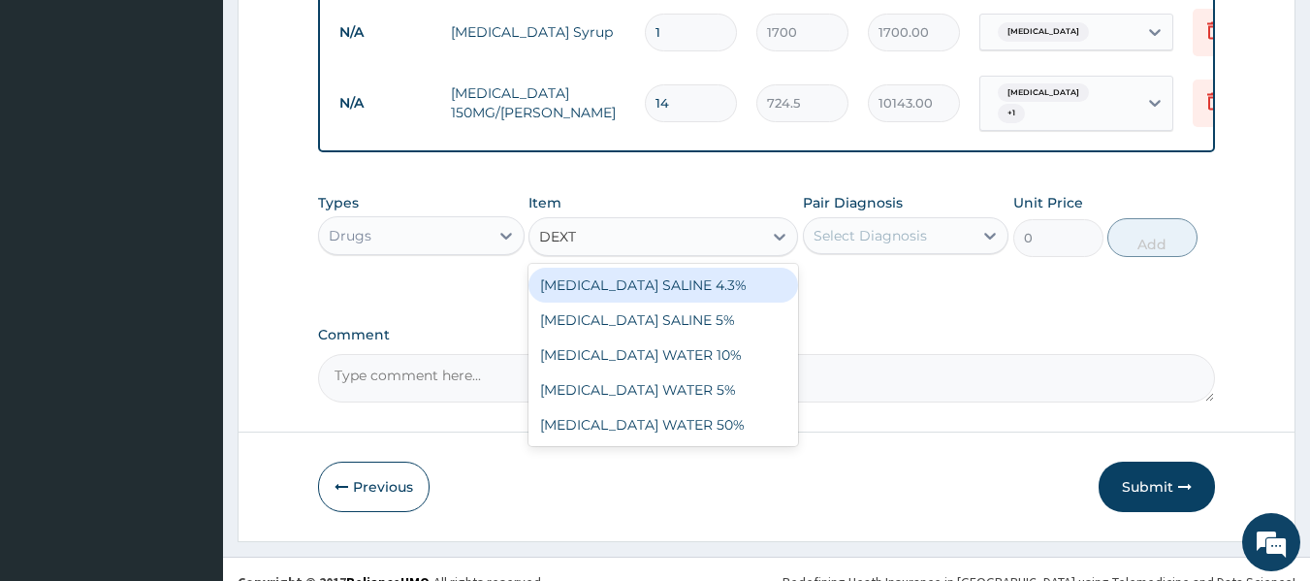
type input "DEXTR"
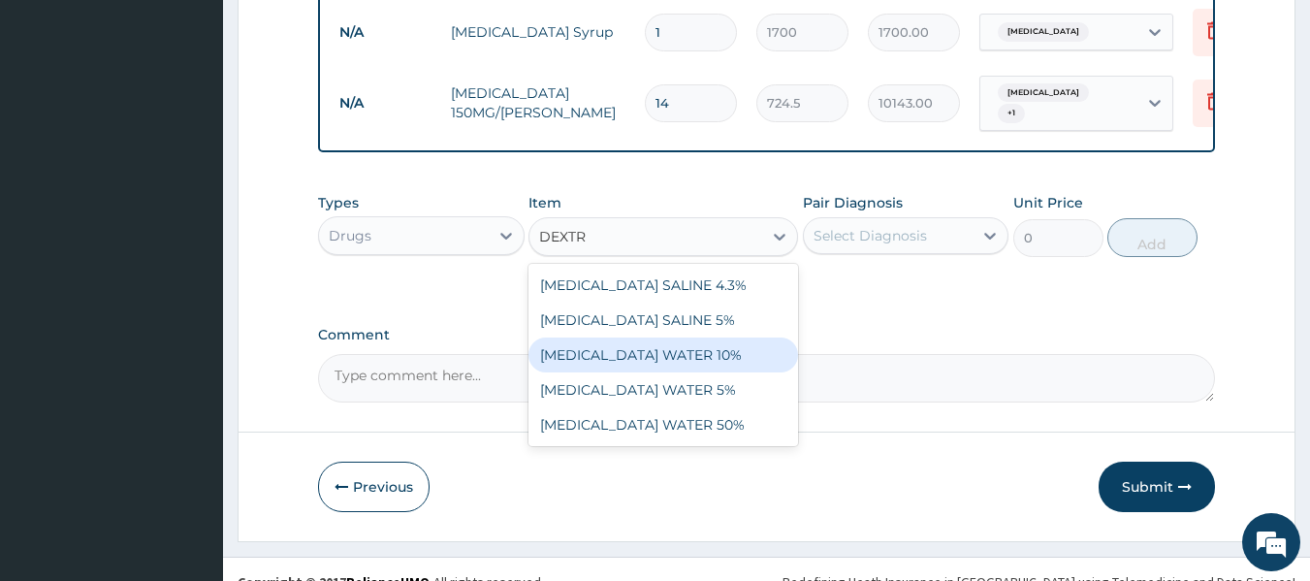
click at [619, 347] on div "[MEDICAL_DATA] WATER 10%" at bounding box center [663, 354] width 270 height 35
type input "1312.5"
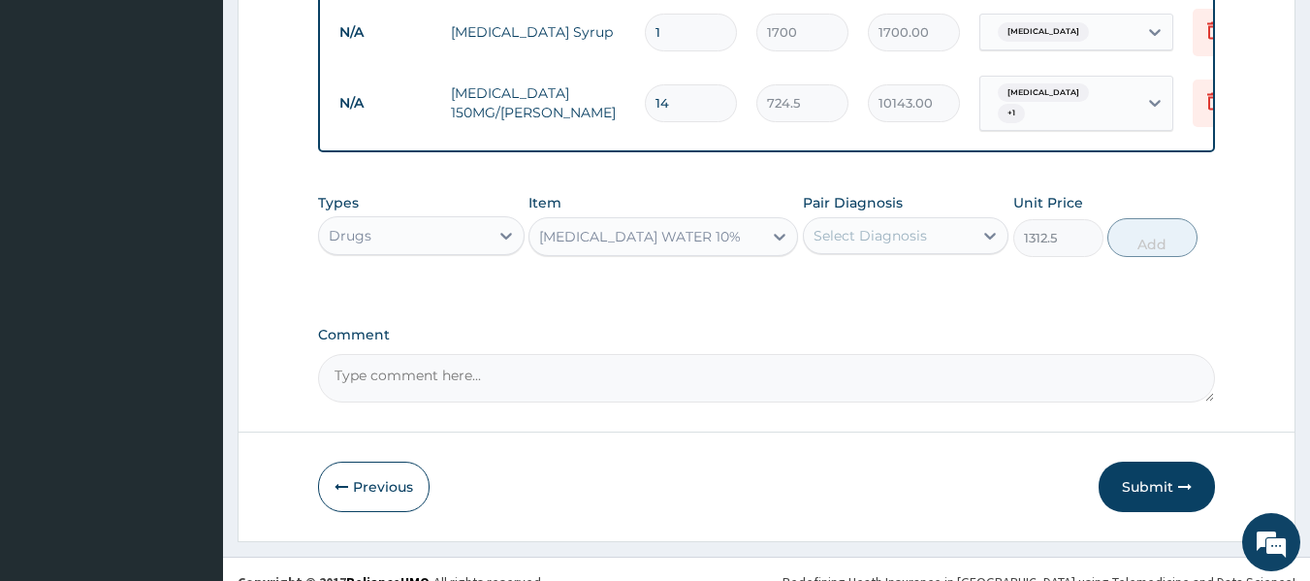
click at [918, 226] on div "Select Diagnosis" at bounding box center [869, 235] width 113 height 19
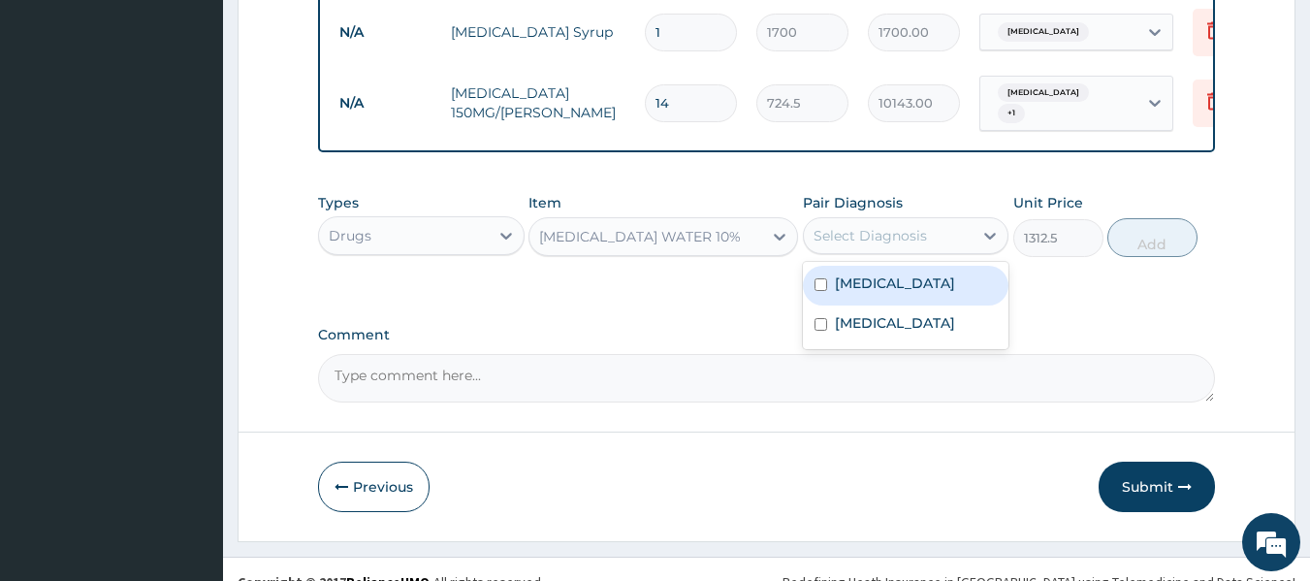
click at [824, 278] on input "checkbox" at bounding box center [820, 284] width 13 height 13
checkbox input "true"
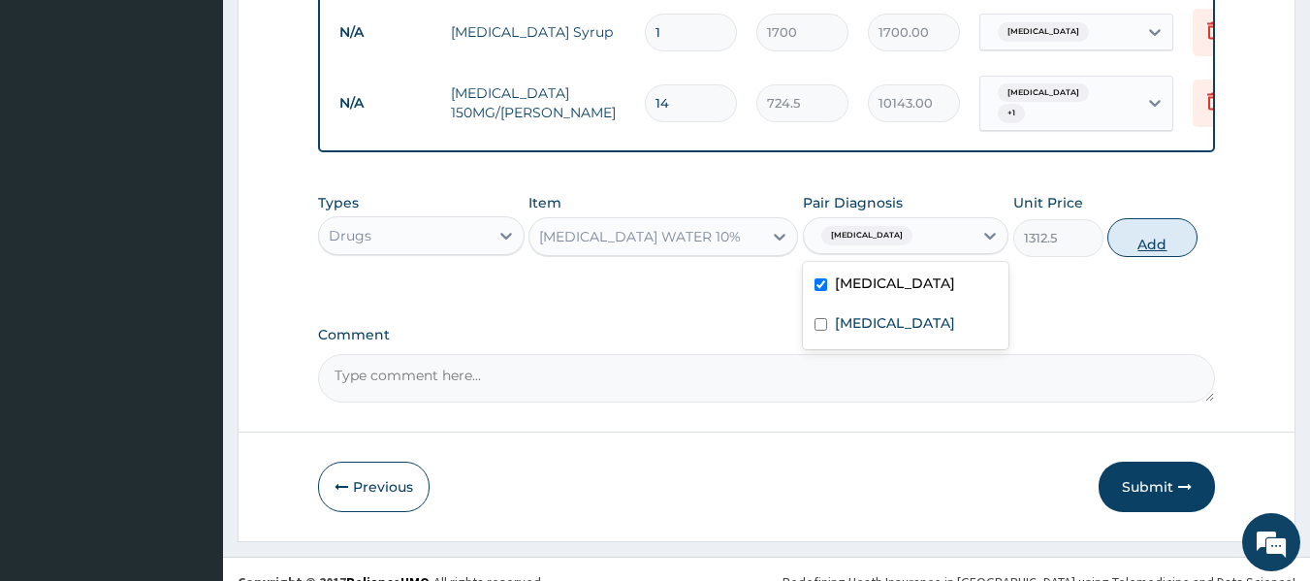
click at [1151, 220] on button "Add" at bounding box center [1152, 237] width 90 height 39
type input "0"
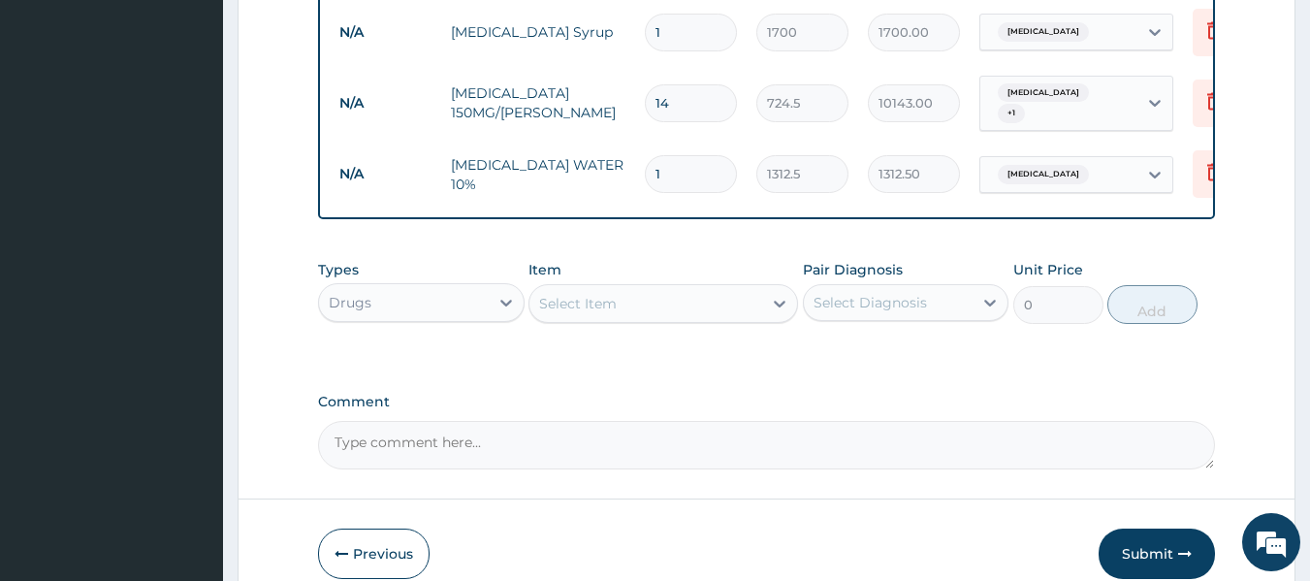
click at [577, 291] on div "Select Item" at bounding box center [645, 303] width 233 height 31
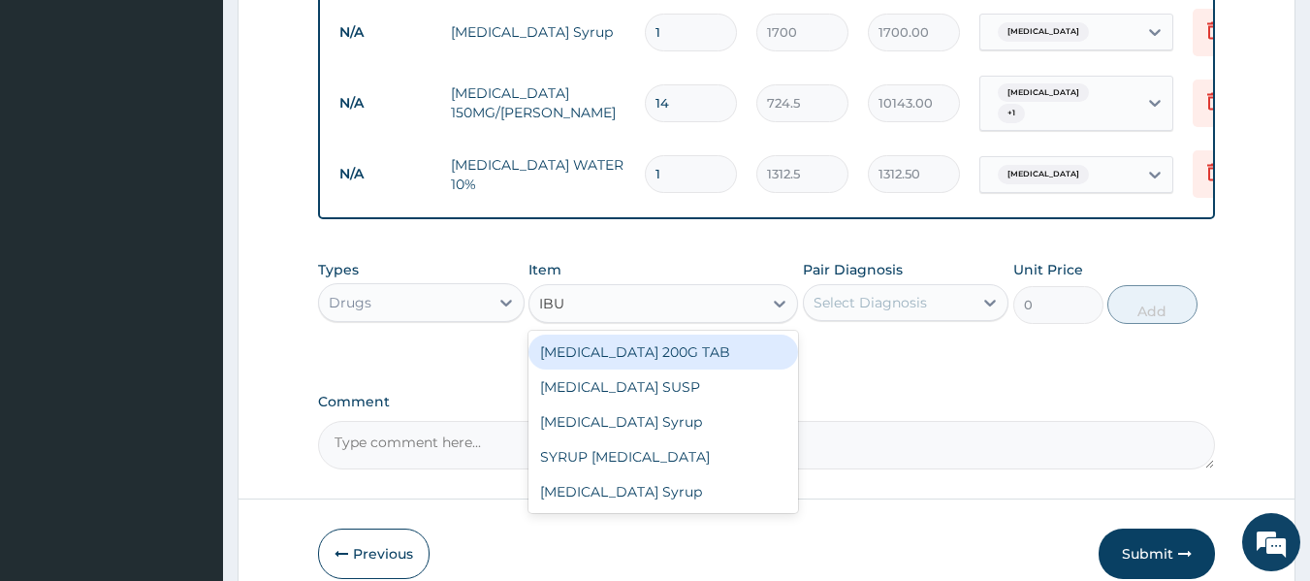
type input "IBUP"
click at [664, 334] on div "[MEDICAL_DATA] 200G TAB" at bounding box center [663, 351] width 270 height 35
type input "52.5"
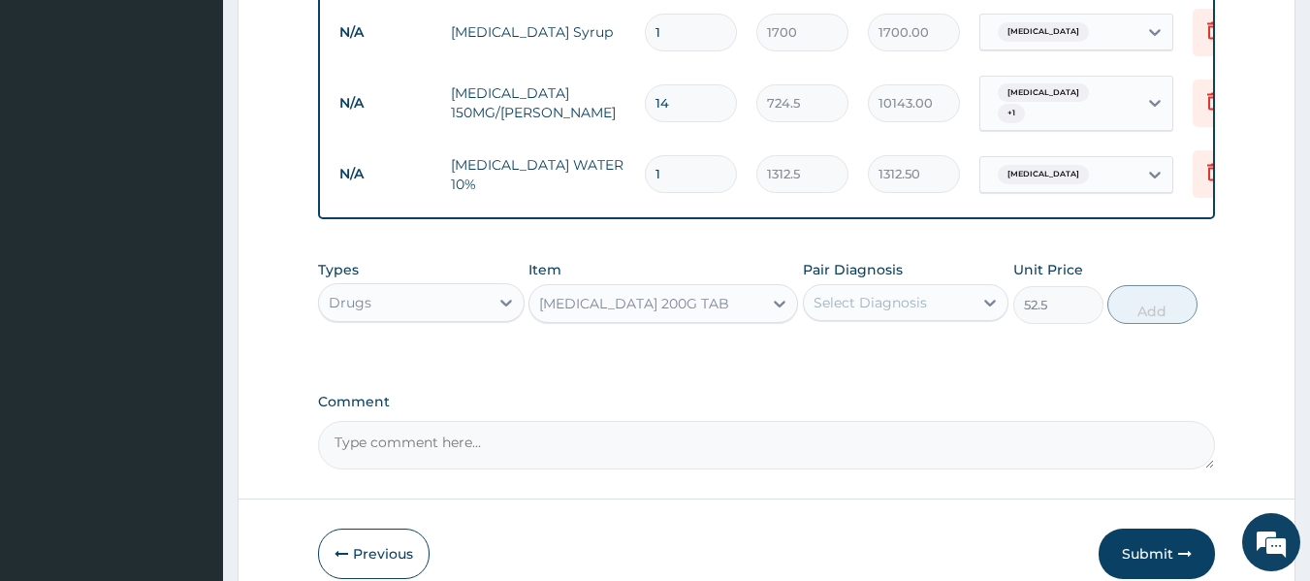
click at [890, 293] on div "Select Diagnosis" at bounding box center [869, 302] width 113 height 19
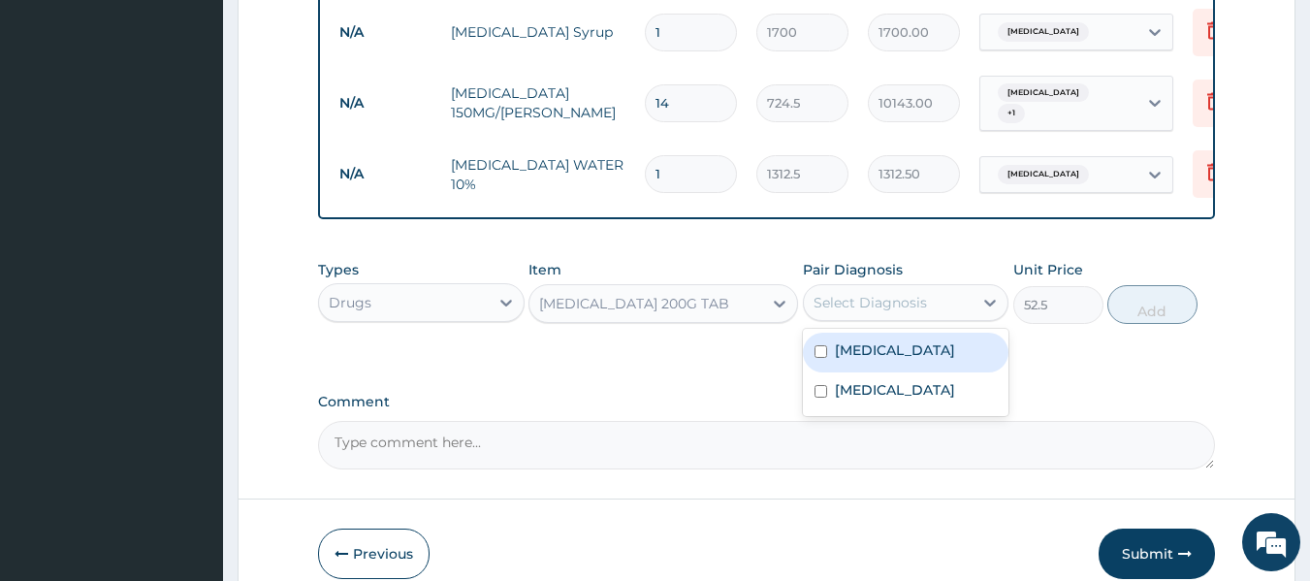
click at [822, 345] on input "checkbox" at bounding box center [820, 351] width 13 height 13
checkbox input "true"
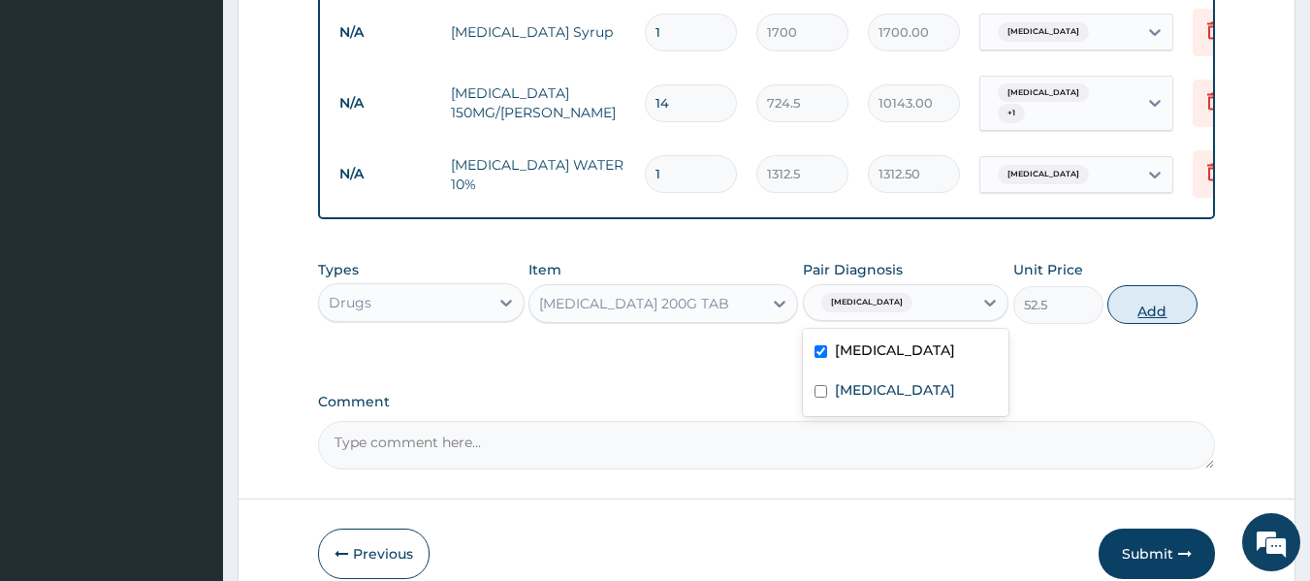
click at [1147, 285] on button "Add" at bounding box center [1152, 304] width 90 height 39
type input "0"
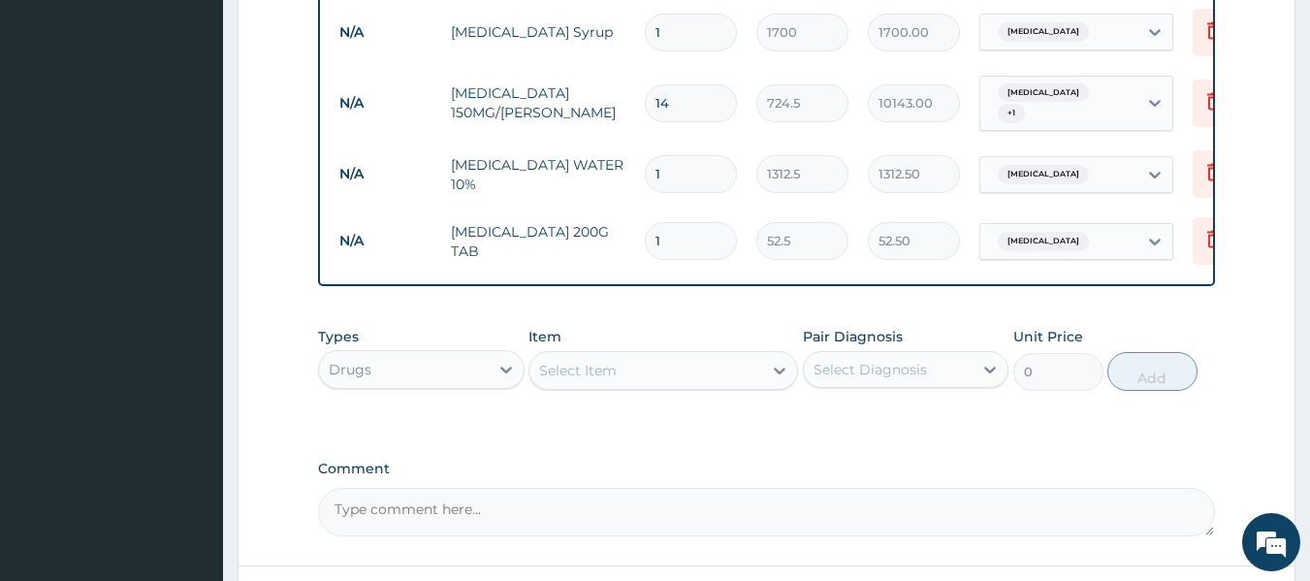
type input "15"
type input "787.50"
type input "15"
click at [639, 355] on div "Select Item" at bounding box center [645, 370] width 233 height 31
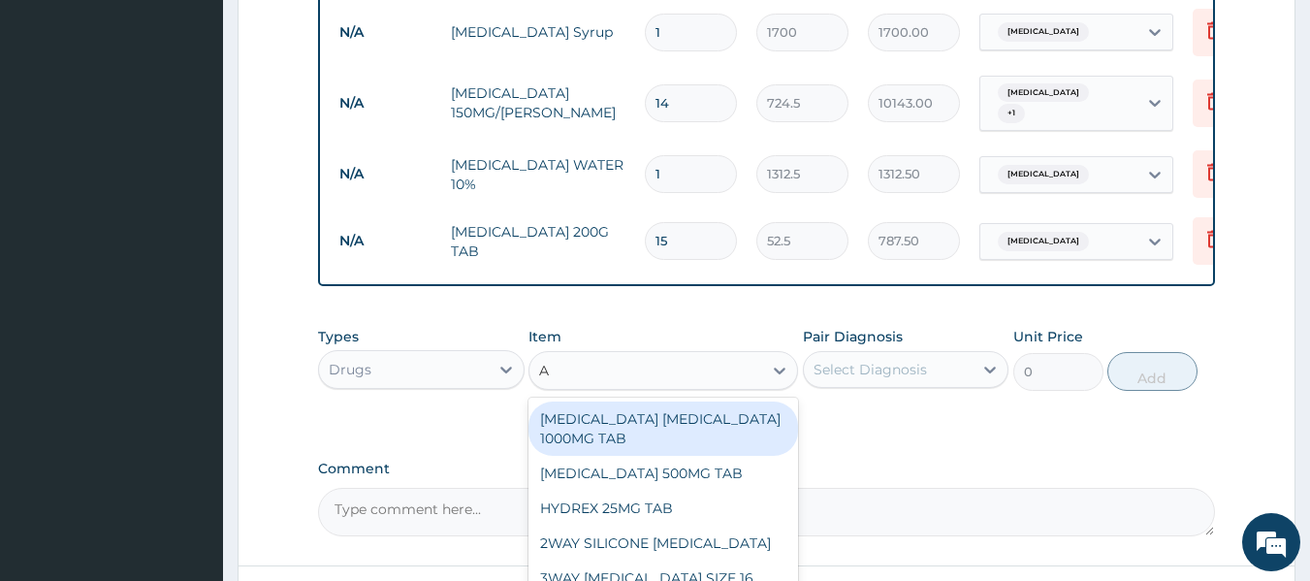
type input "AU"
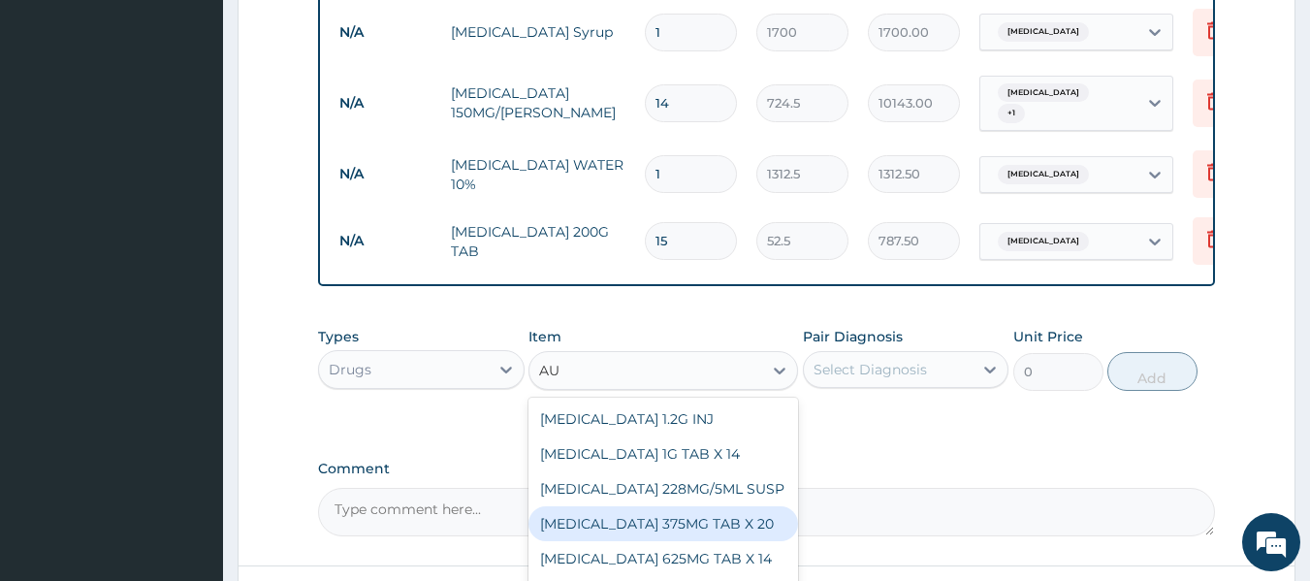
click at [658, 506] on div "[MEDICAL_DATA] 375MG TAB X 20" at bounding box center [663, 523] width 270 height 35
type input "1260"
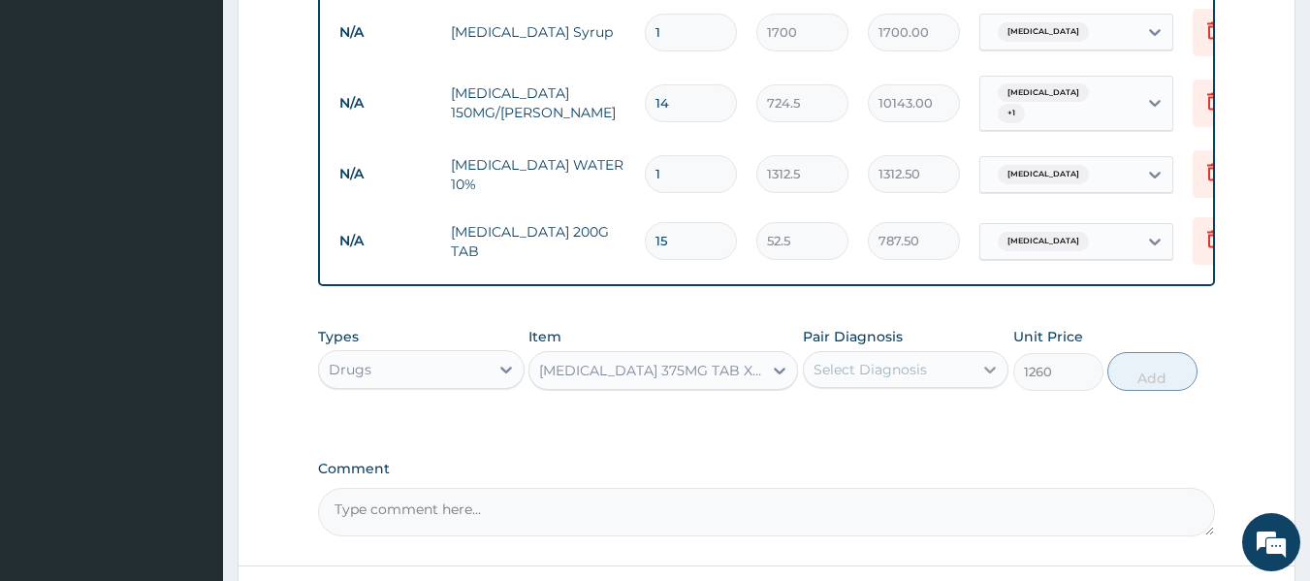
click at [976, 352] on div at bounding box center [989, 369] width 35 height 35
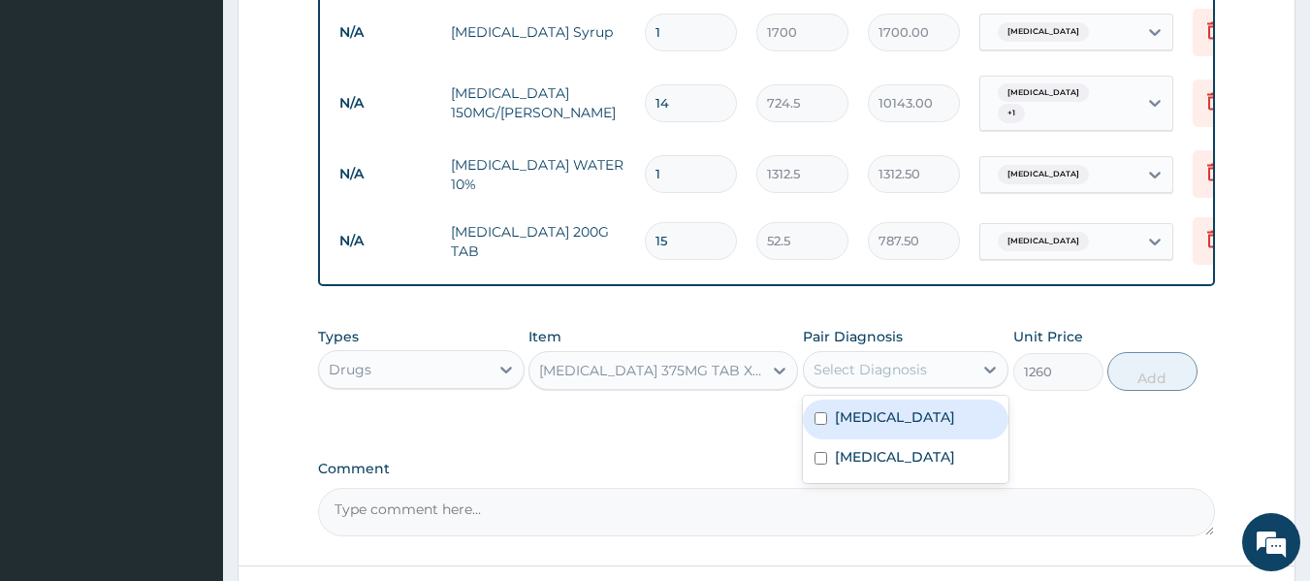
click at [760, 355] on div "[MEDICAL_DATA] 375MG TAB X 20" at bounding box center [645, 370] width 233 height 31
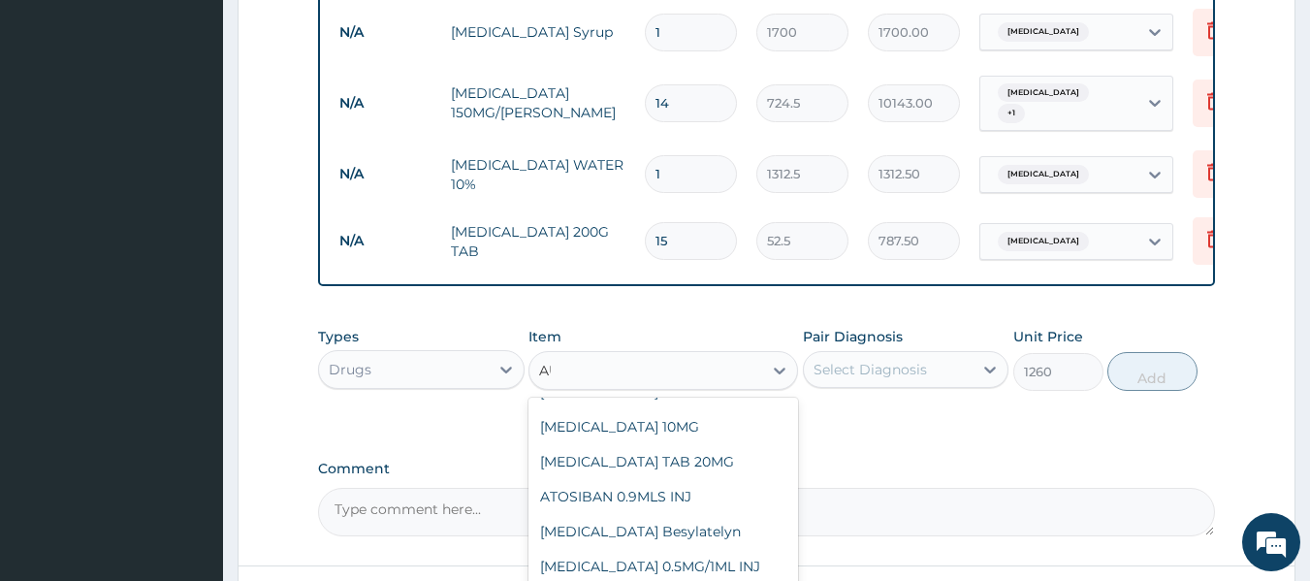
scroll to position [0, 0]
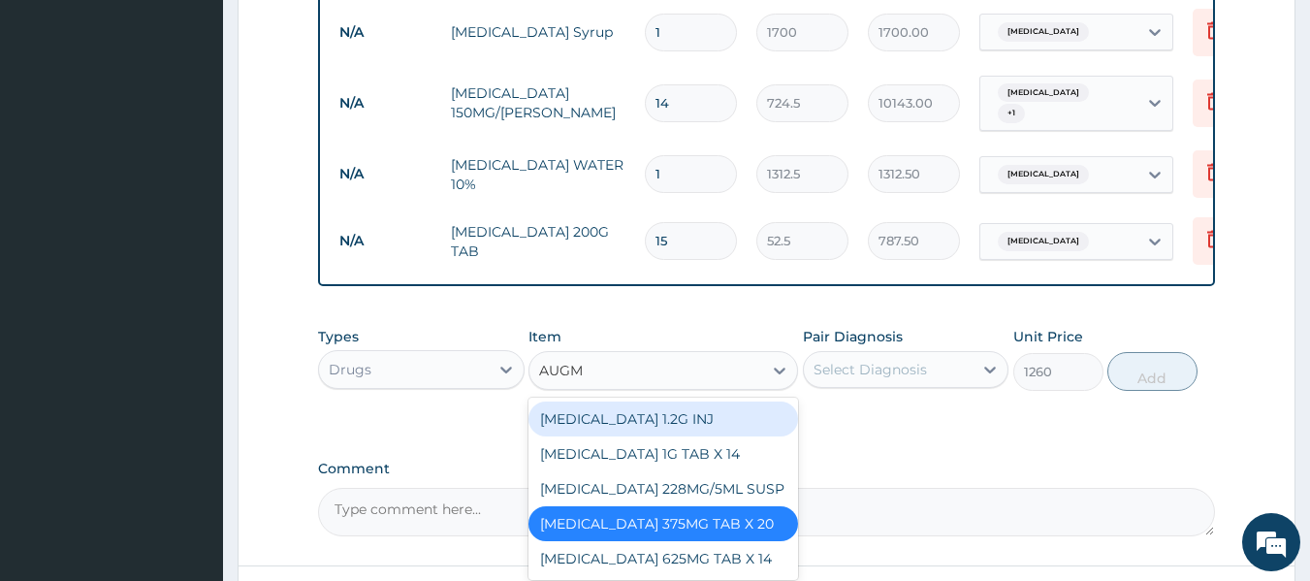
type input "AUGME"
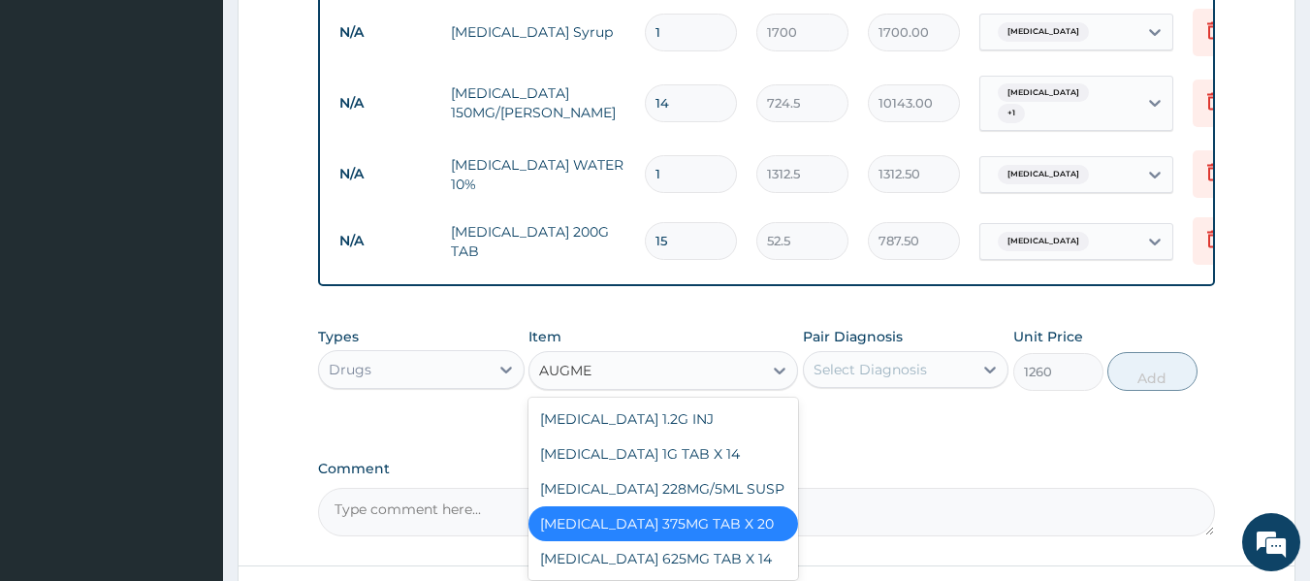
click at [714, 506] on div "[MEDICAL_DATA] 375MG TAB X 20" at bounding box center [663, 523] width 270 height 35
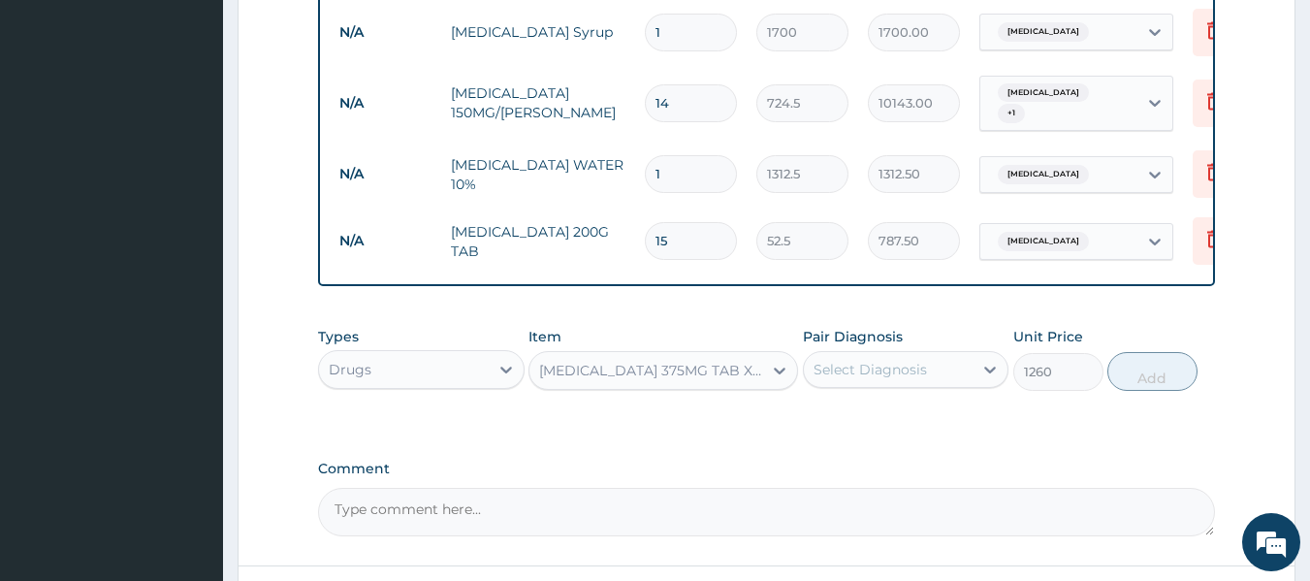
click at [925, 354] on div "Select Diagnosis" at bounding box center [889, 369] width 170 height 31
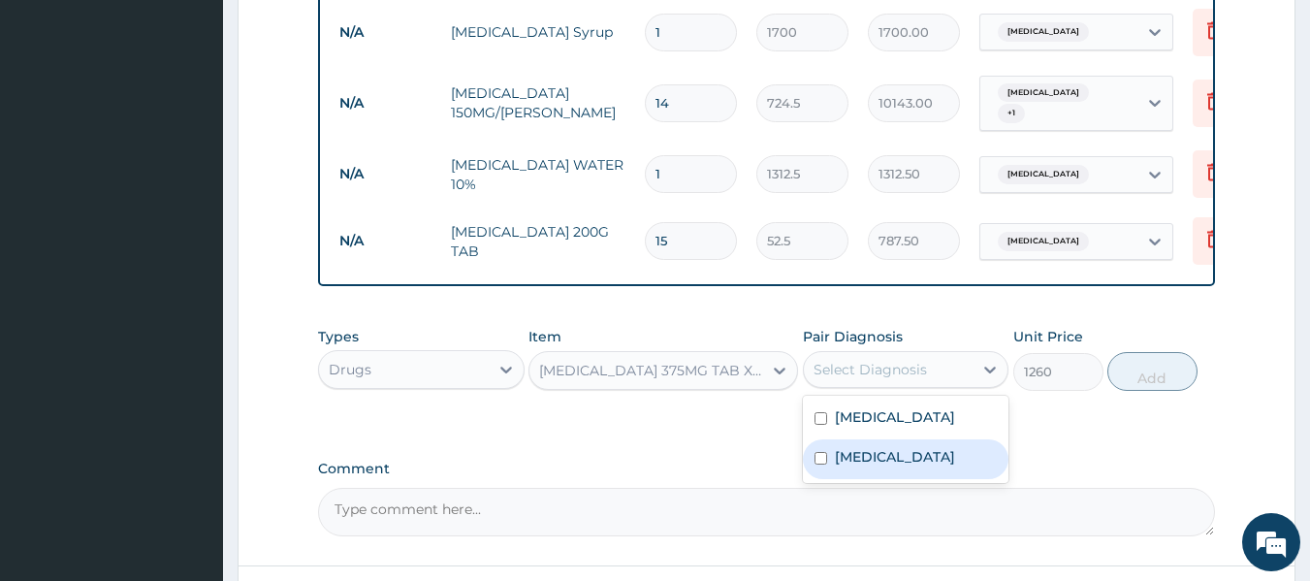
click at [822, 452] on input "checkbox" at bounding box center [820, 458] width 13 height 13
checkbox input "true"
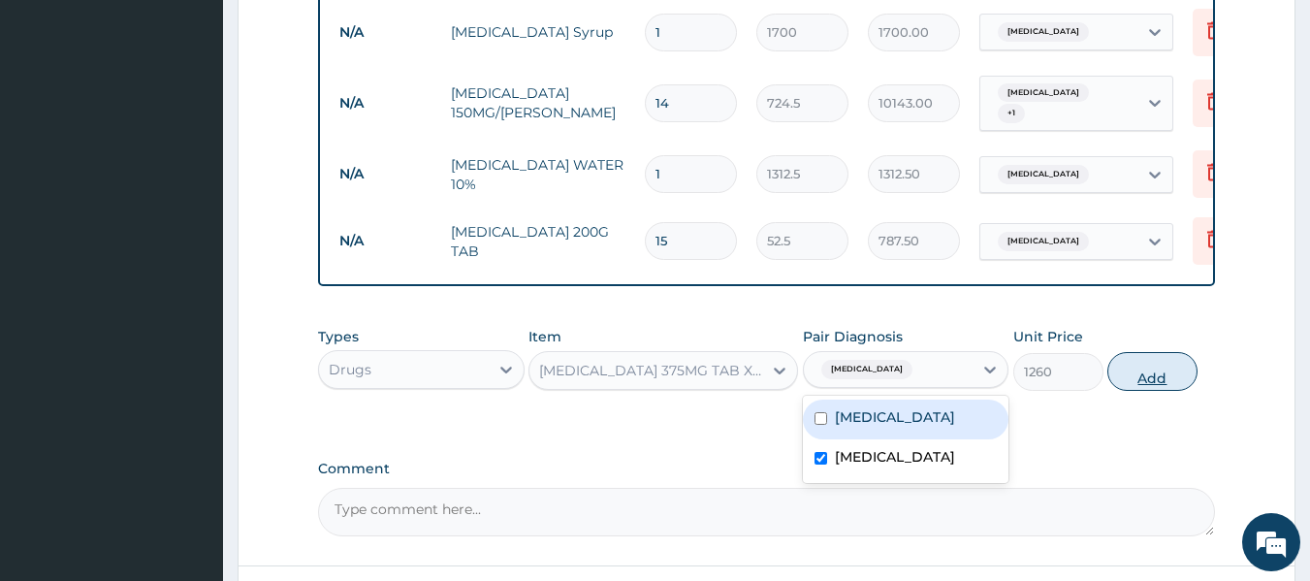
click at [1151, 358] on button "Add" at bounding box center [1152, 371] width 90 height 39
type input "0"
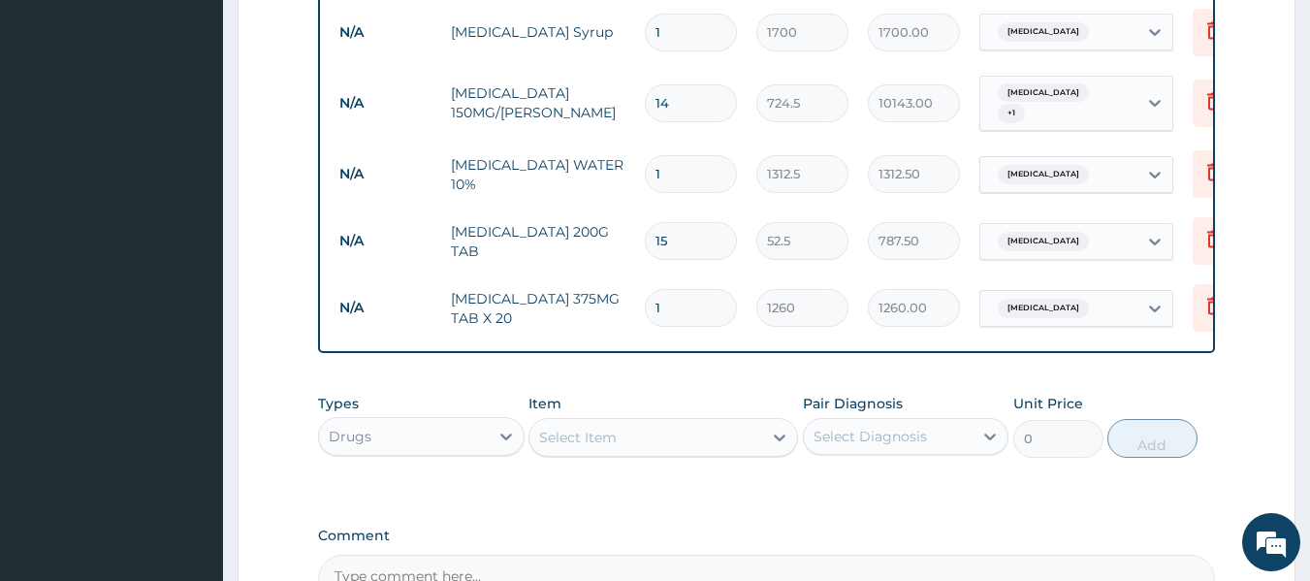
type input "10"
type input "12600.00"
type input "10"
click at [771, 428] on icon at bounding box center [779, 437] width 19 height 19
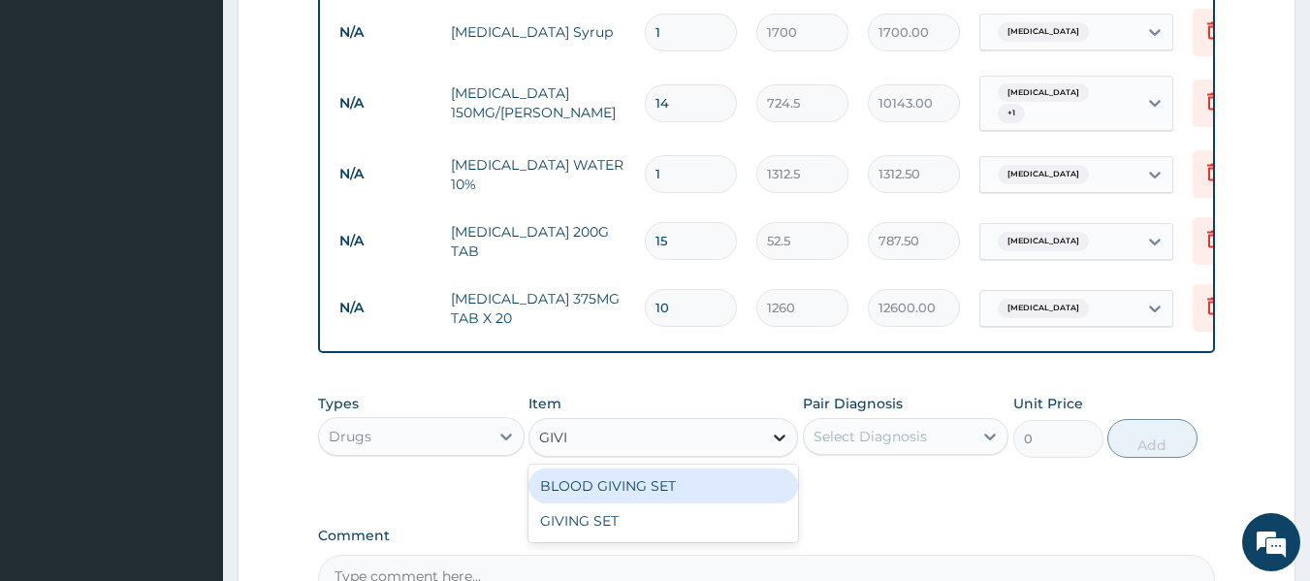
type input "GIVIN"
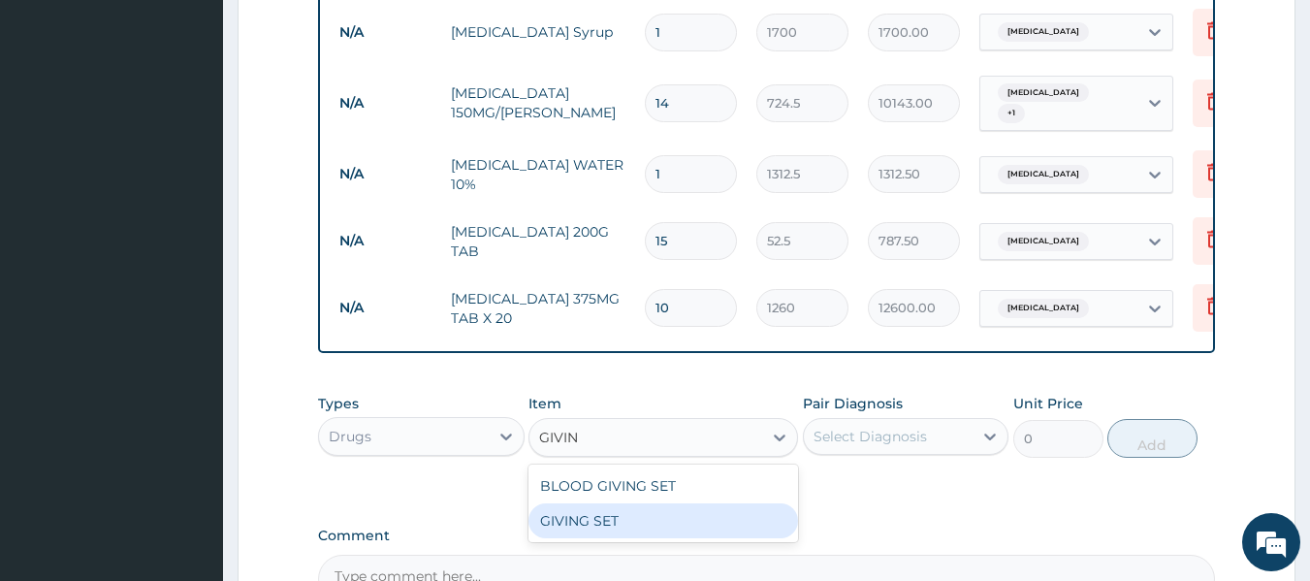
click at [686, 503] on div "GIVING SET" at bounding box center [663, 520] width 270 height 35
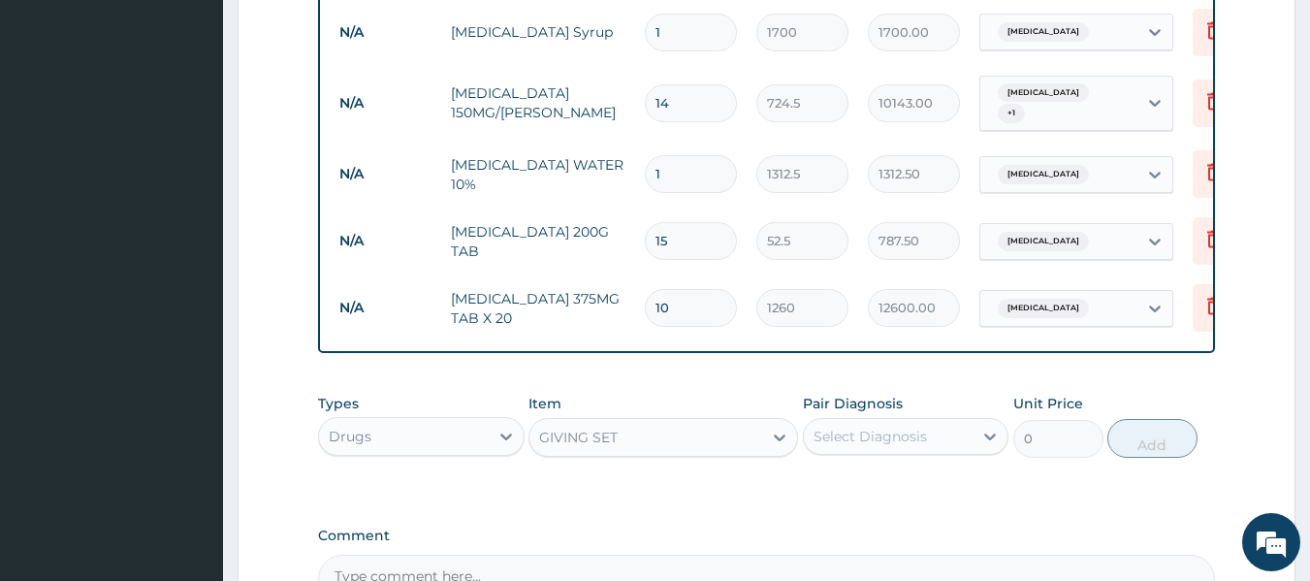
type input "525"
click at [973, 419] on div at bounding box center [989, 436] width 35 height 35
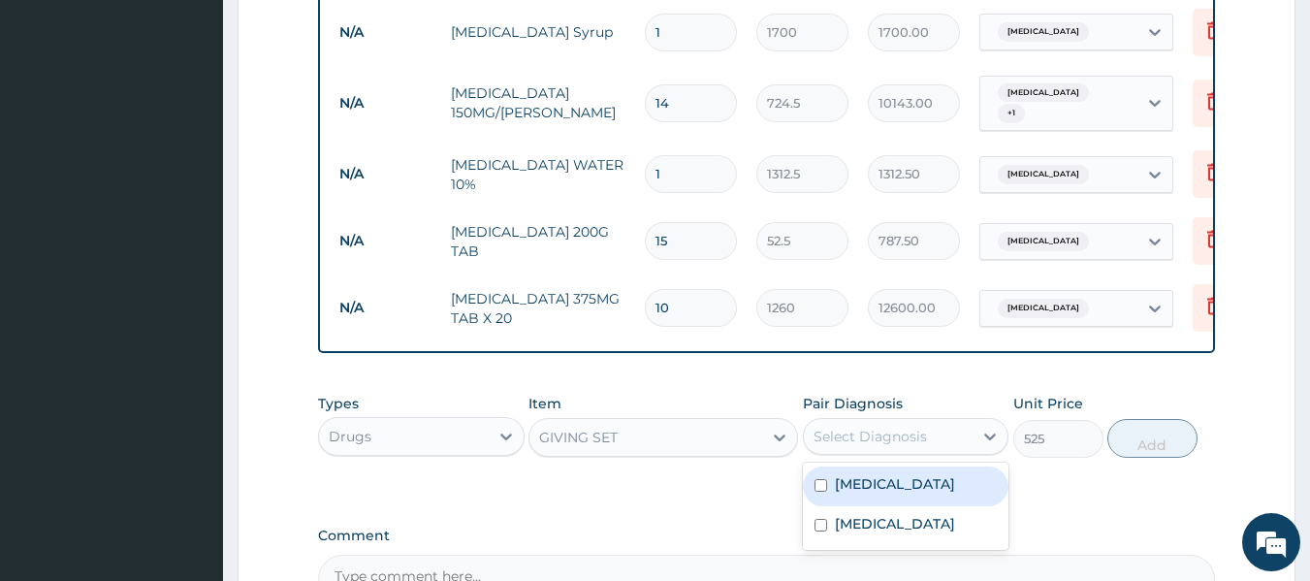
click at [816, 479] on input "checkbox" at bounding box center [820, 485] width 13 height 13
checkbox input "true"
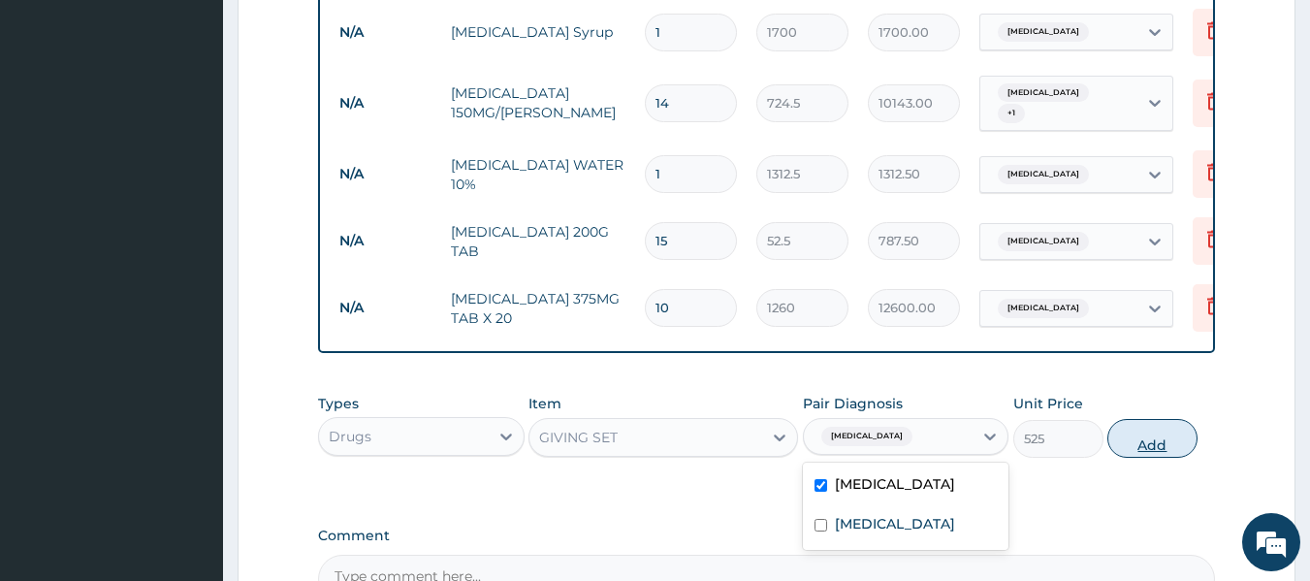
click at [1155, 421] on button "Add" at bounding box center [1152, 438] width 90 height 39
type input "0"
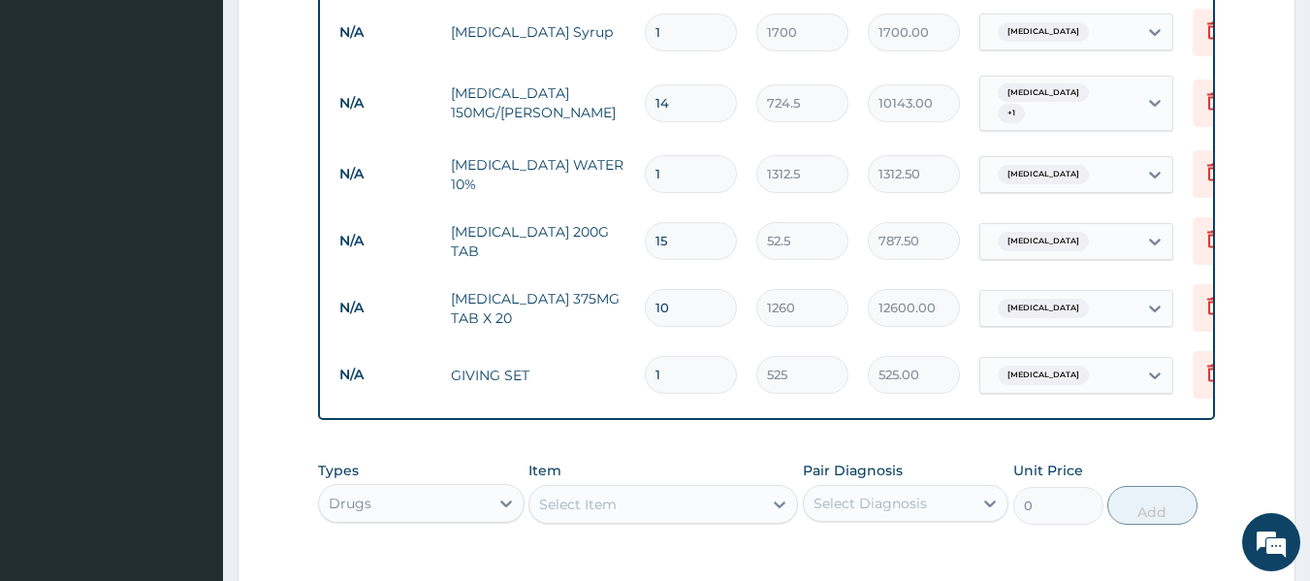
type input "0.00"
type input "2"
type input "1050.00"
type input "2"
click at [605, 494] on div "Select Item" at bounding box center [578, 503] width 78 height 19
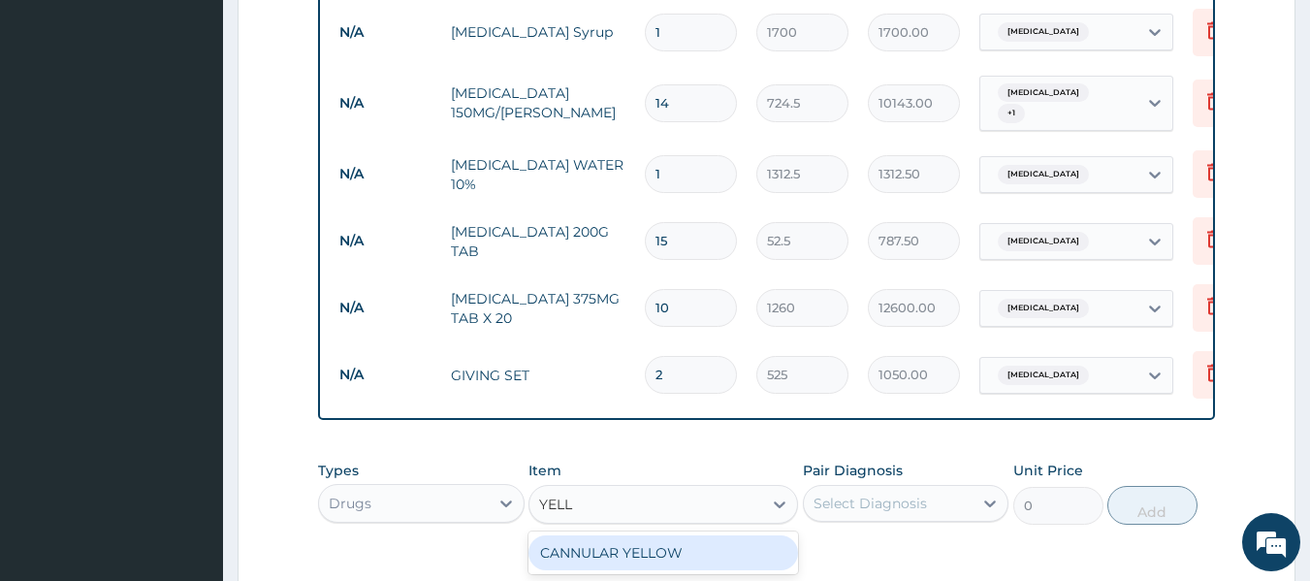
type input "YELLO"
click at [627, 535] on div "CANNULAR YELLOW" at bounding box center [663, 552] width 270 height 35
type input "525"
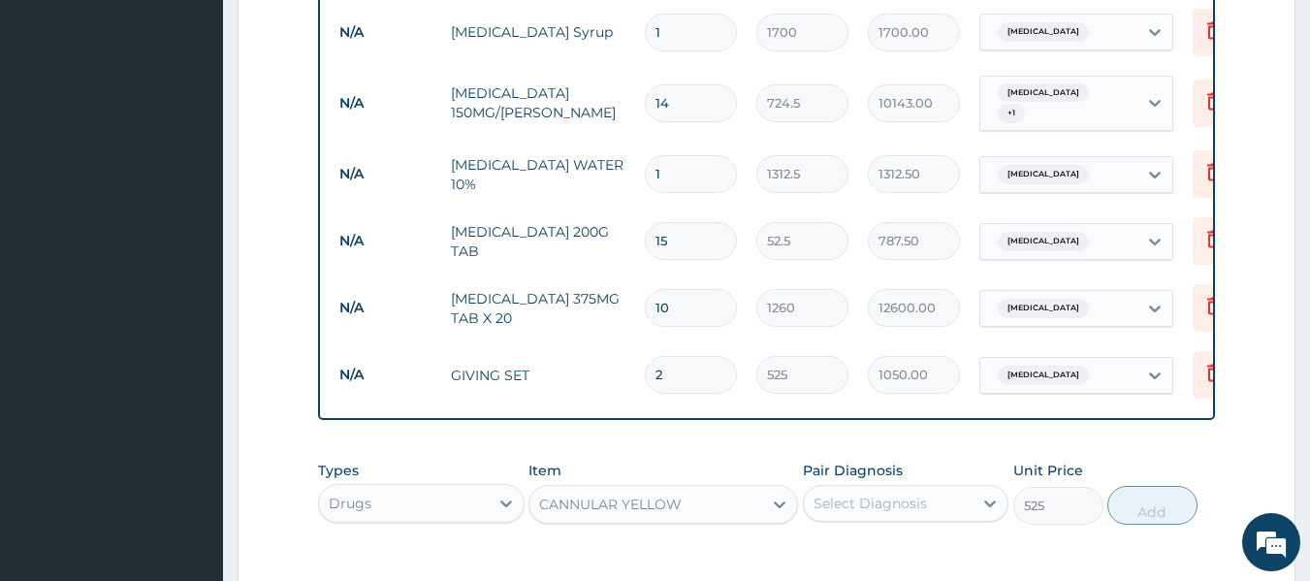
click at [957, 488] on div "Select Diagnosis" at bounding box center [889, 503] width 170 height 31
click at [819, 546] on input "checkbox" at bounding box center [820, 552] width 13 height 13
checkbox input "true"
click at [1156, 489] on button "Add" at bounding box center [1152, 505] width 90 height 39
type input "0"
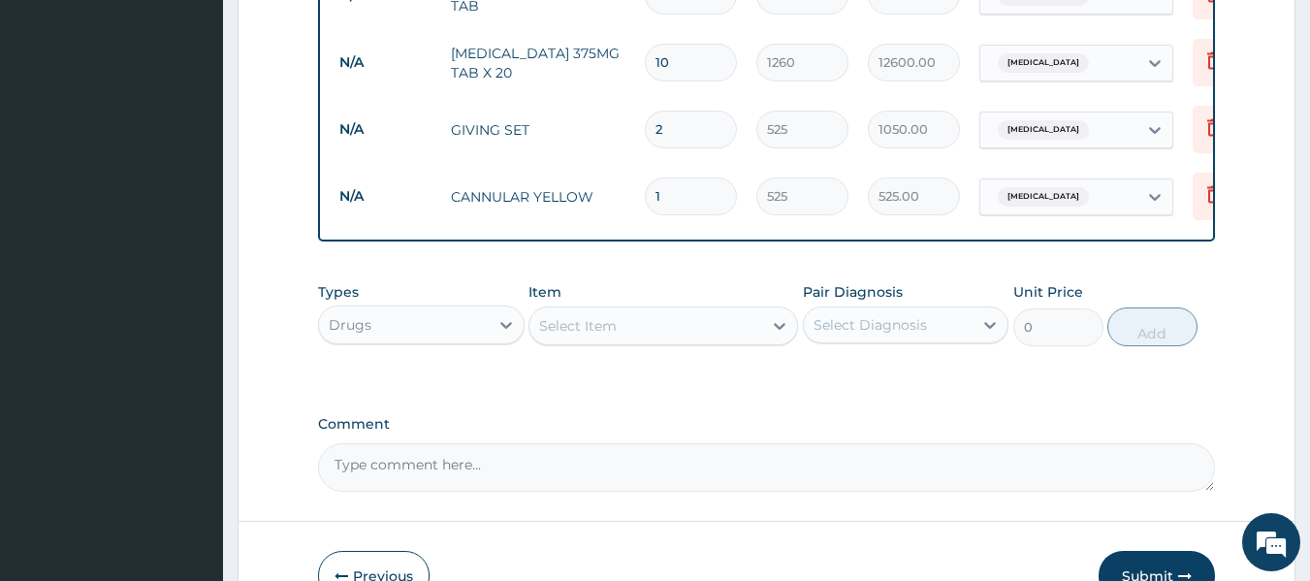
scroll to position [1766, 0]
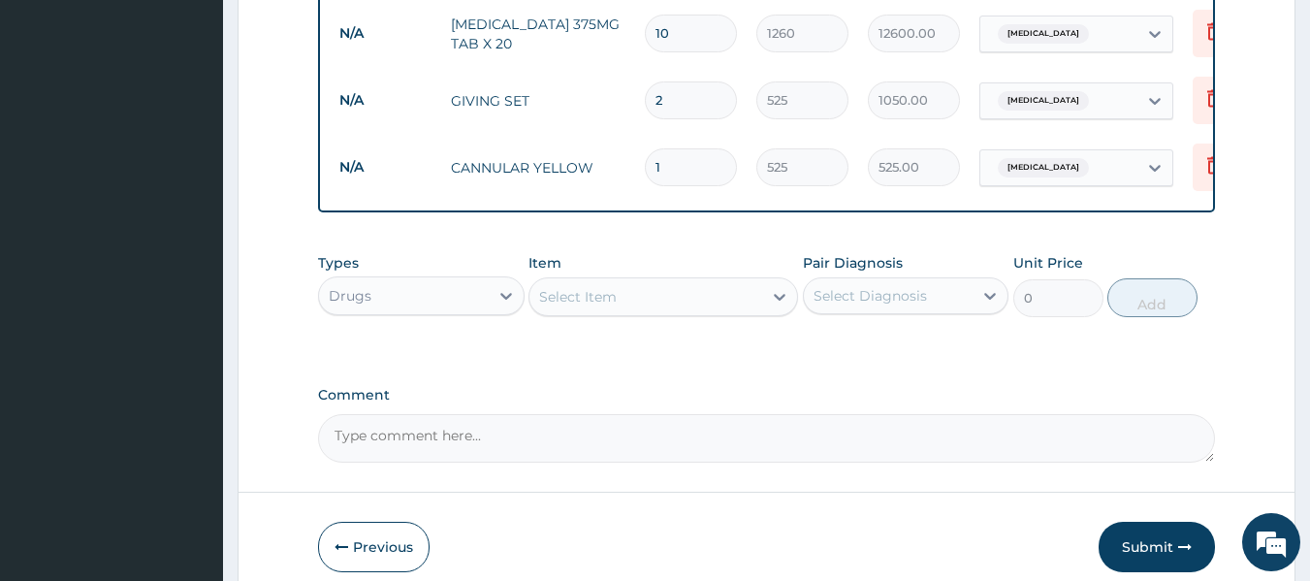
click at [626, 283] on div "Select Item" at bounding box center [645, 296] width 233 height 31
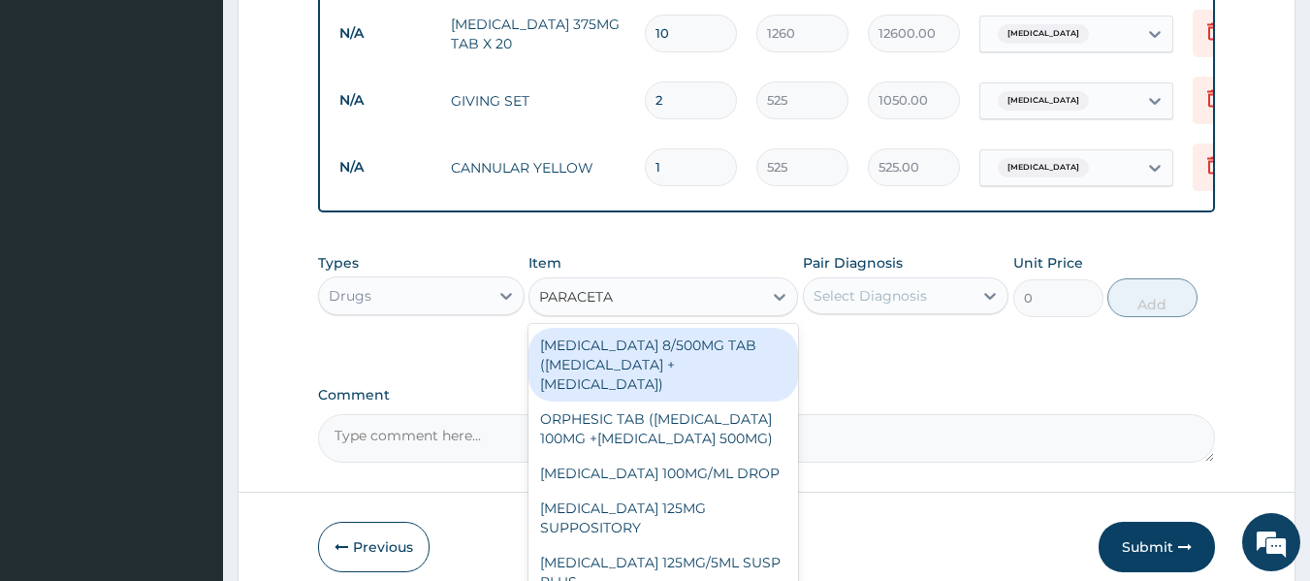
type input "PARACETAM"
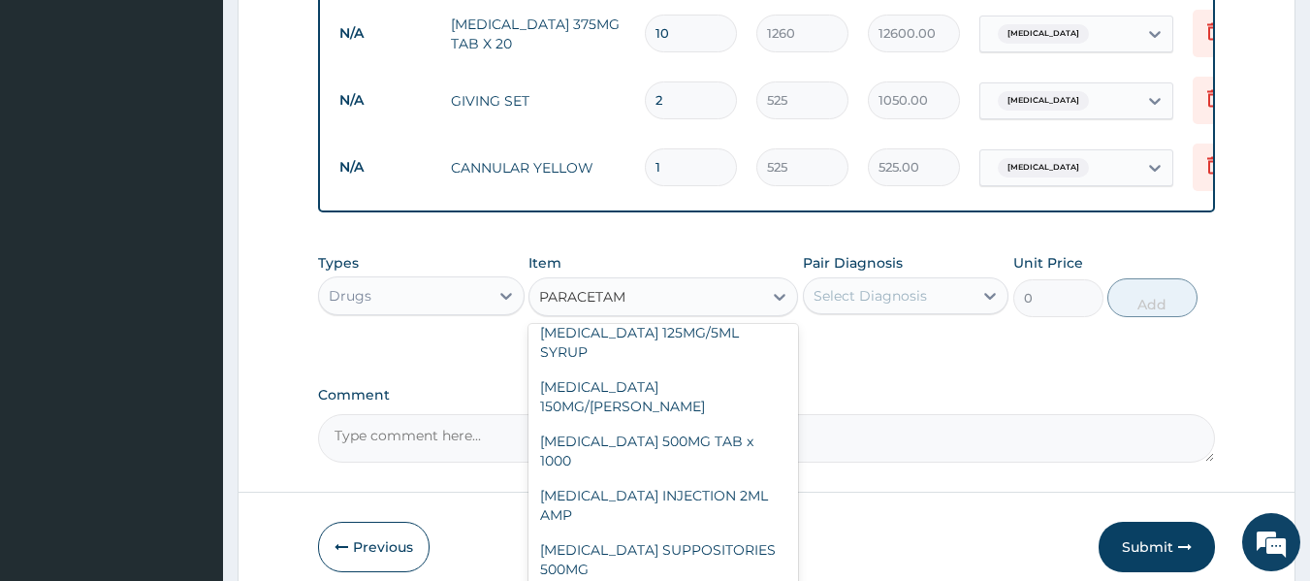
scroll to position [310, 0]
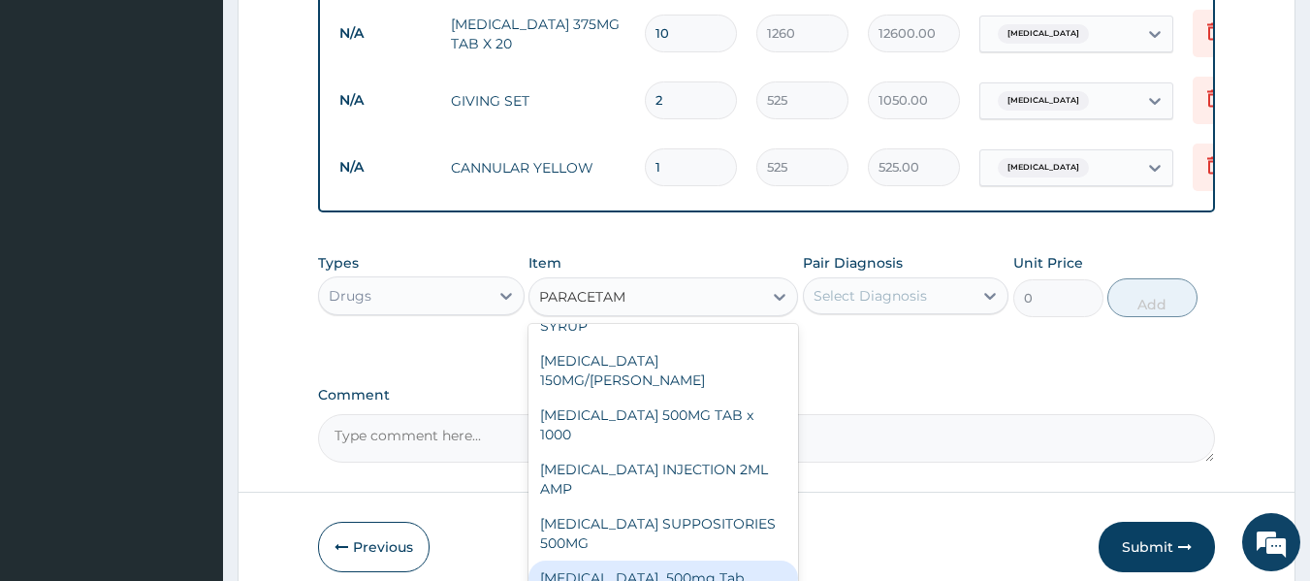
click at [629, 560] on div "[MEDICAL_DATA] 500mg Tab" at bounding box center [663, 577] width 270 height 35
type input "25"
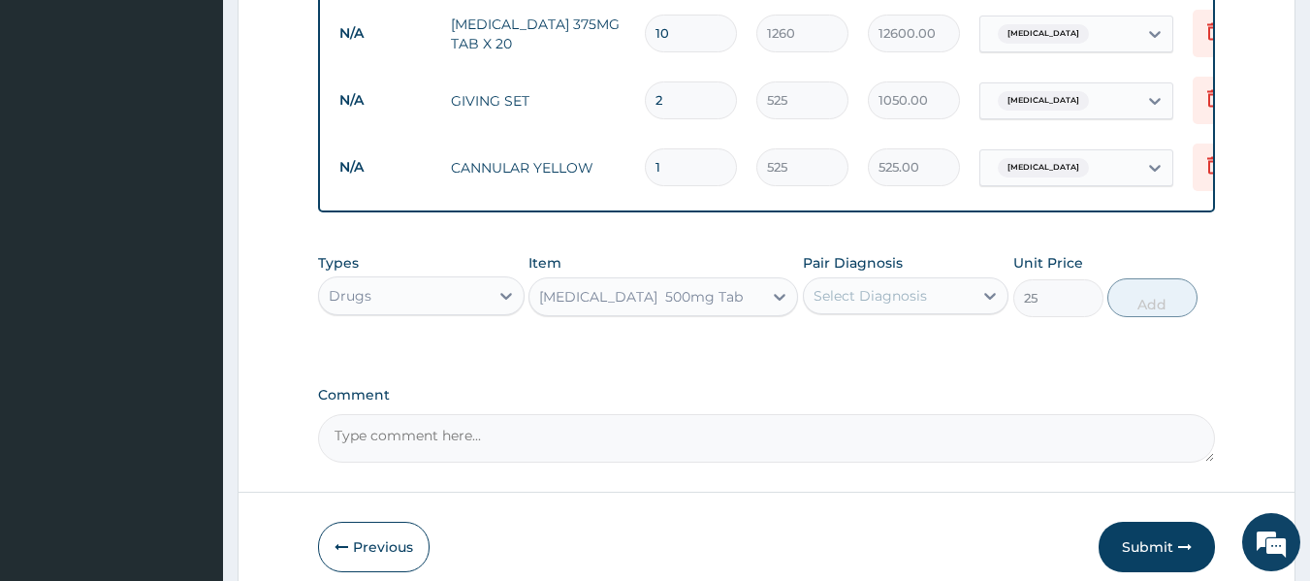
click at [909, 286] on div "Select Diagnosis" at bounding box center [869, 295] width 113 height 19
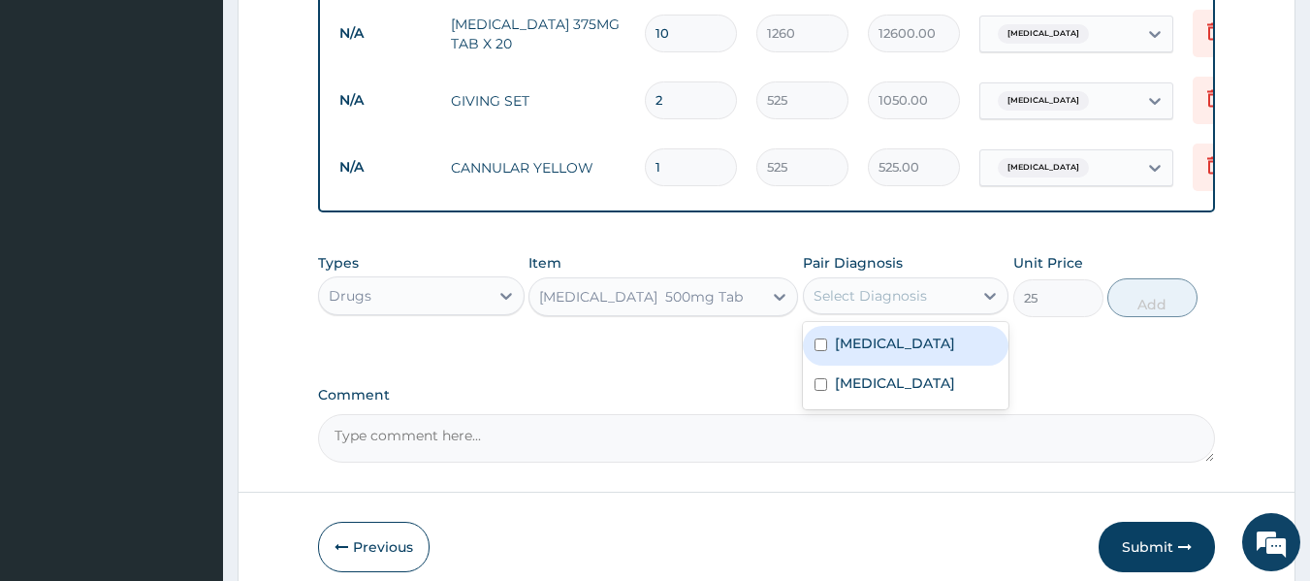
click at [822, 338] on input "checkbox" at bounding box center [820, 344] width 13 height 13
checkbox input "true"
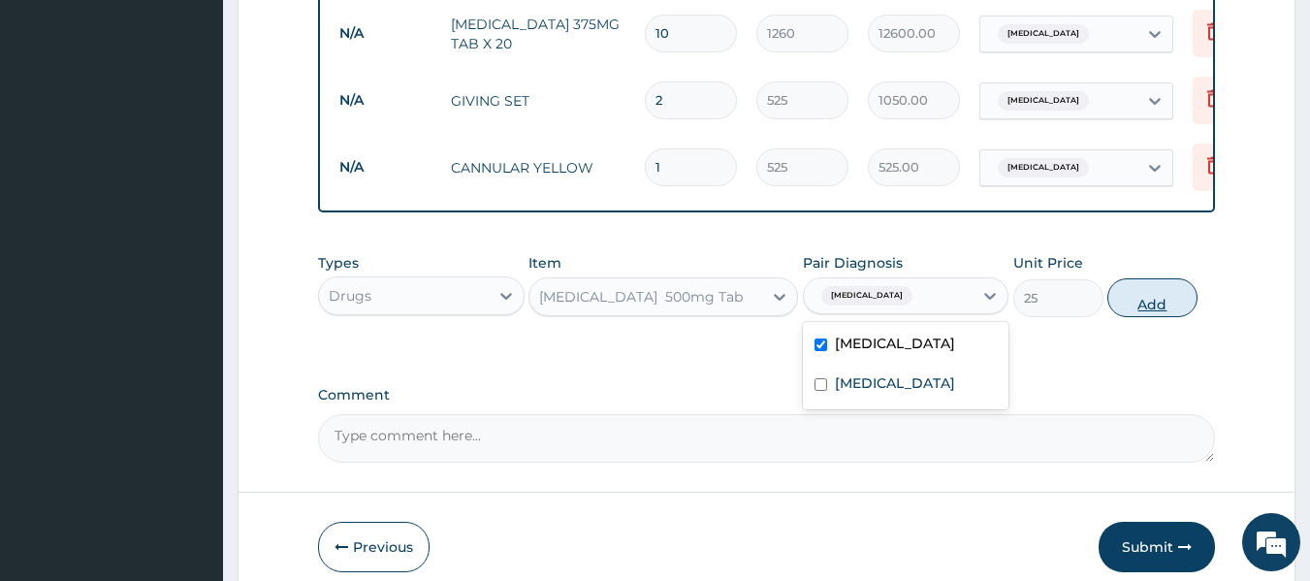
click at [1156, 286] on button "Add" at bounding box center [1152, 297] width 90 height 39
type input "0"
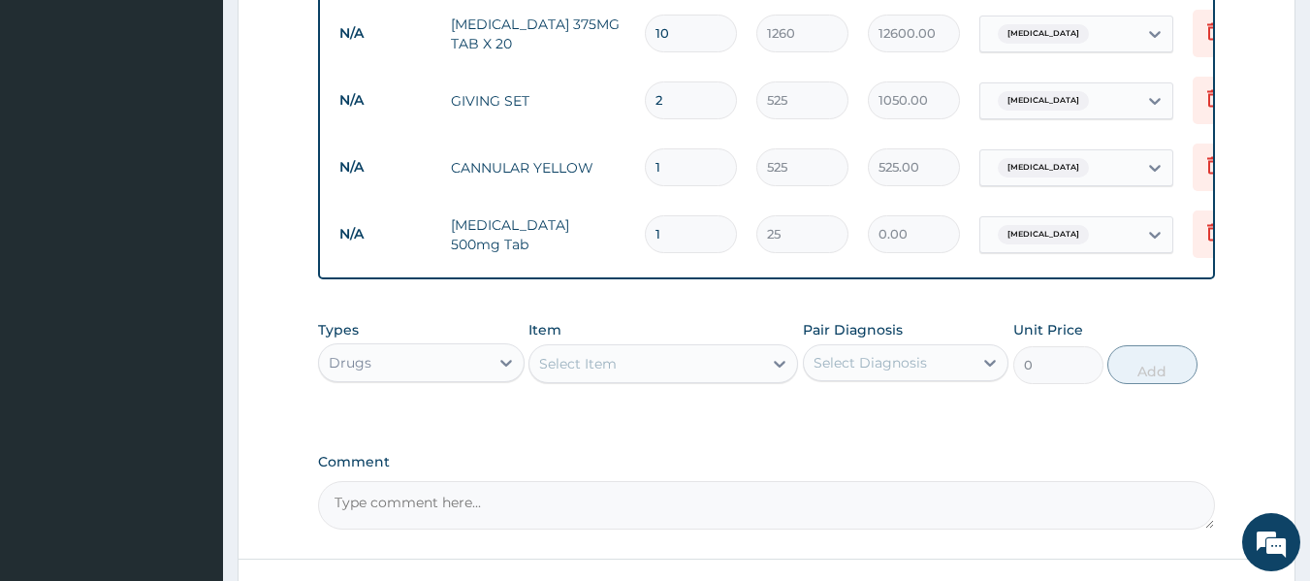
type input "0.00"
type input "9"
type input "225.00"
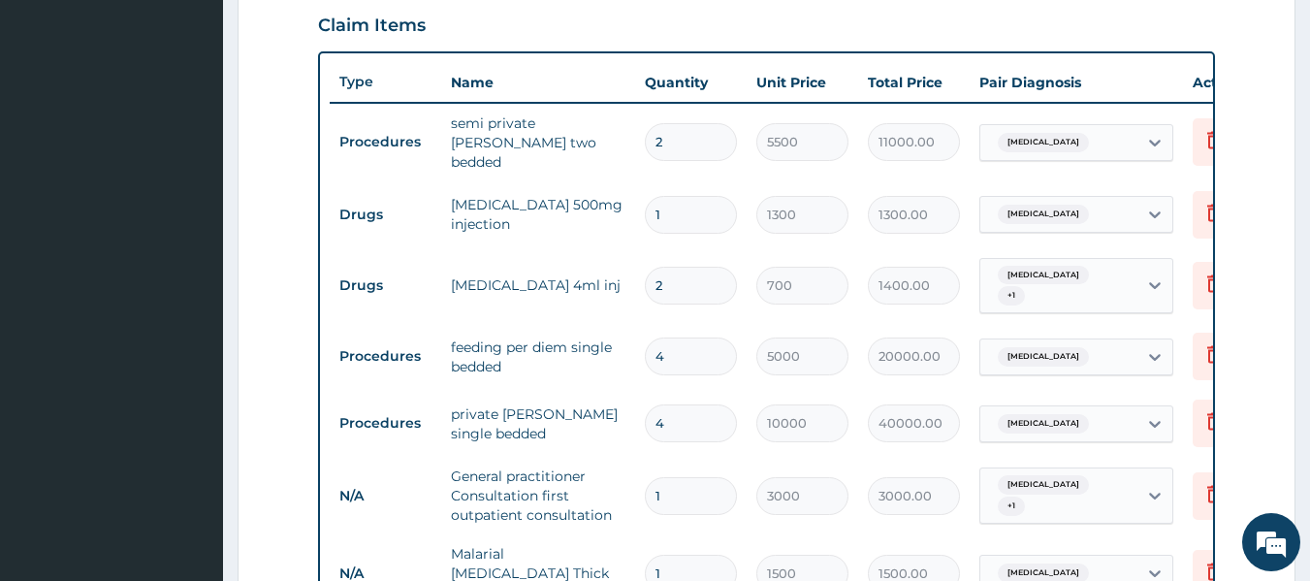
scroll to position [662, 0]
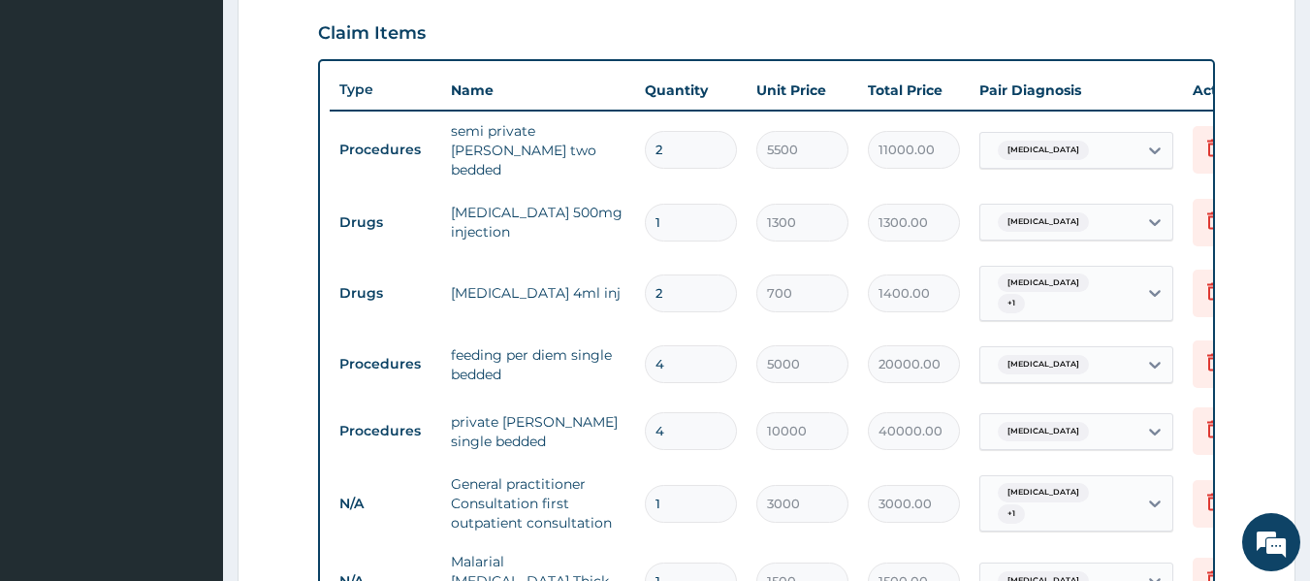
type input "9"
click at [717, 287] on input "2" at bounding box center [691, 293] width 92 height 38
type input "0.00"
type input "1"
type input "700.00"
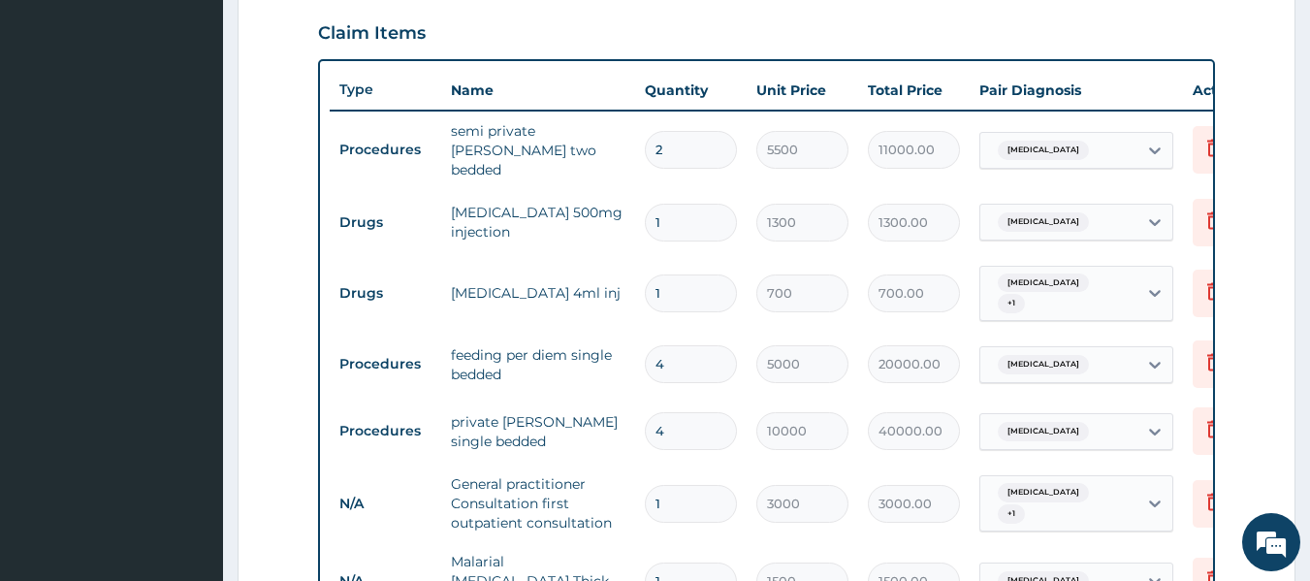
type input "0"
type input "0.00"
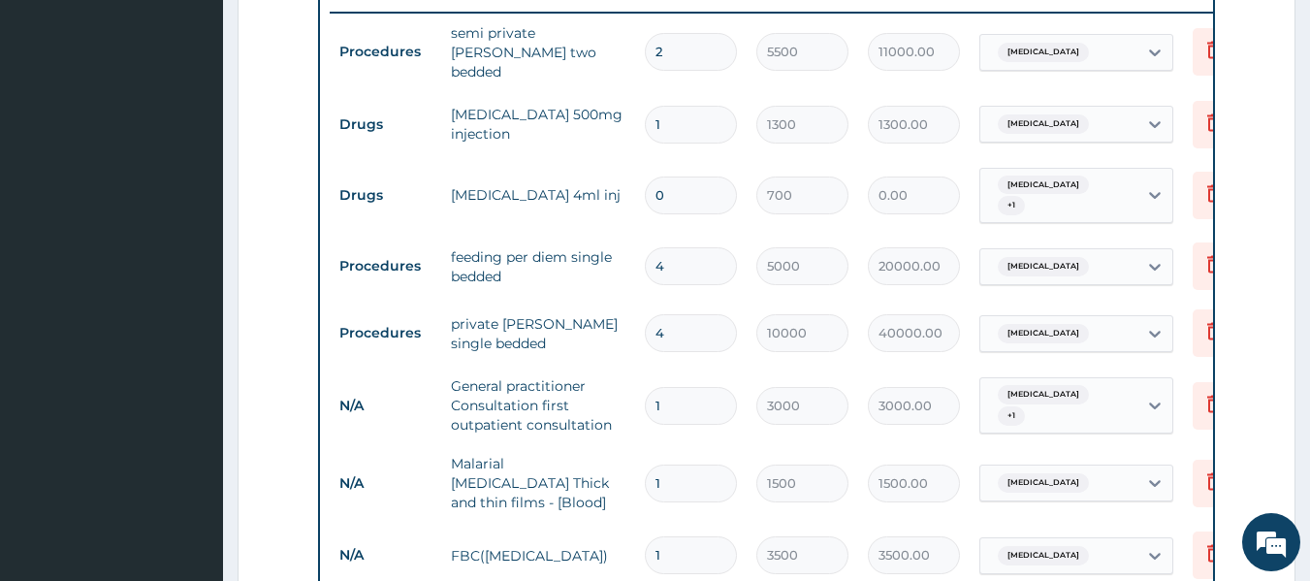
scroll to position [759, 0]
type input "1"
type input "700.00"
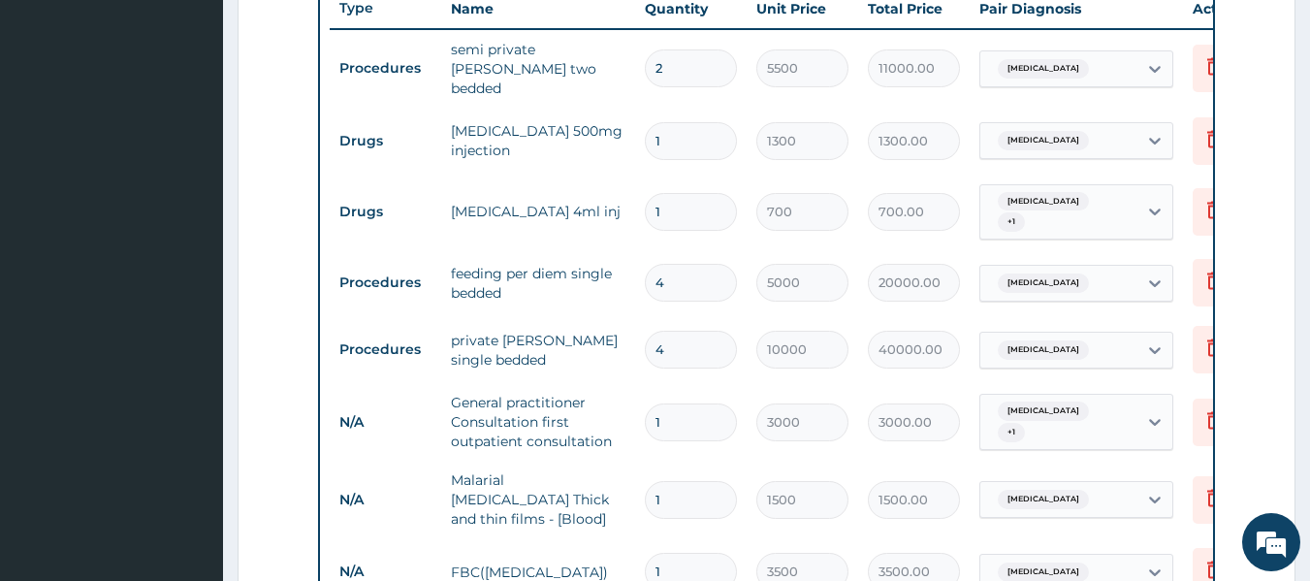
type input "1"
click at [679, 138] on input "1" at bounding box center [691, 141] width 92 height 38
type input "0.00"
type input "4"
type input "5200.00"
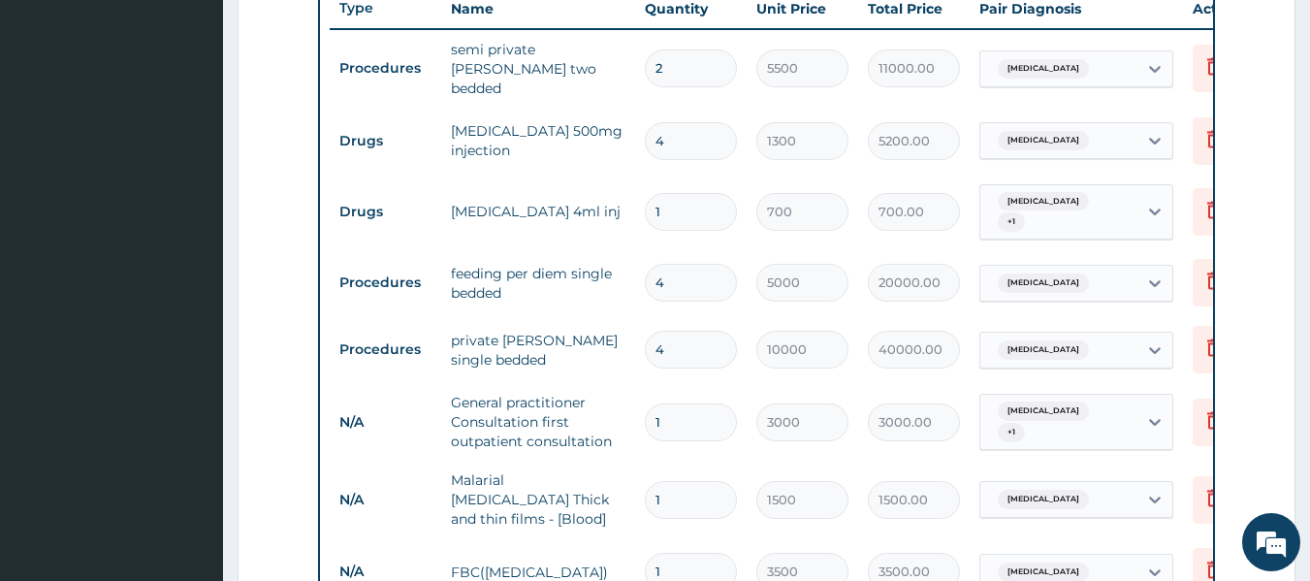
type input "4"
click at [402, 175] on tr "Drugs [MEDICAL_DATA] 4ml inj 1 700 700.00 [MEDICAL_DATA] + 1 Delete" at bounding box center [805, 213] width 950 height 76
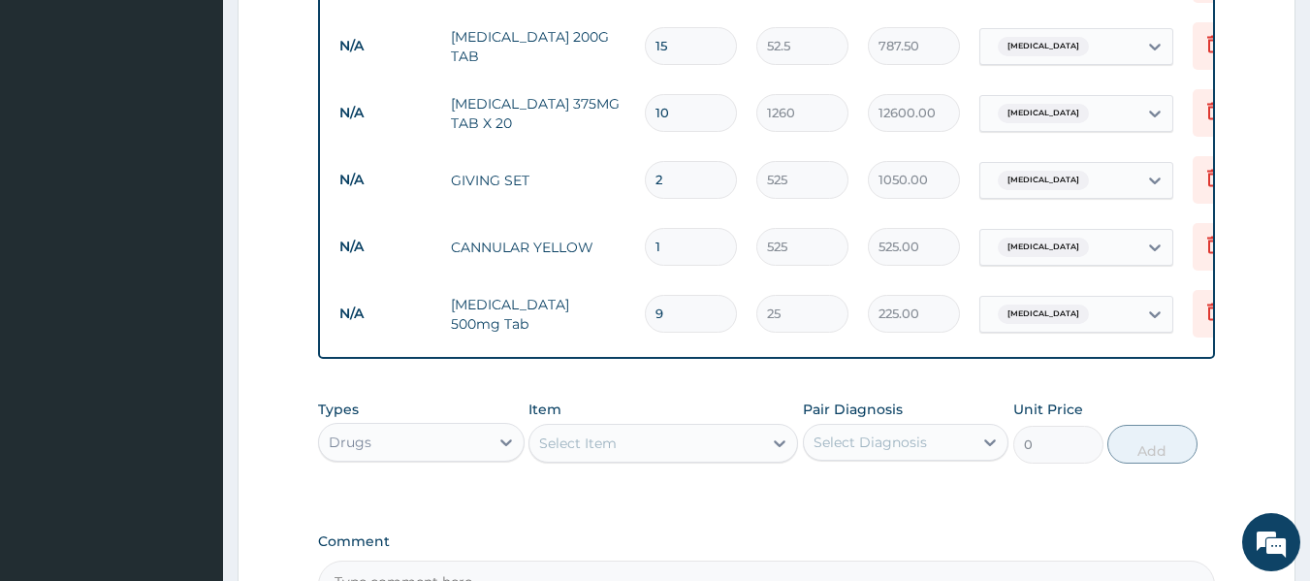
scroll to position [1713, 0]
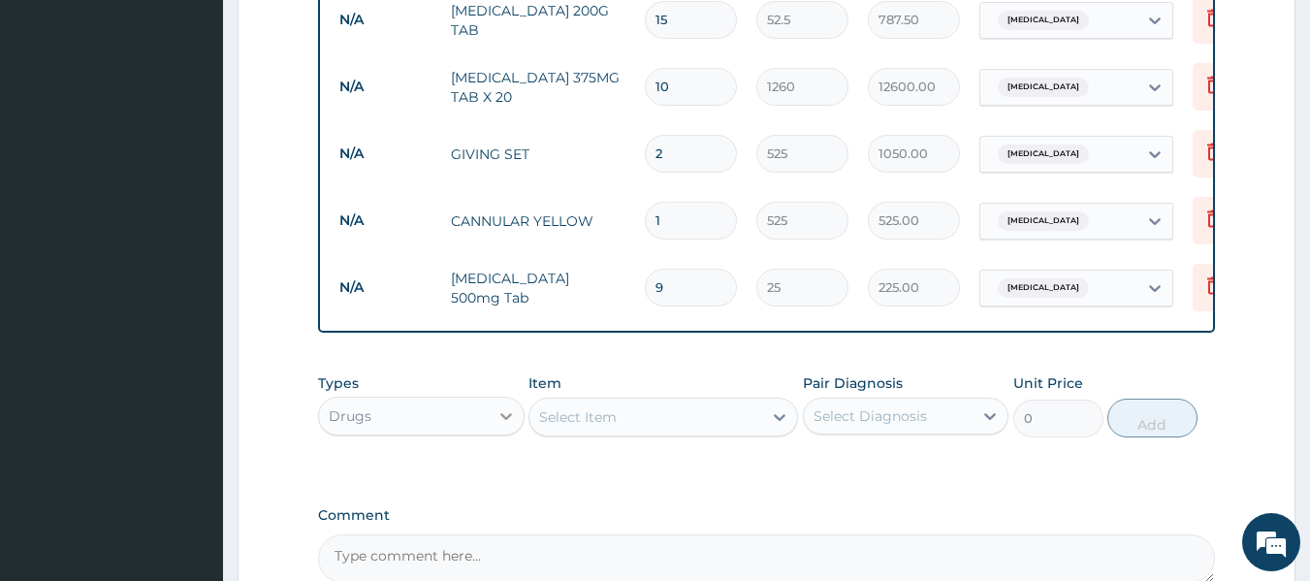
click at [508, 406] on icon at bounding box center [505, 415] width 19 height 19
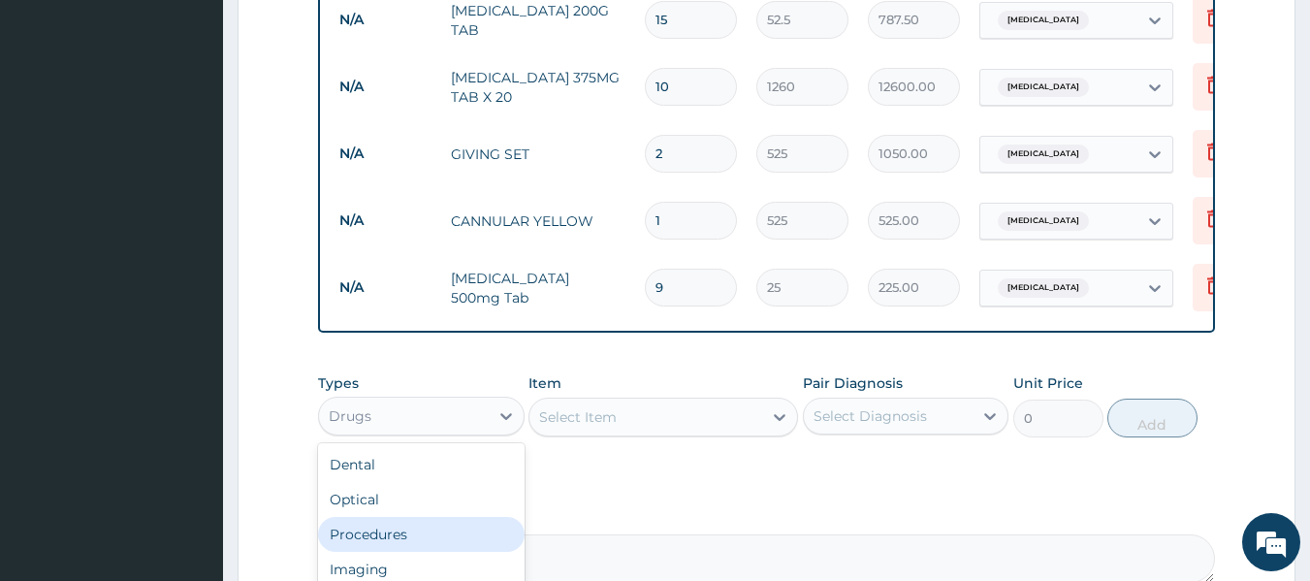
click at [433, 517] on div "Procedures" at bounding box center [421, 534] width 206 height 35
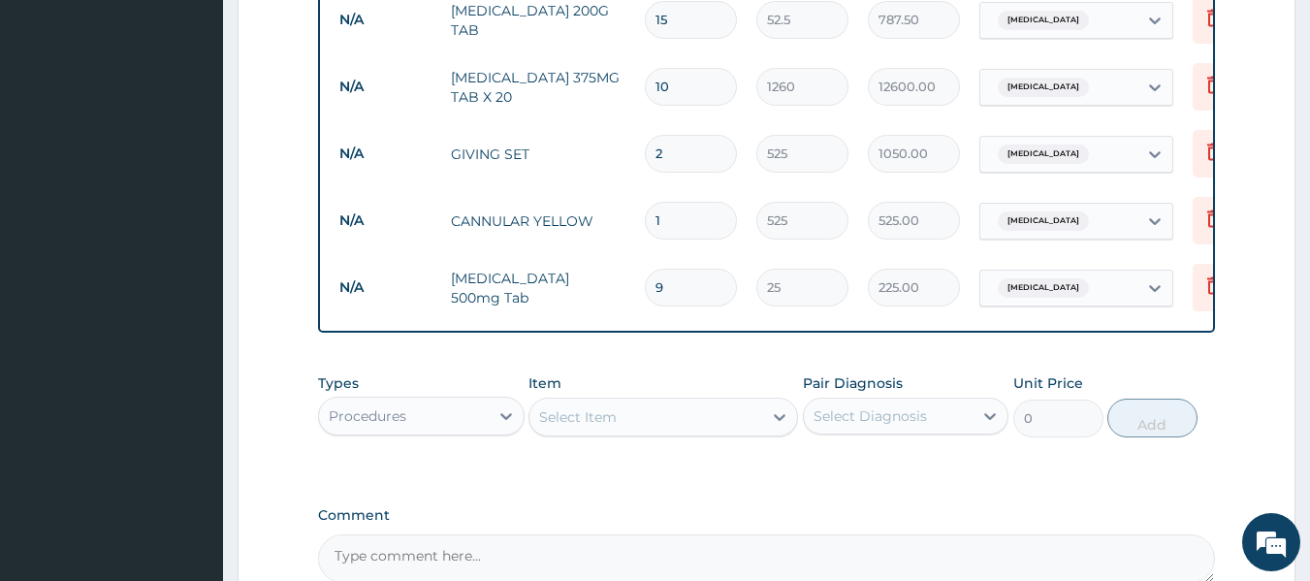
click at [636, 401] on div "Select Item" at bounding box center [645, 416] width 233 height 31
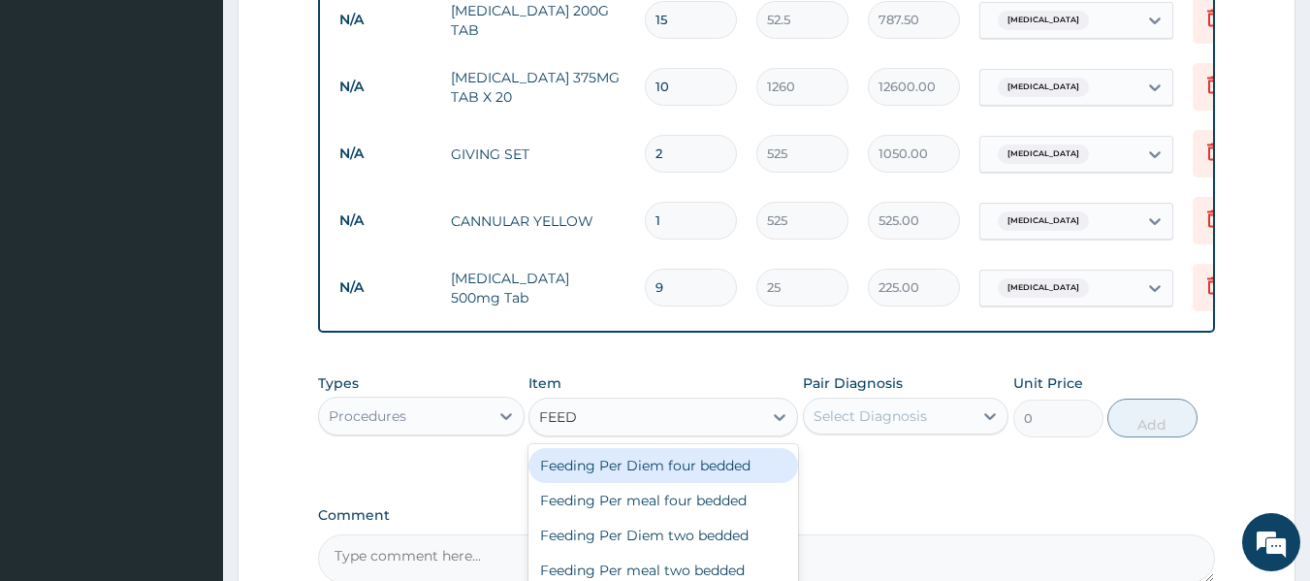
type input "FEEDI"
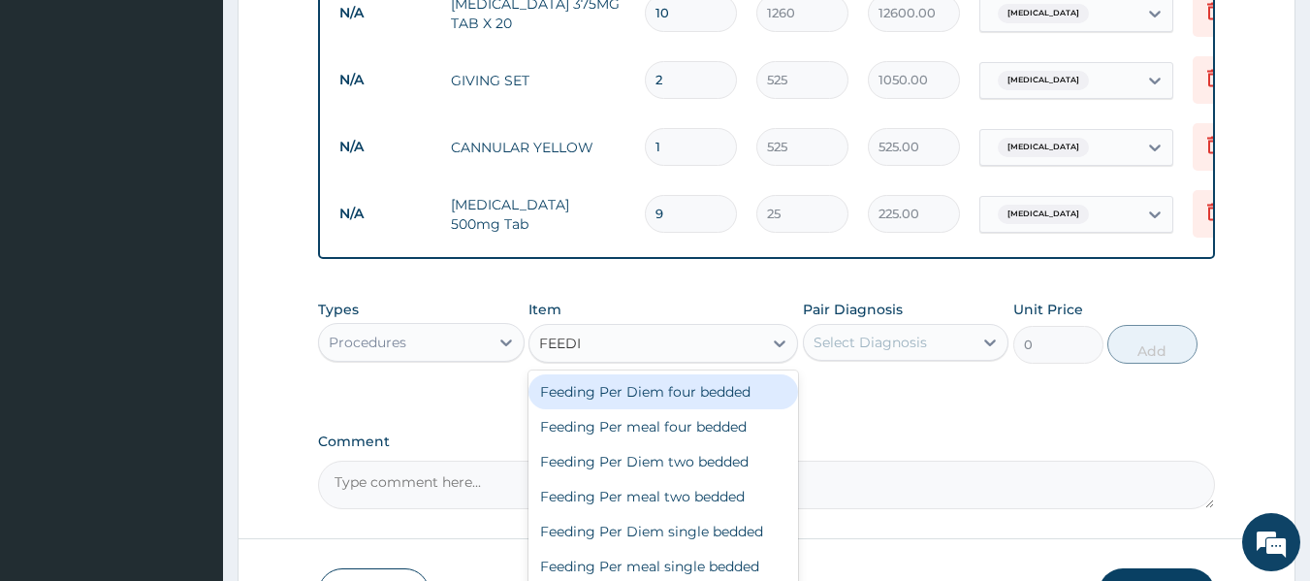
scroll to position [1794, 0]
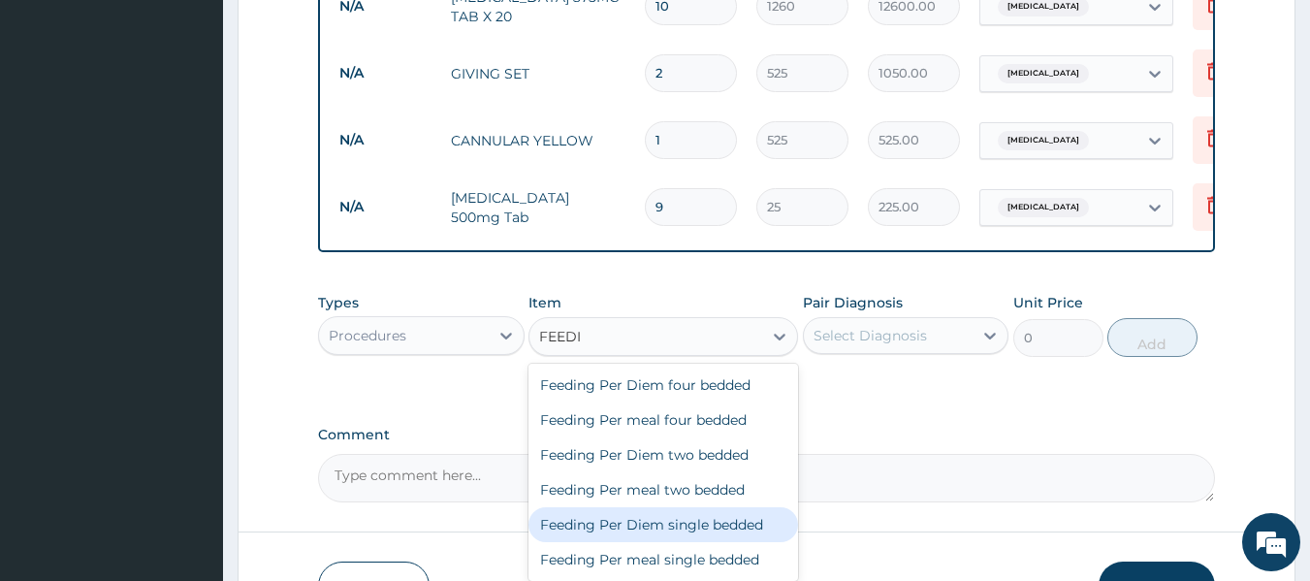
click at [680, 507] on div "Feeding Per Diem single bedded" at bounding box center [663, 524] width 270 height 35
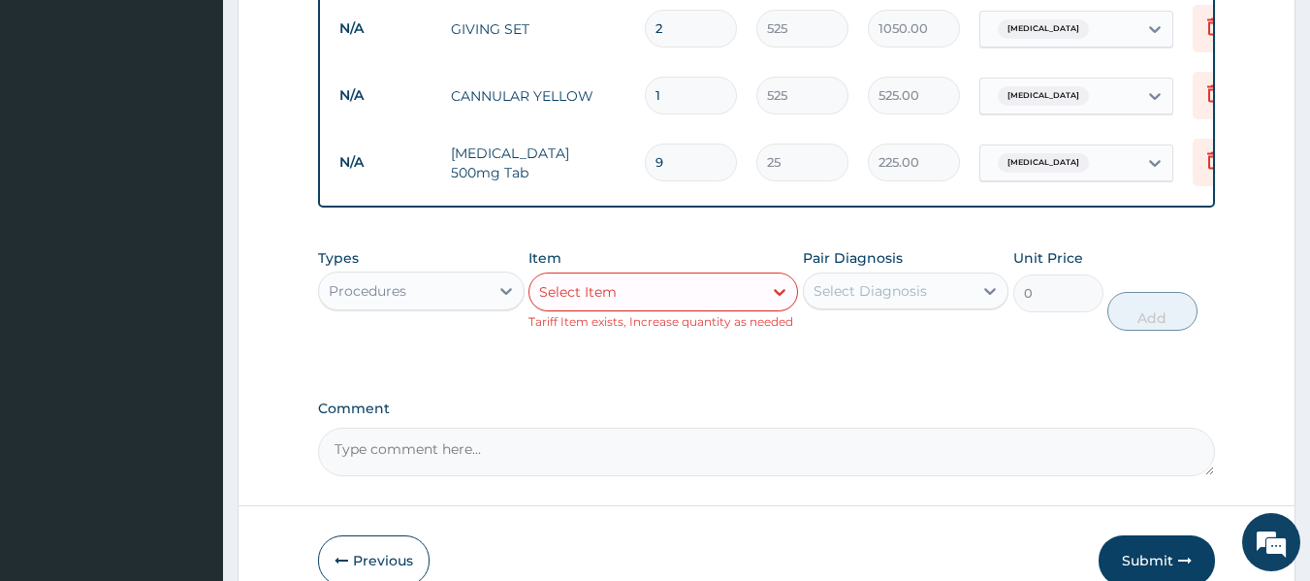
scroll to position [1842, 0]
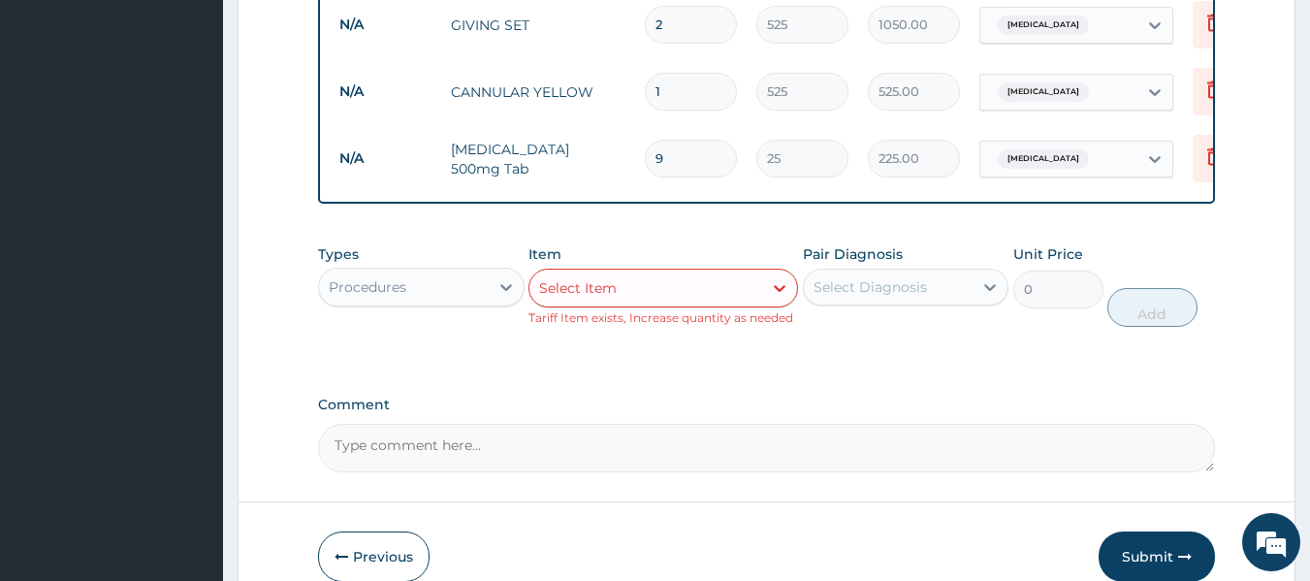
click at [685, 272] on div "Select Item" at bounding box center [645, 287] width 233 height 31
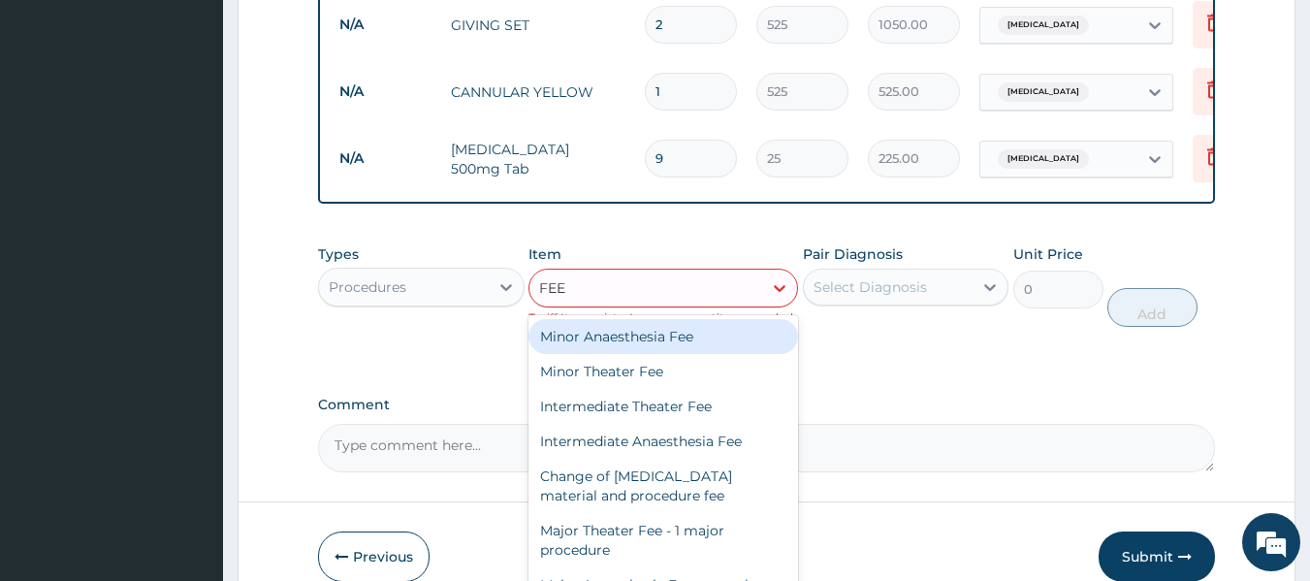
type input "FEED"
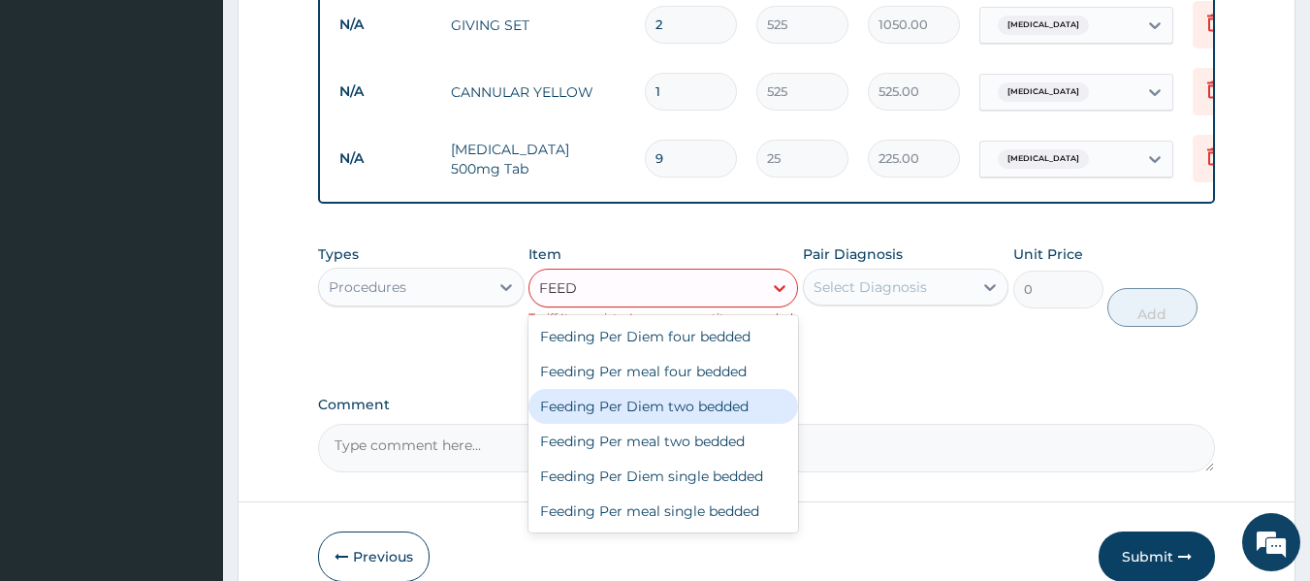
click at [679, 389] on div "Feeding Per Diem two bedded" at bounding box center [663, 406] width 270 height 35
type input "5000"
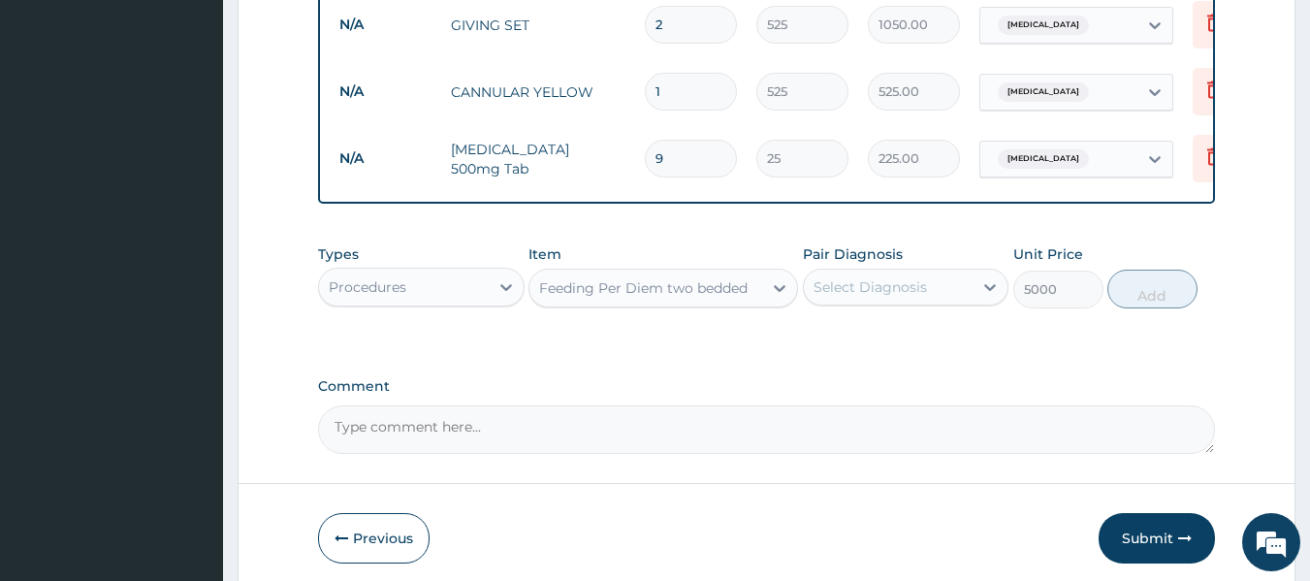
click at [873, 277] on div "Select Diagnosis" at bounding box center [869, 286] width 113 height 19
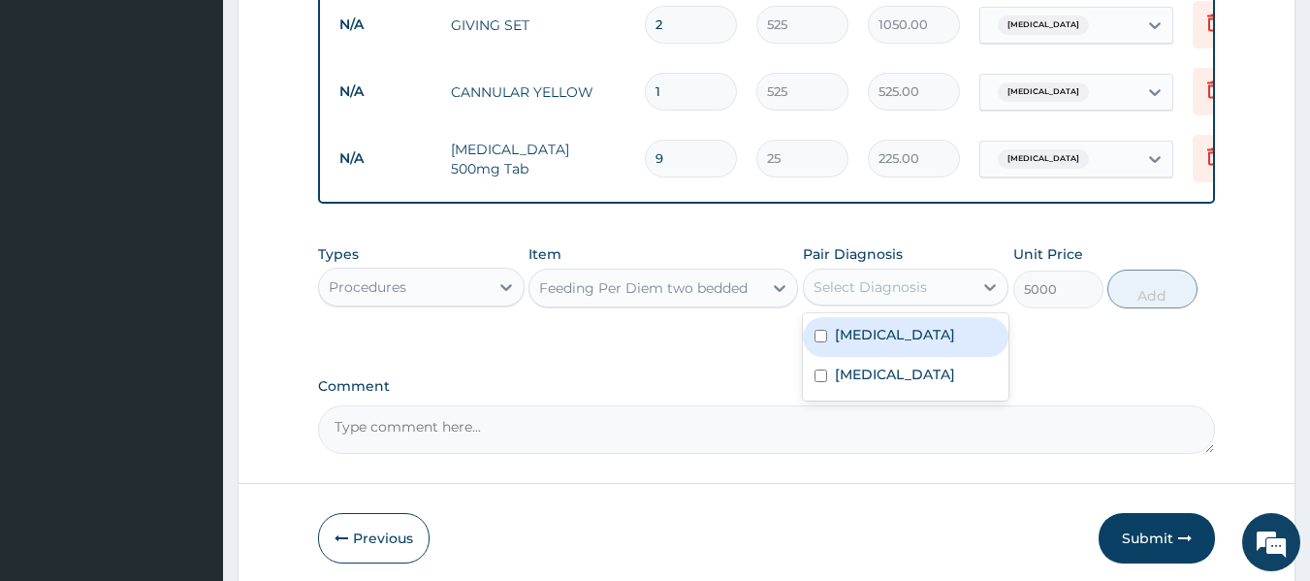
click at [822, 330] on input "checkbox" at bounding box center [820, 336] width 13 height 13
checkbox input "true"
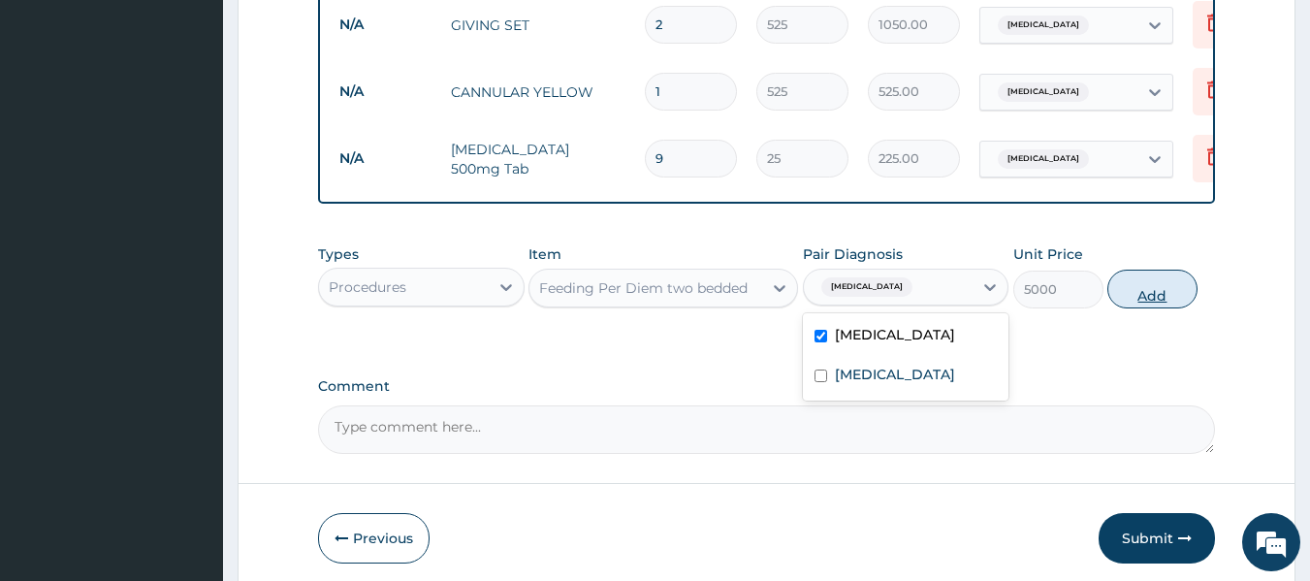
click at [1147, 270] on button "Add" at bounding box center [1152, 289] width 90 height 39
type input "0"
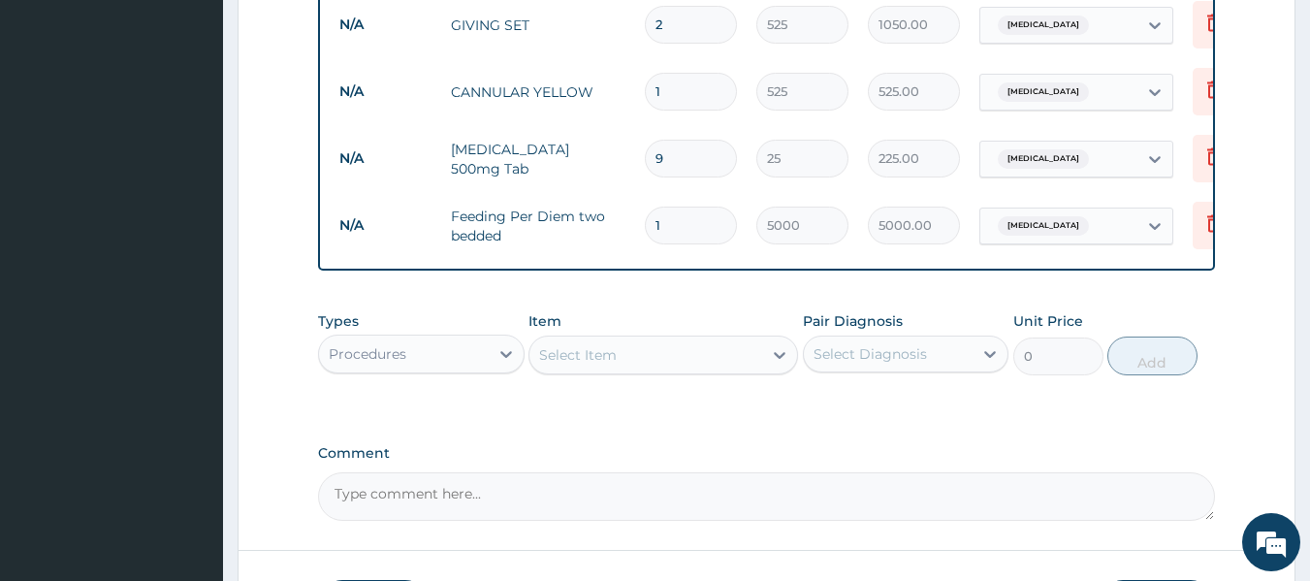
type input "0.00"
type input "2"
type input "10000.00"
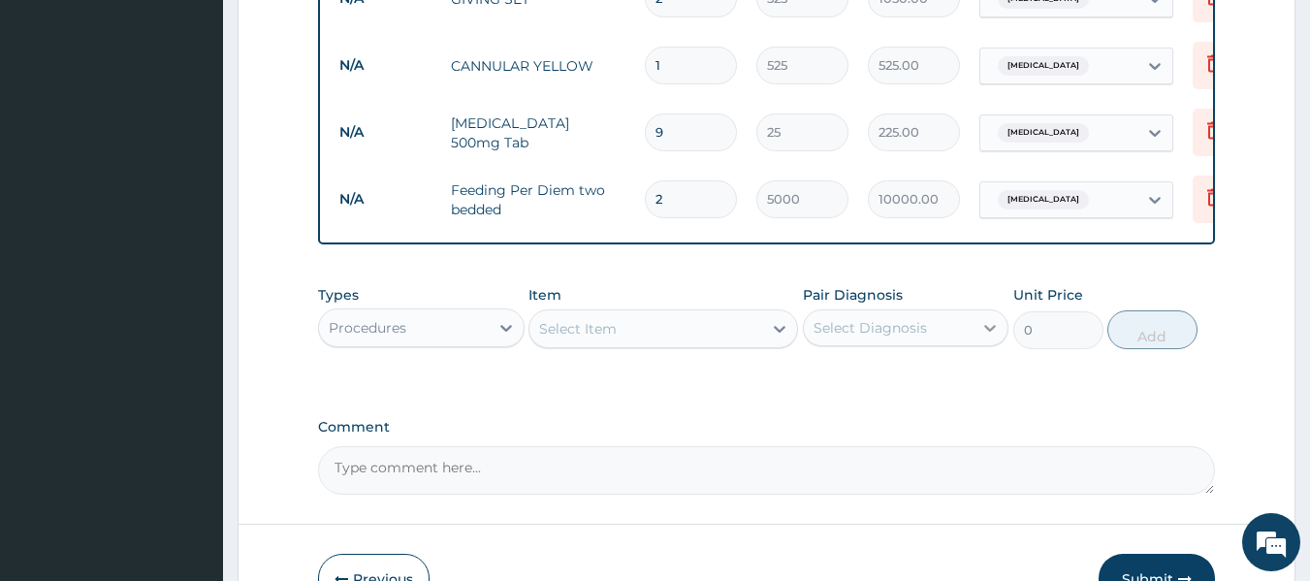
scroll to position [1865, 0]
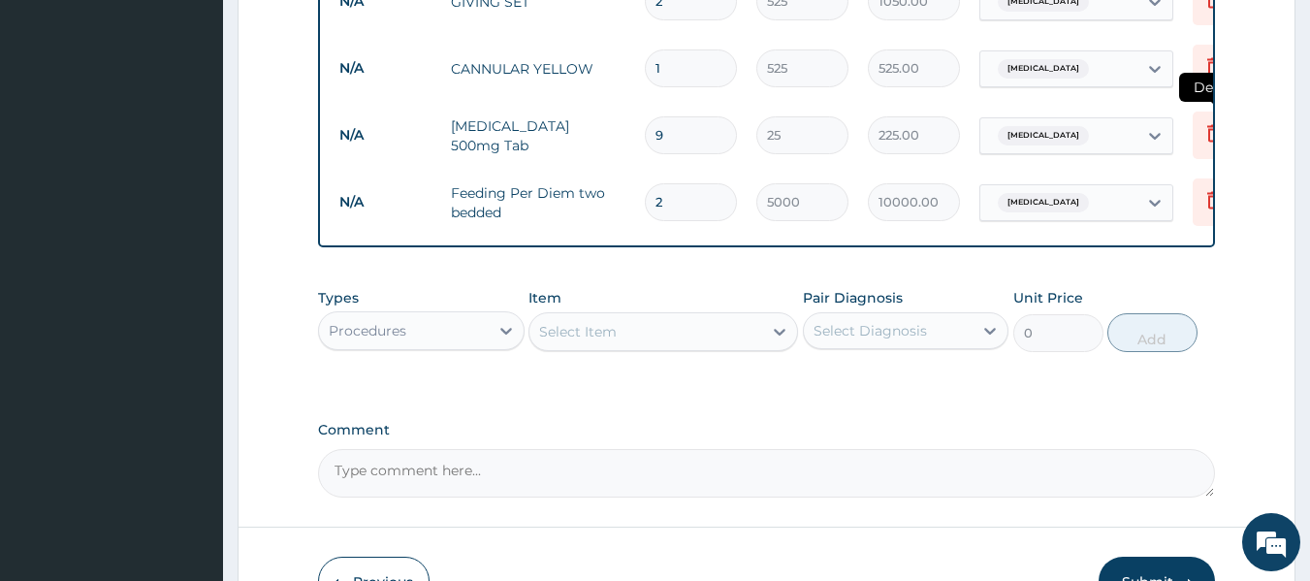
type input "2"
click at [1211, 121] on icon at bounding box center [1213, 132] width 23 height 23
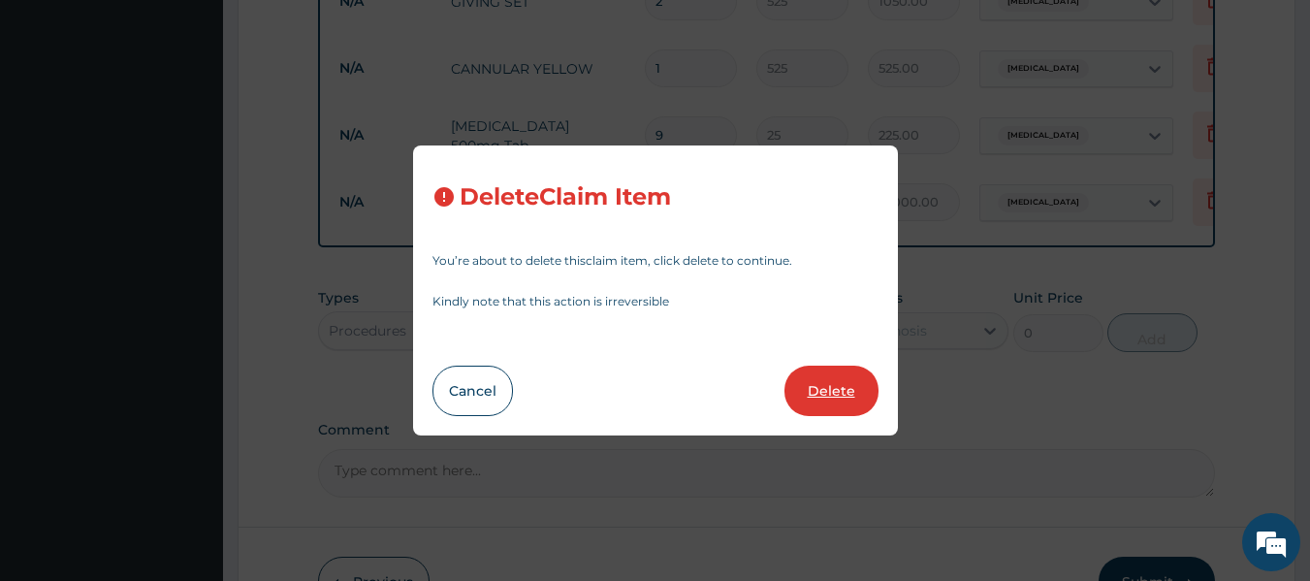
click at [826, 388] on button "Delete" at bounding box center [831, 390] width 94 height 50
type input "2"
type input "5000"
type input "10000.00"
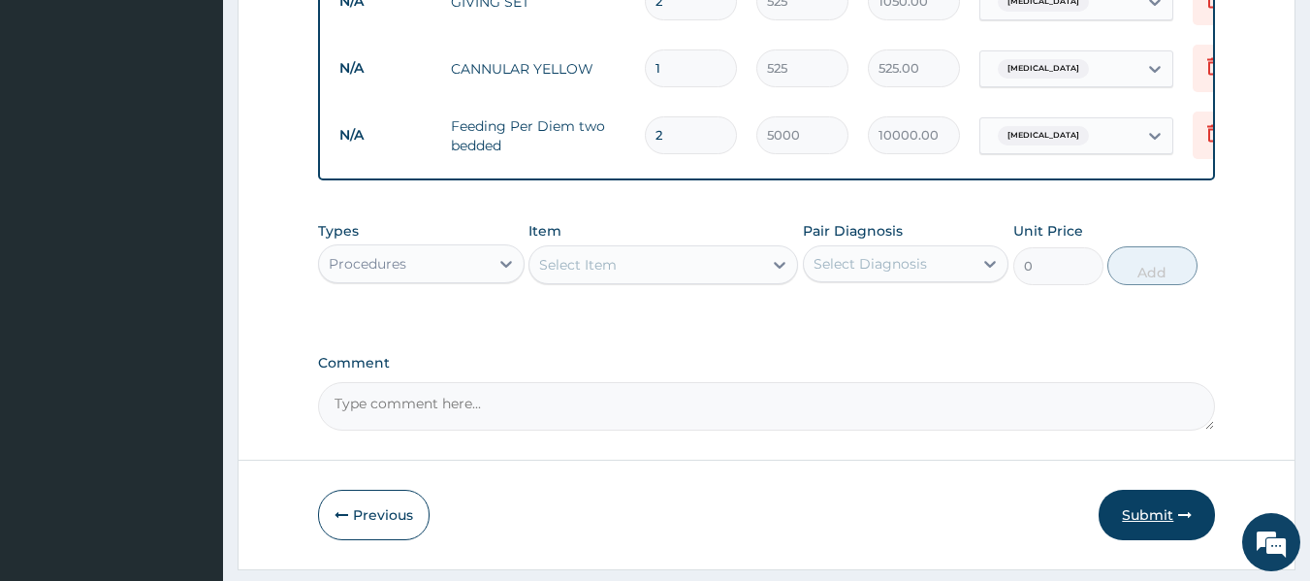
click at [1142, 490] on button "Submit" at bounding box center [1156, 515] width 116 height 50
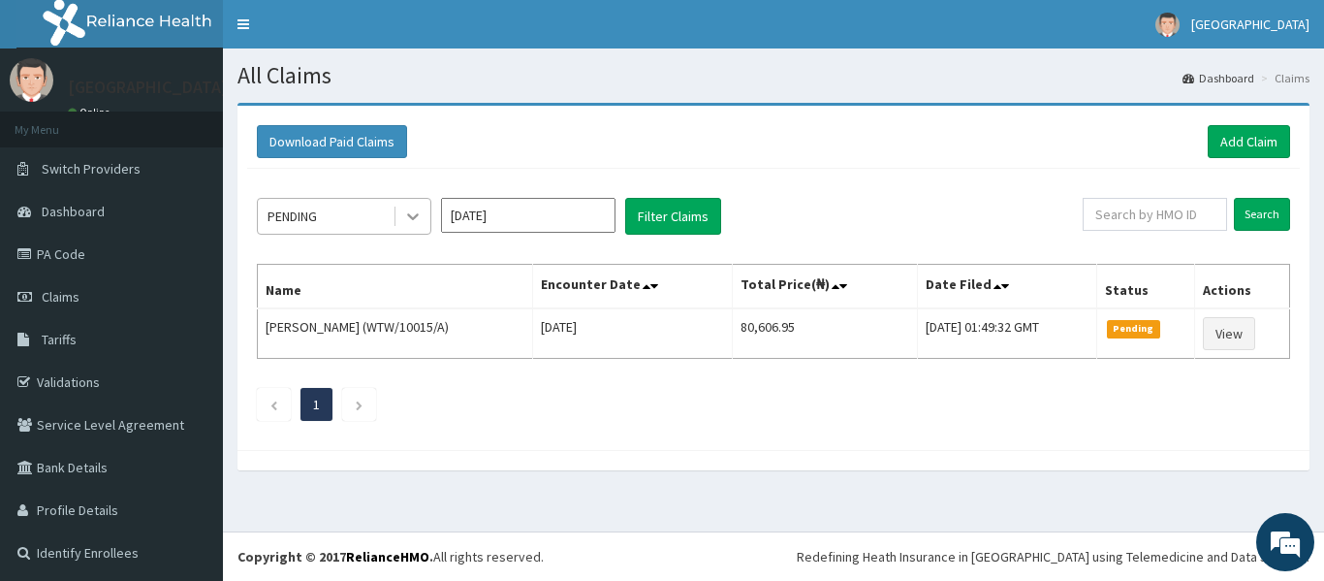
click at [397, 215] on div at bounding box center [413, 216] width 35 height 35
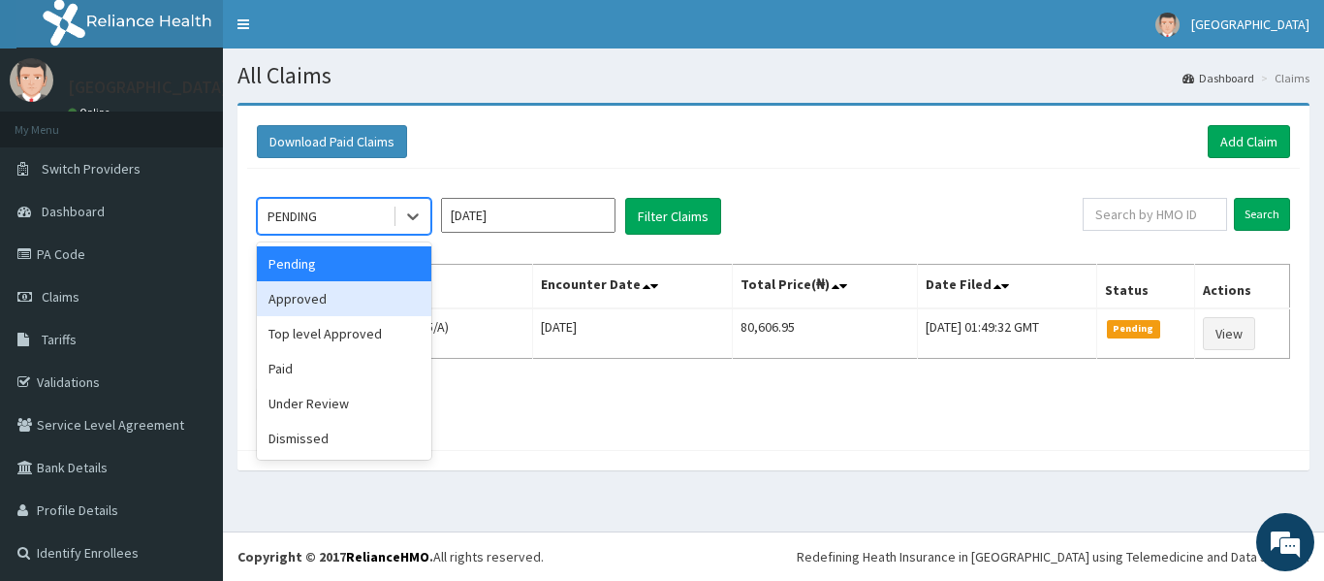
click at [328, 287] on div "Approved" at bounding box center [344, 298] width 175 height 35
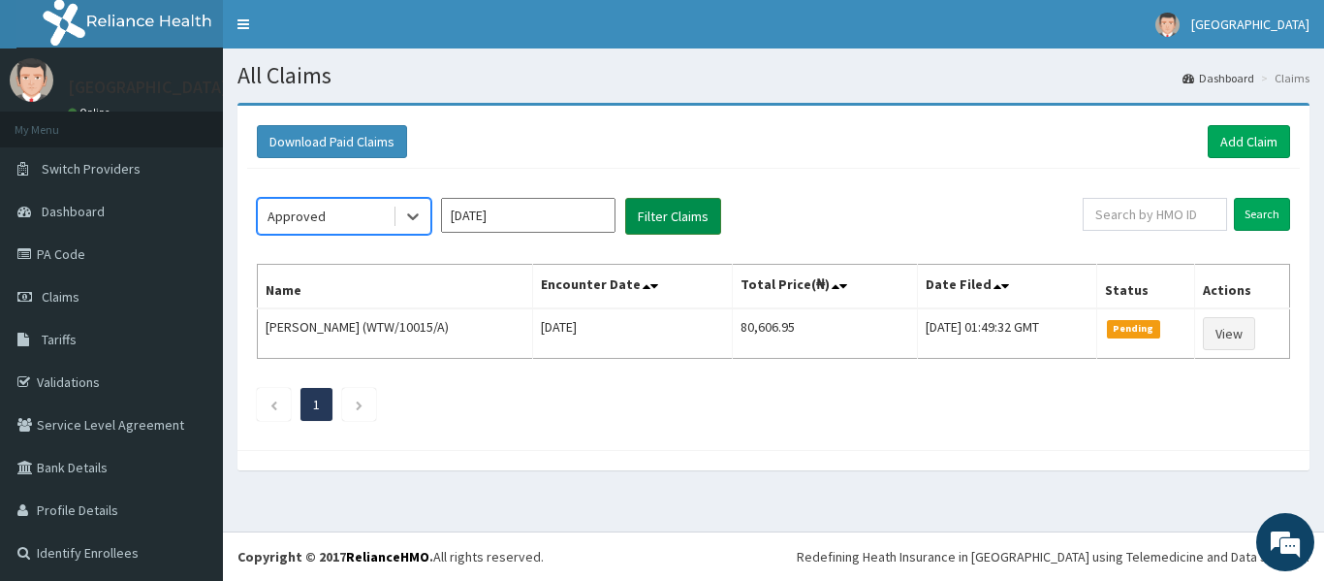
click at [671, 206] on button "Filter Claims" at bounding box center [673, 216] width 96 height 37
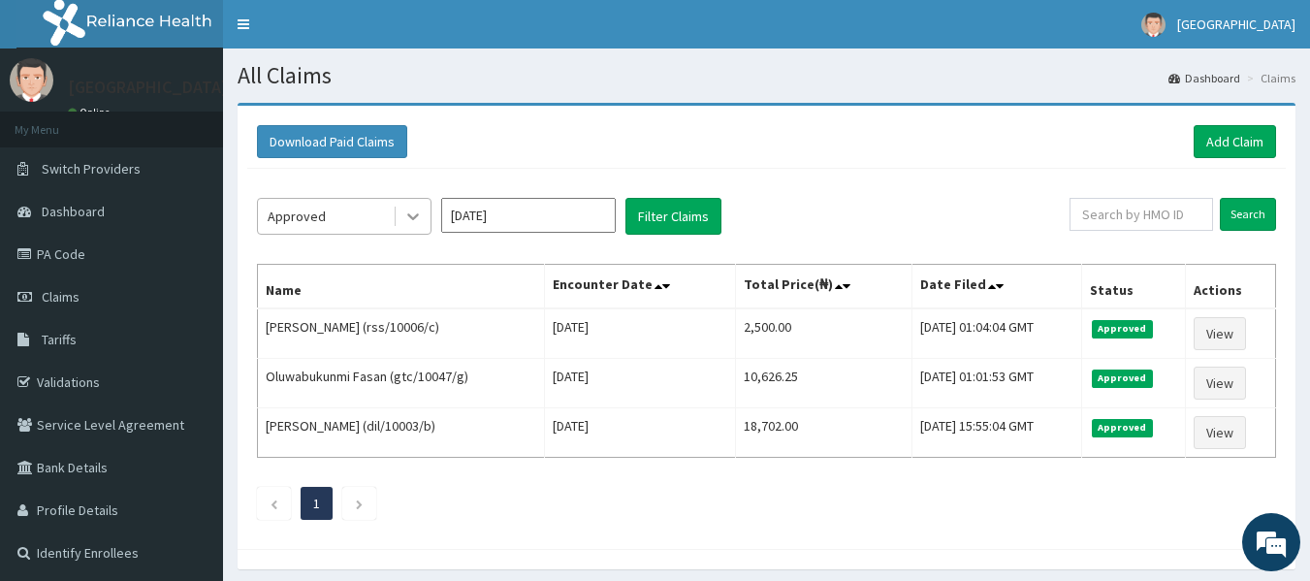
click at [419, 204] on div at bounding box center [413, 216] width 35 height 35
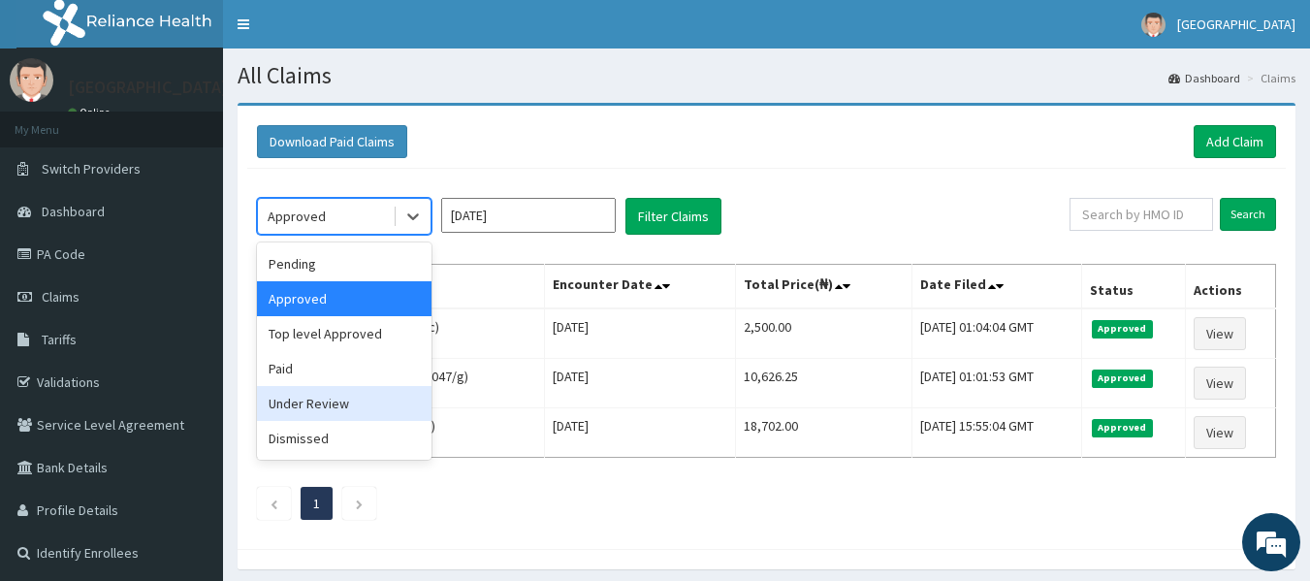
click at [313, 391] on div "Under Review" at bounding box center [344, 403] width 175 height 35
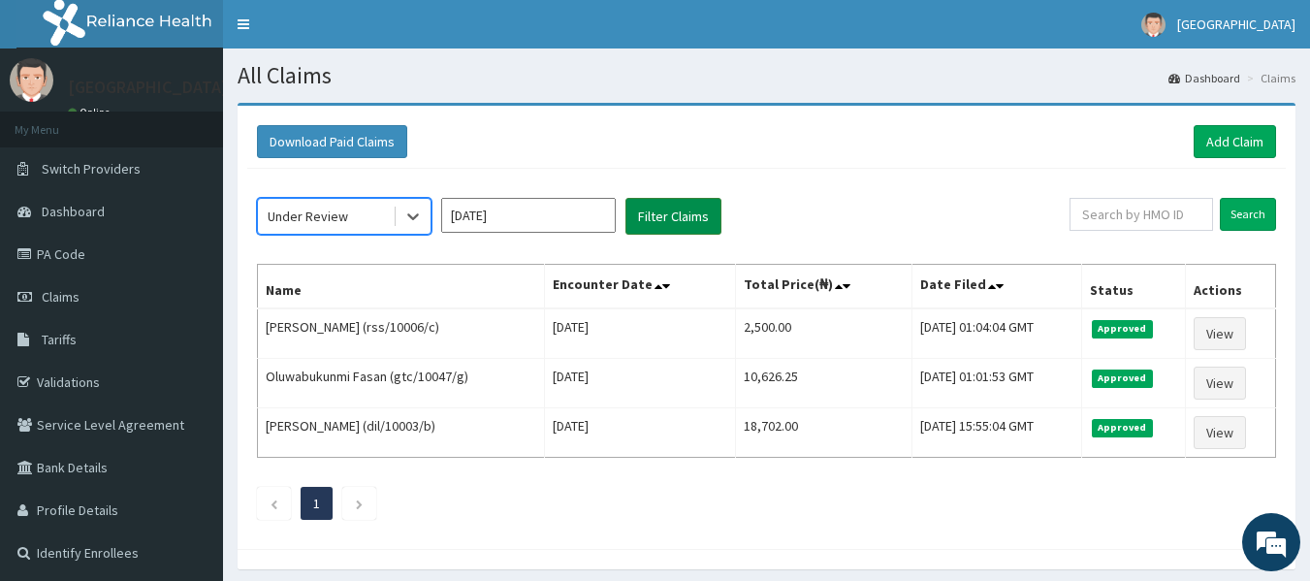
click at [665, 224] on button "Filter Claims" at bounding box center [673, 216] width 96 height 37
